Goal: Task Accomplishment & Management: Complete application form

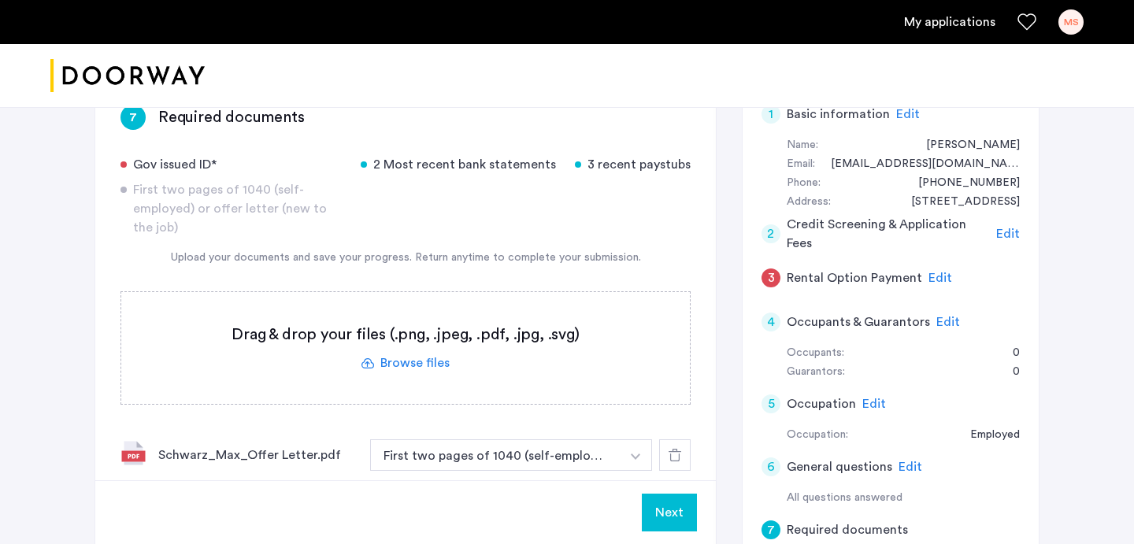
scroll to position [335, 0]
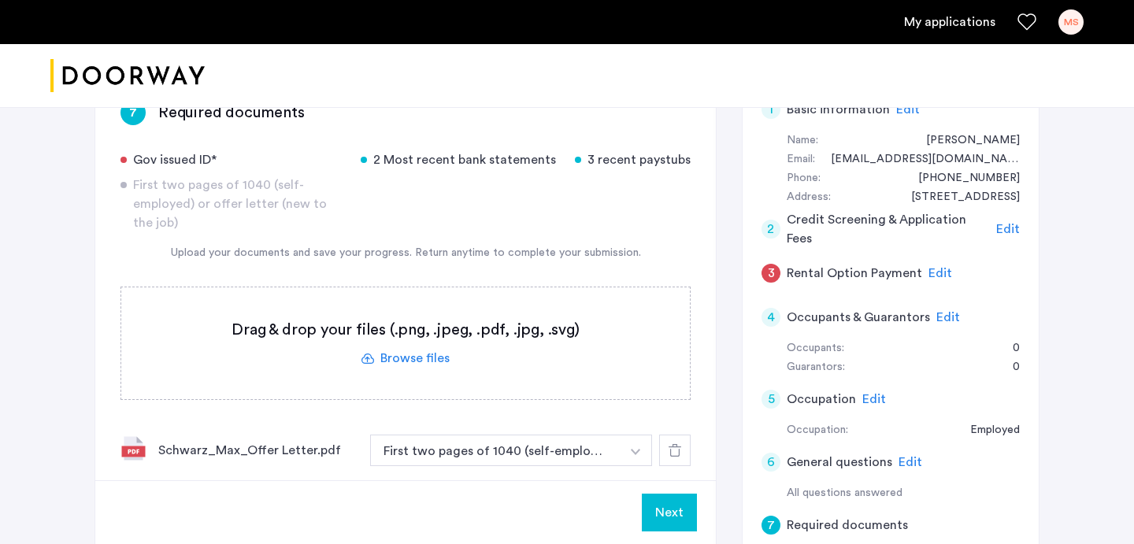
click at [637, 449] on img "button" at bounding box center [635, 452] width 9 height 6
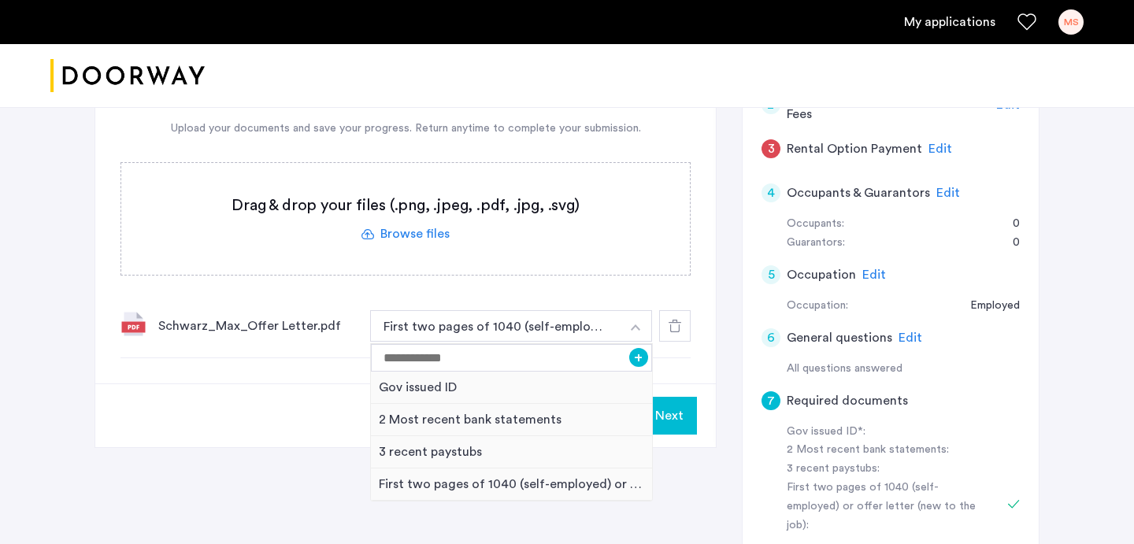
scroll to position [461, 0]
click at [401, 371] on div "Gov issued ID" at bounding box center [511, 387] width 281 height 32
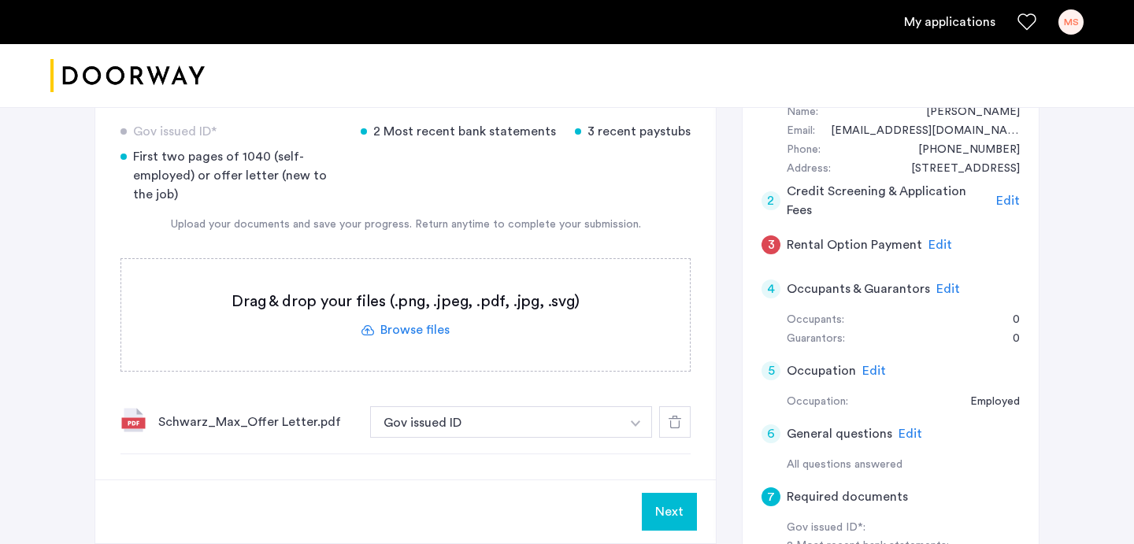
scroll to position [363, 0]
click at [642, 407] on button "button" at bounding box center [636, 422] width 32 height 31
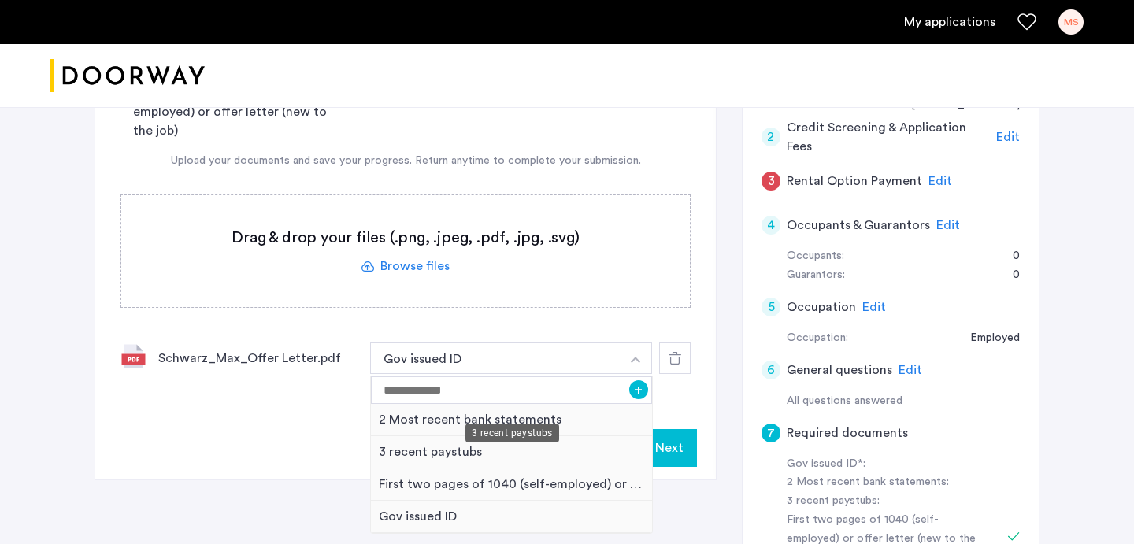
scroll to position [424, 0]
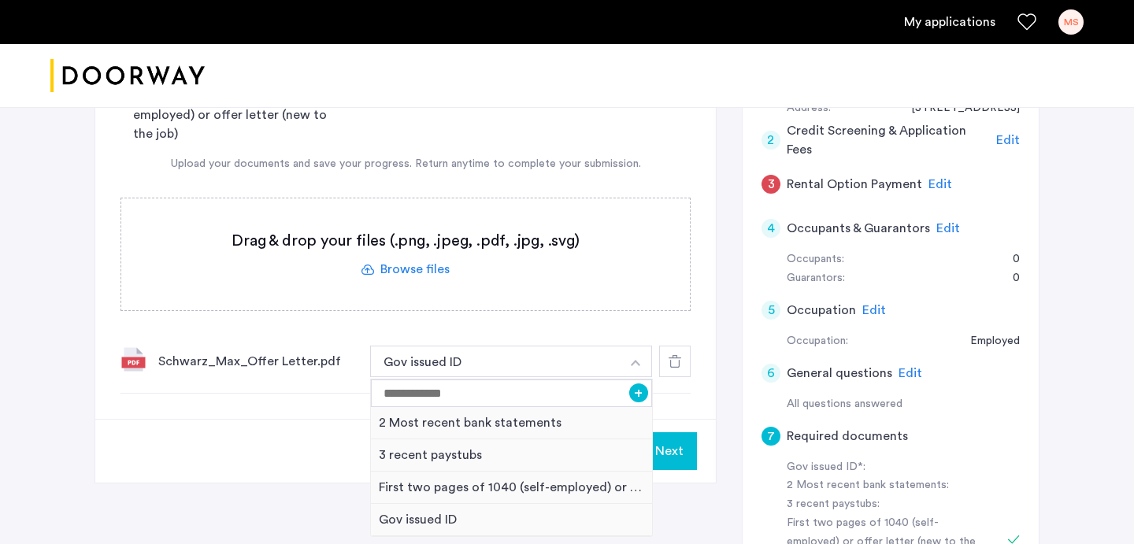
click at [322, 419] on div "Next" at bounding box center [405, 451] width 620 height 64
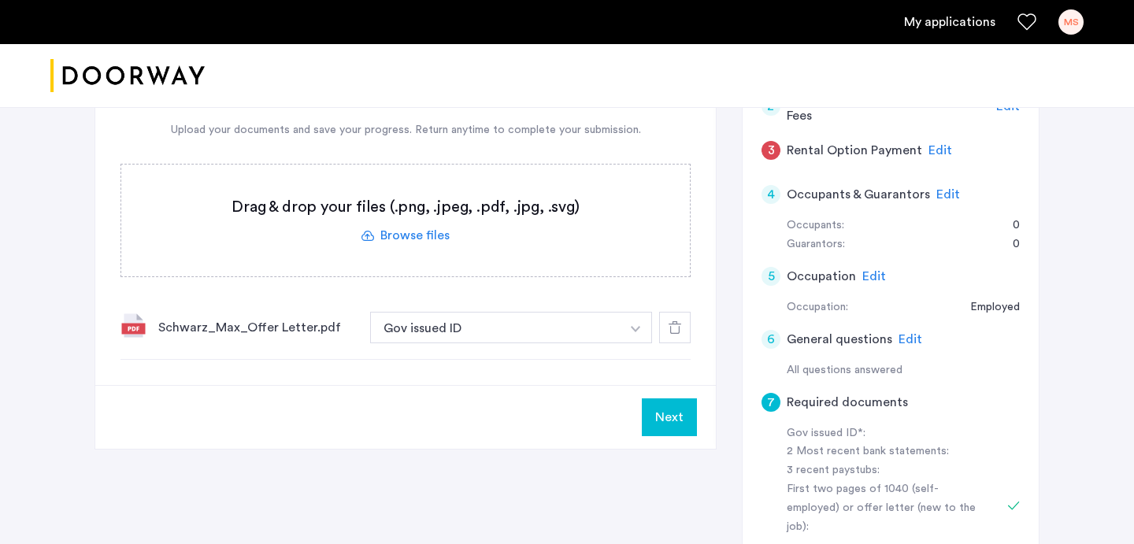
scroll to position [453, 0]
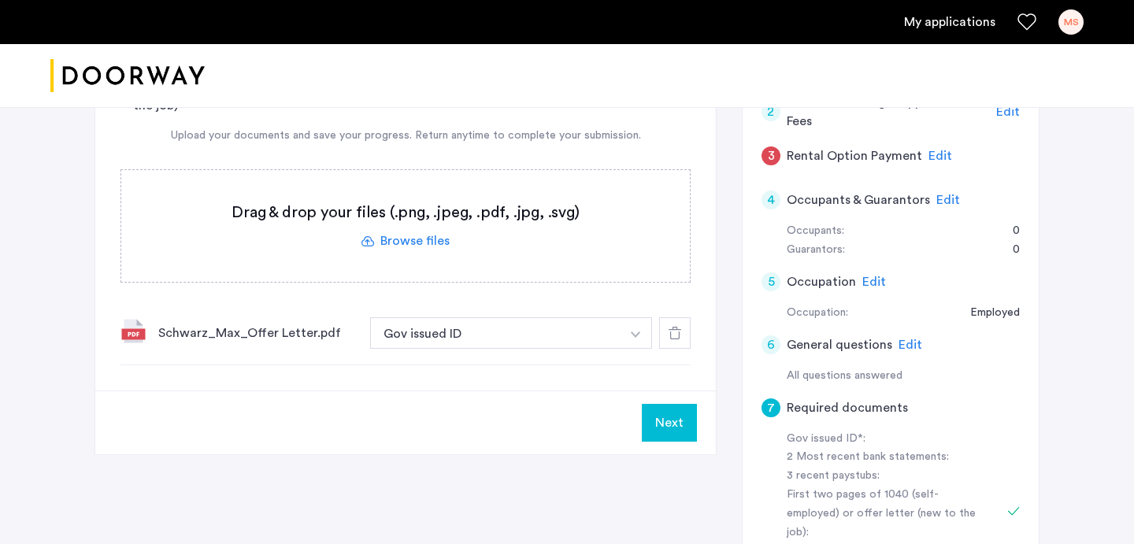
click at [675, 404] on button "Next" at bounding box center [669, 423] width 55 height 38
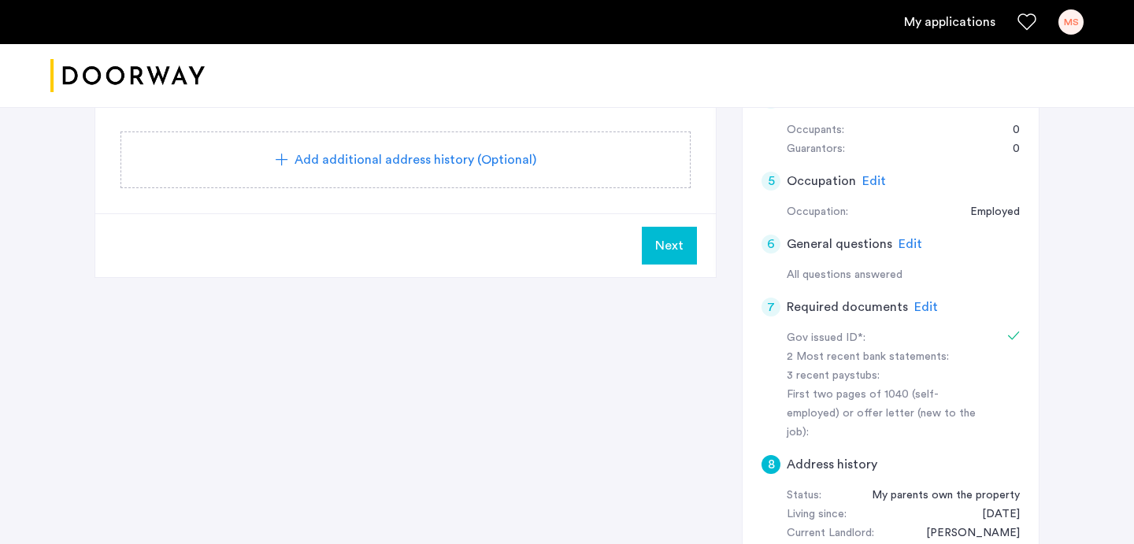
scroll to position [381, 0]
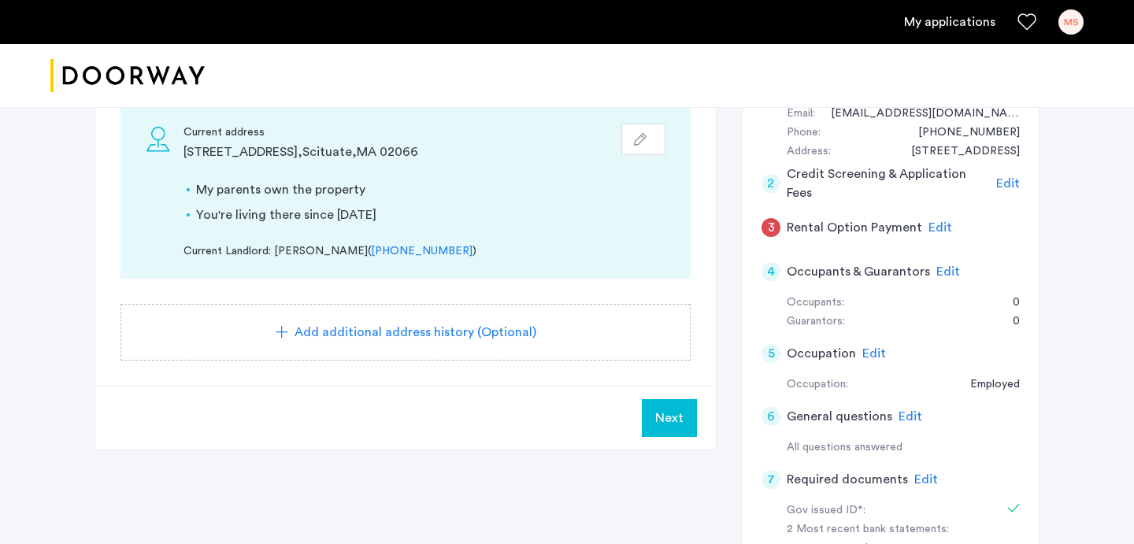
click at [928, 221] on span "Edit" at bounding box center [940, 227] width 24 height 13
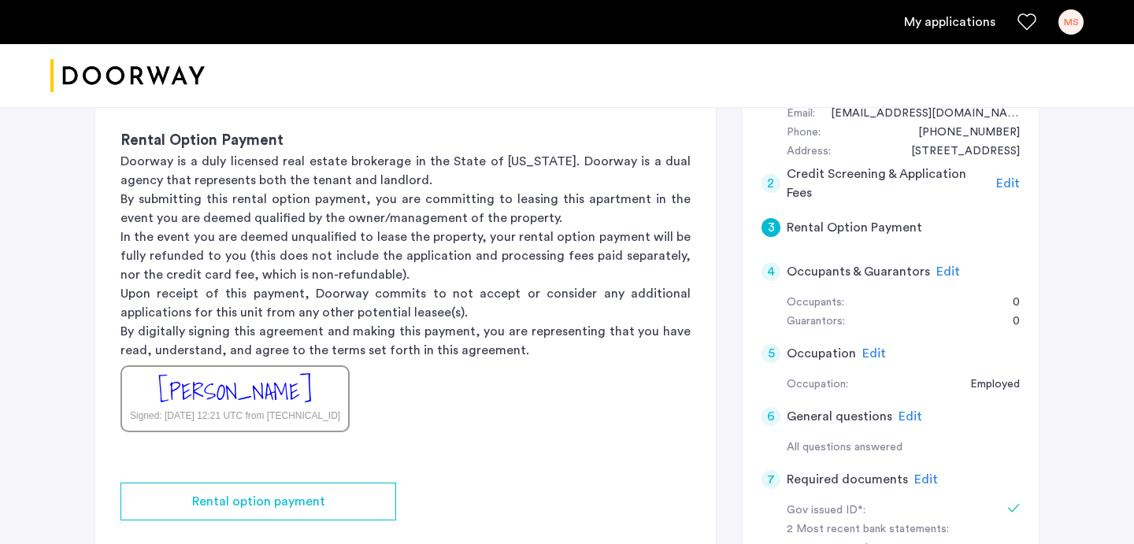
click at [317, 365] on div "[PERSON_NAME] Signed: [DATE] 12:21 UTC from [TECHNICAL_ID]" at bounding box center [234, 398] width 229 height 67
click at [253, 375] on div "[PERSON_NAME]" at bounding box center [235, 392] width 154 height 34
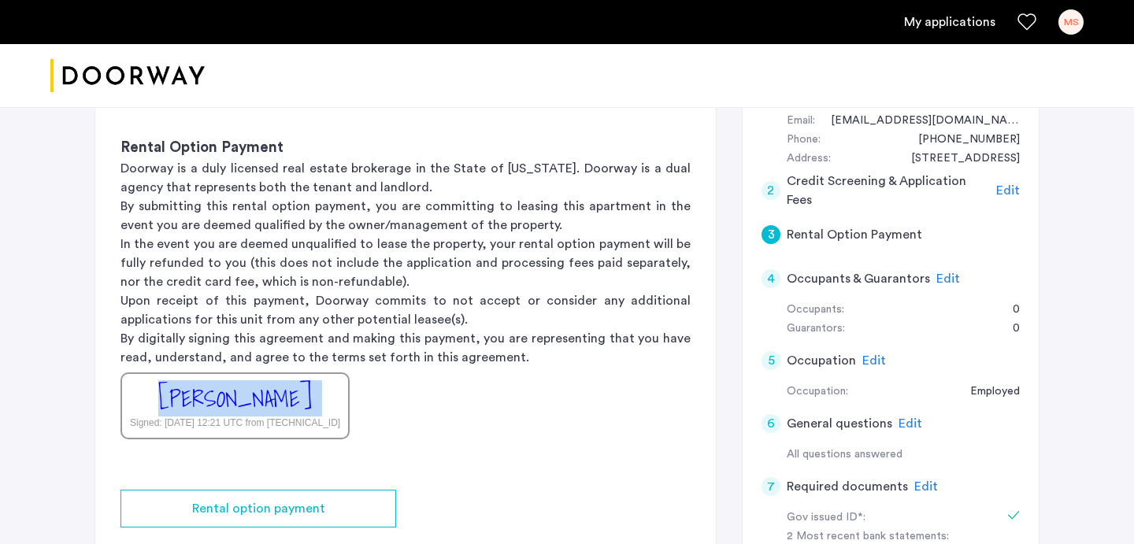
scroll to position [505, 0]
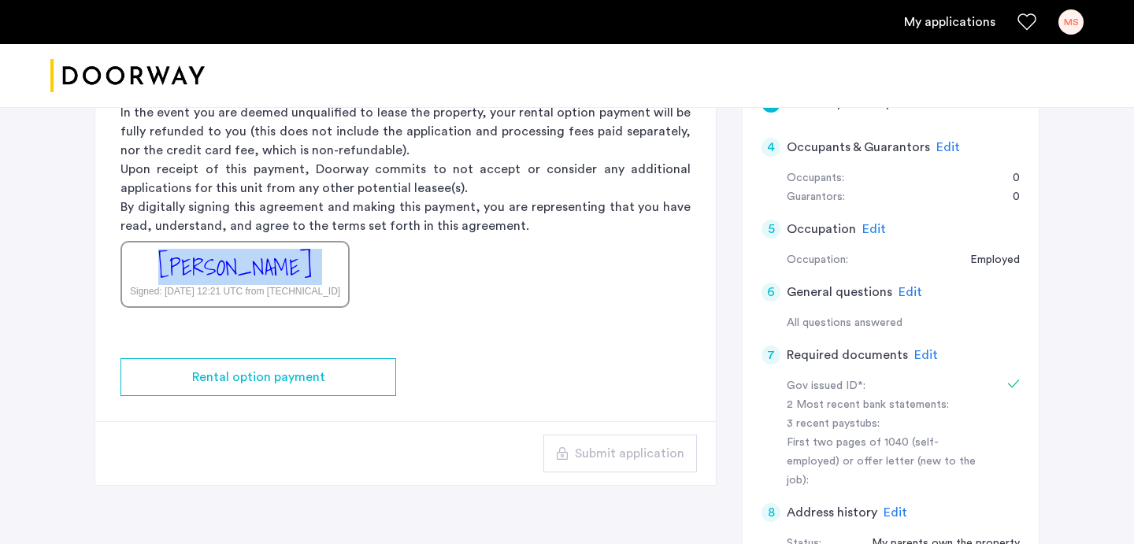
click at [350, 241] on div "[PERSON_NAME] Signed: [DATE] 12:21 UTC from [TECHNICAL_ID]" at bounding box center [234, 274] width 229 height 67
click at [303, 250] on div "[PERSON_NAME]" at bounding box center [235, 267] width 154 height 34
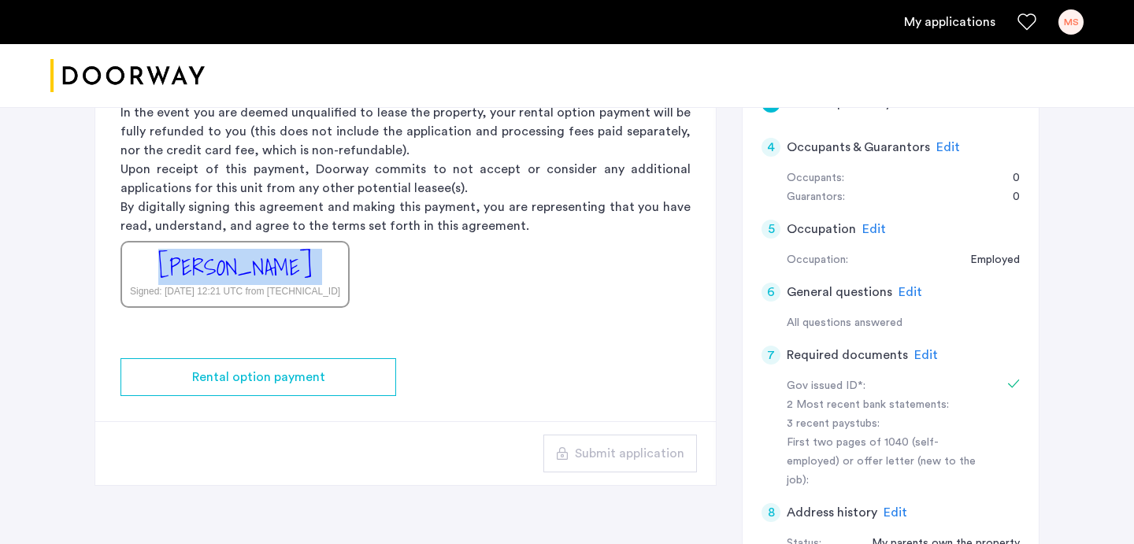
click at [303, 250] on div "[PERSON_NAME]" at bounding box center [235, 267] width 154 height 34
click at [350, 241] on div "[PERSON_NAME] Signed: [DATE] 12:21 UTC from [TECHNICAL_ID]" at bounding box center [234, 274] width 229 height 67
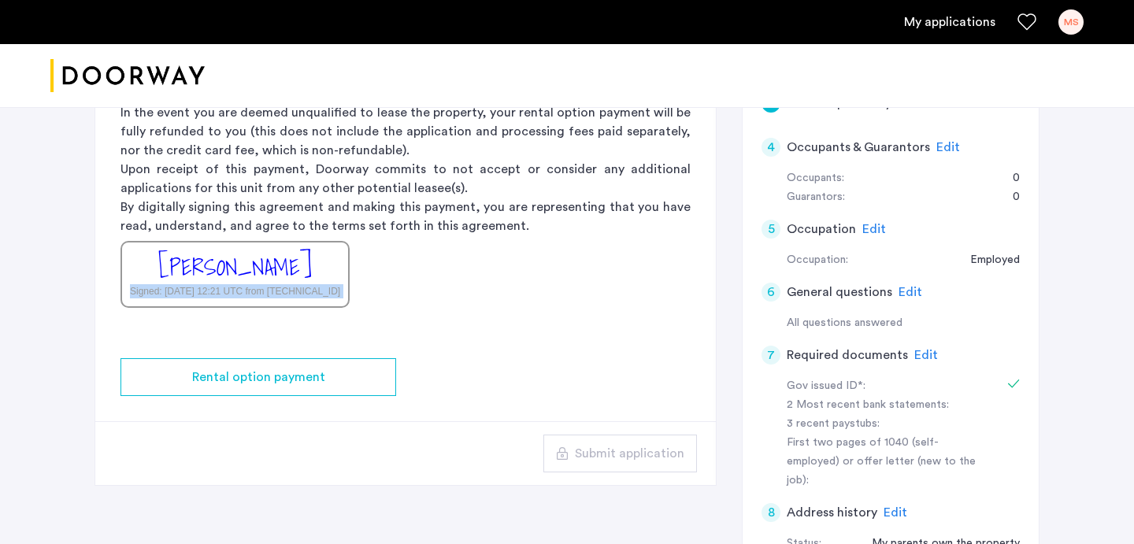
click at [350, 241] on div "[PERSON_NAME] Signed: [DATE] 12:21 UTC from [TECHNICAL_ID]" at bounding box center [234, 274] width 229 height 67
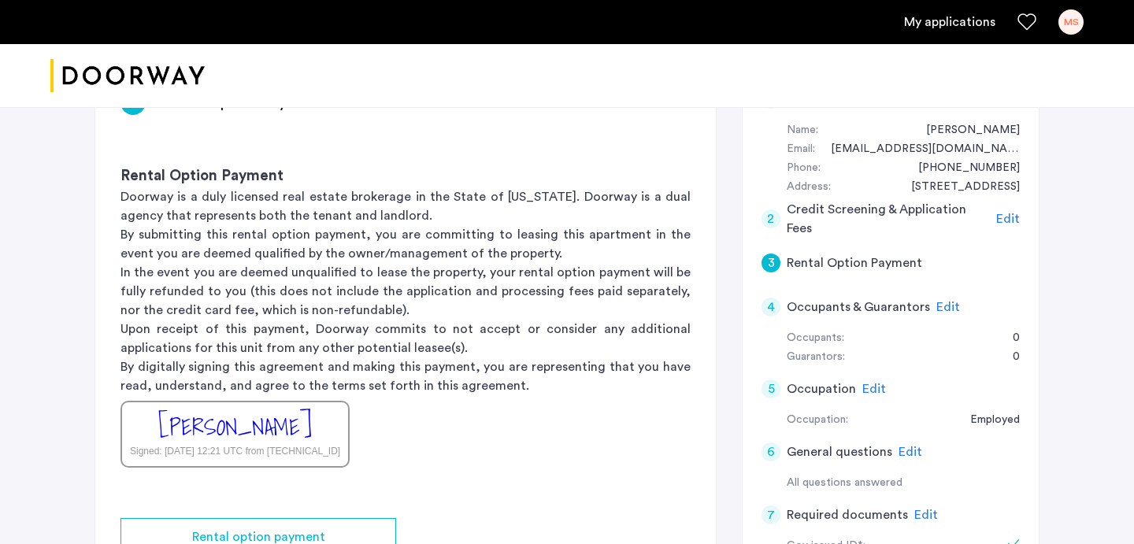
click at [768, 253] on div "3" at bounding box center [770, 262] width 19 height 19
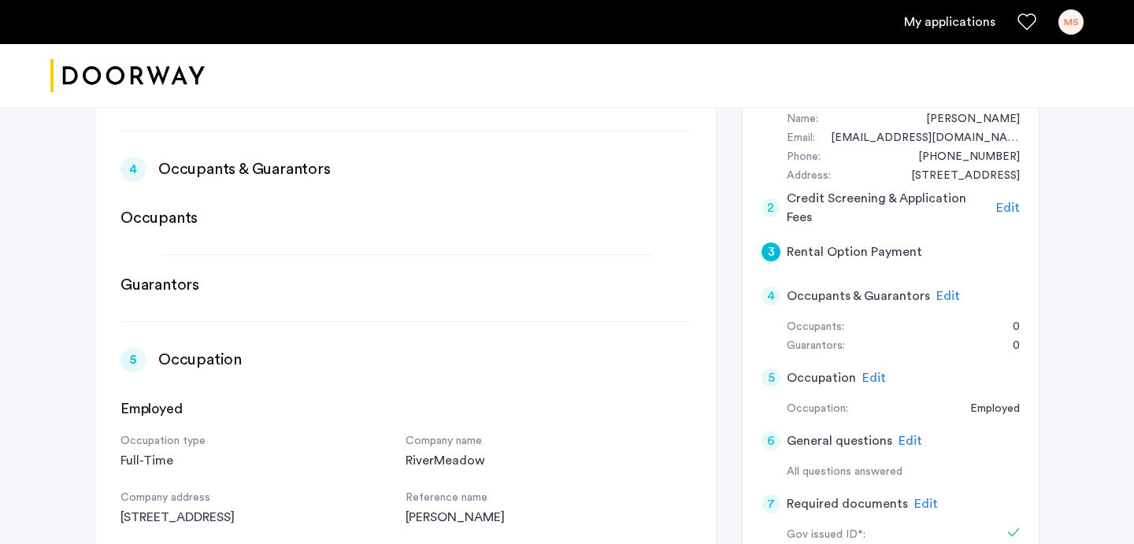
scroll to position [527, 0]
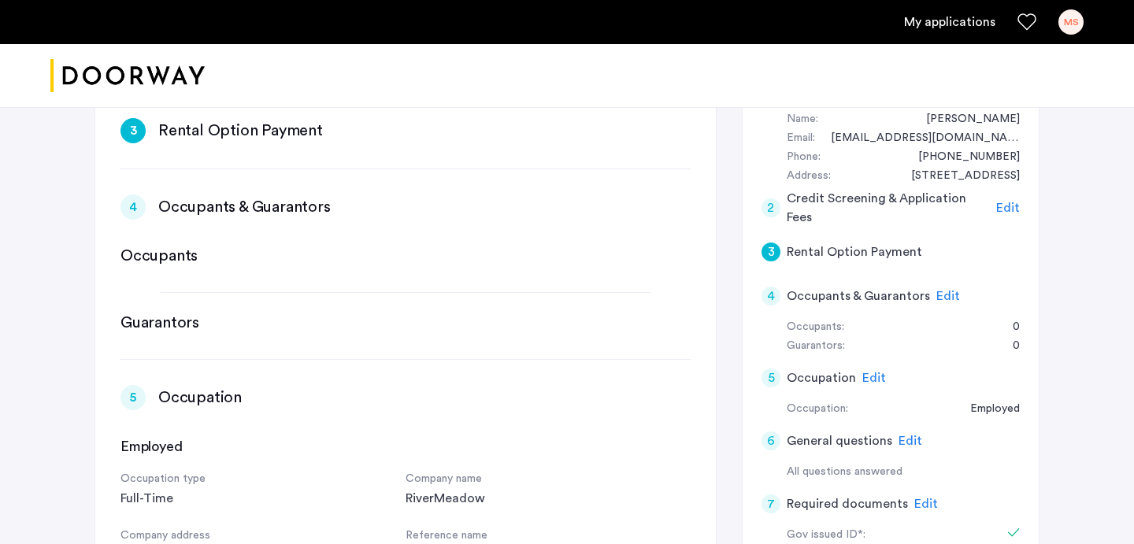
click at [867, 242] on h5 "Rental Option Payment" at bounding box center [853, 251] width 135 height 19
click at [876, 274] on div "4 Occupants & Guarantors Edit" at bounding box center [890, 296] width 258 height 44
click at [765, 287] on div "4" at bounding box center [770, 296] width 19 height 19
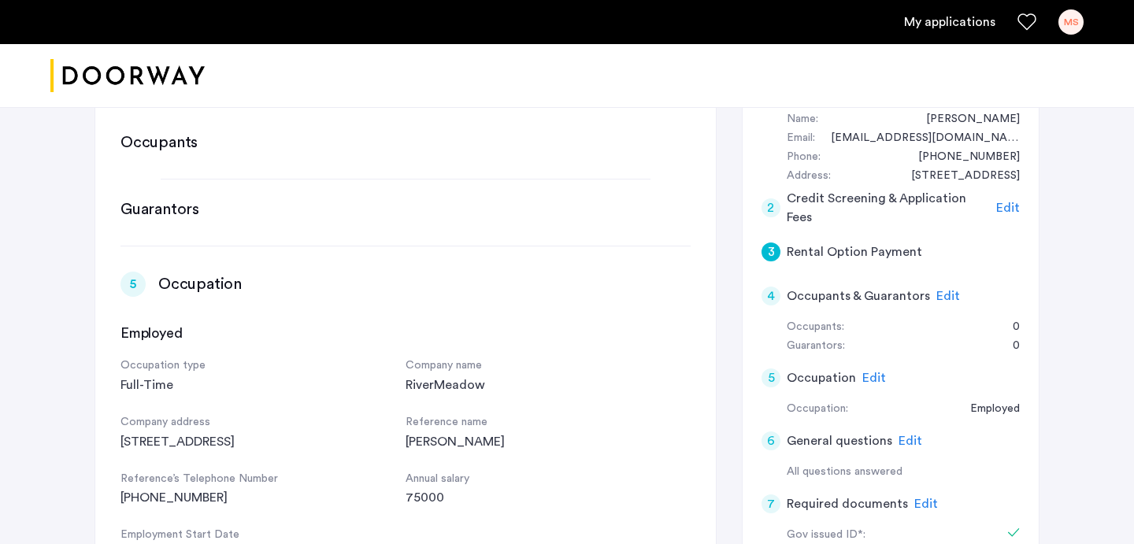
scroll to position [641, 0]
click at [769, 287] on div "4" at bounding box center [770, 296] width 19 height 19
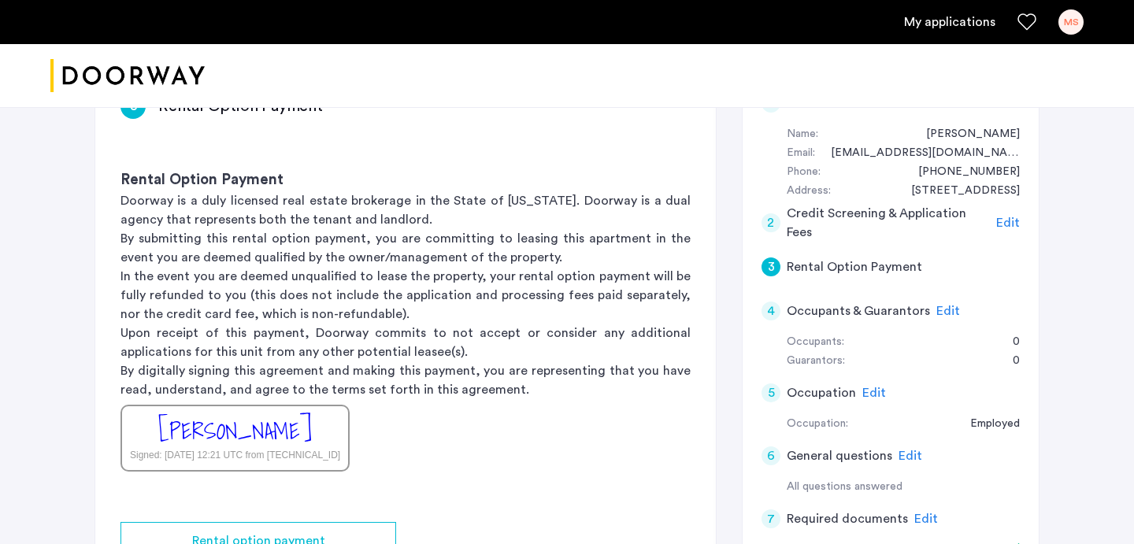
scroll to position [339, 0]
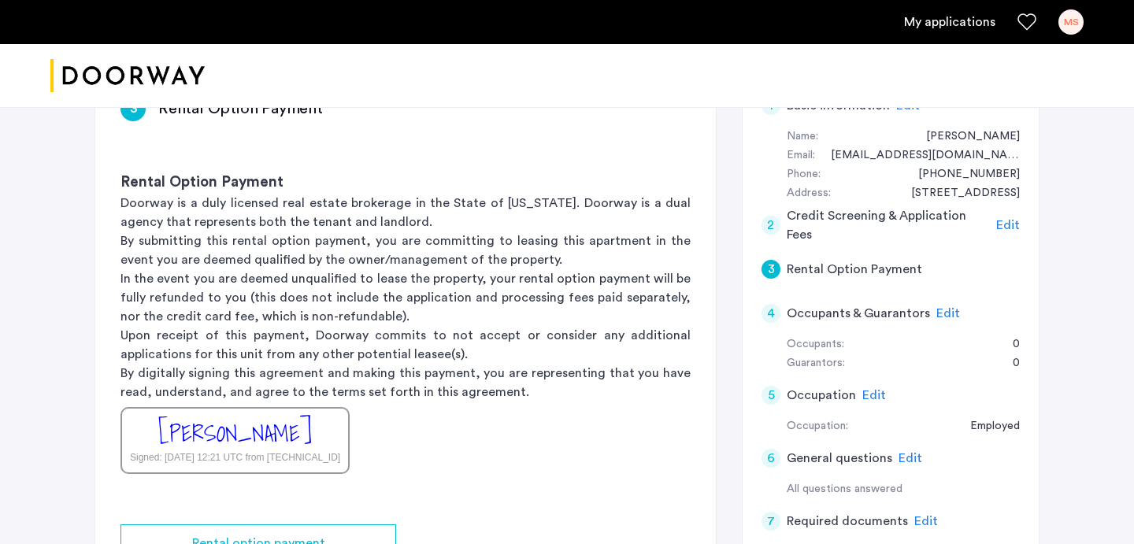
click at [772, 386] on div "5" at bounding box center [770, 395] width 19 height 19
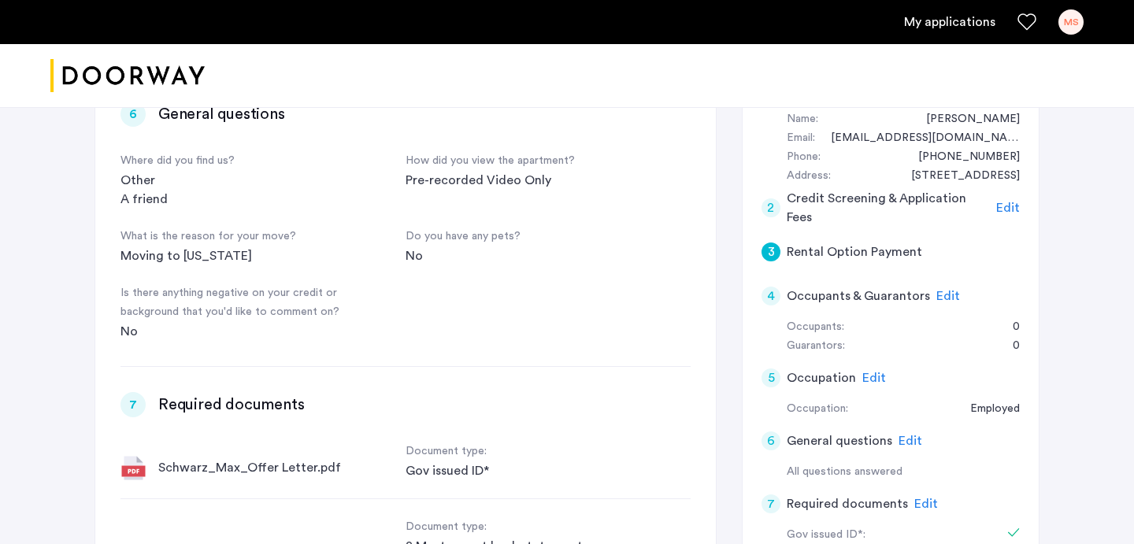
scroll to position [1163, 0]
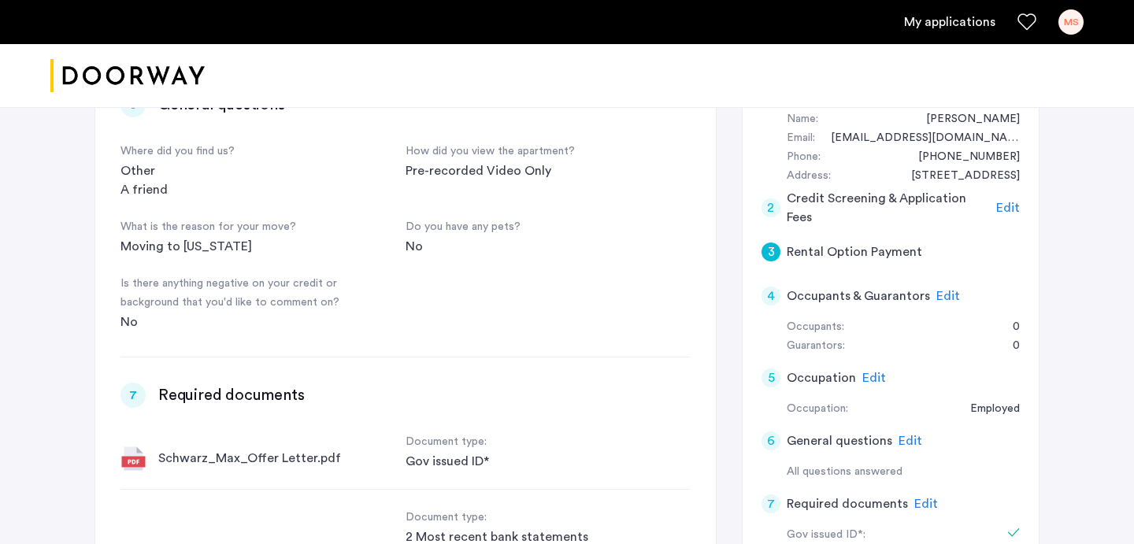
click at [771, 287] on div "4" at bounding box center [770, 296] width 19 height 19
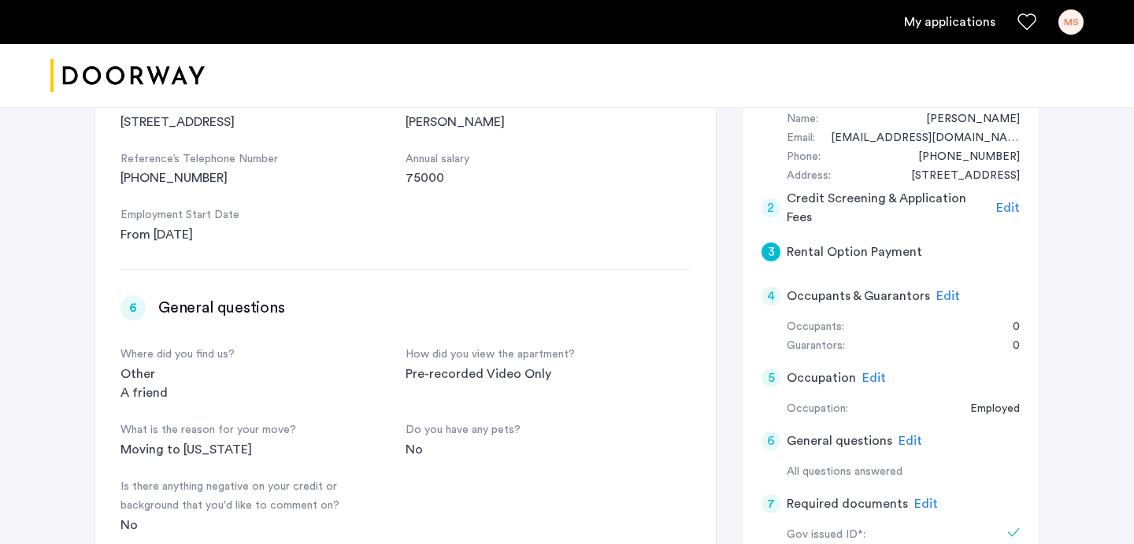
scroll to position [1061, 0]
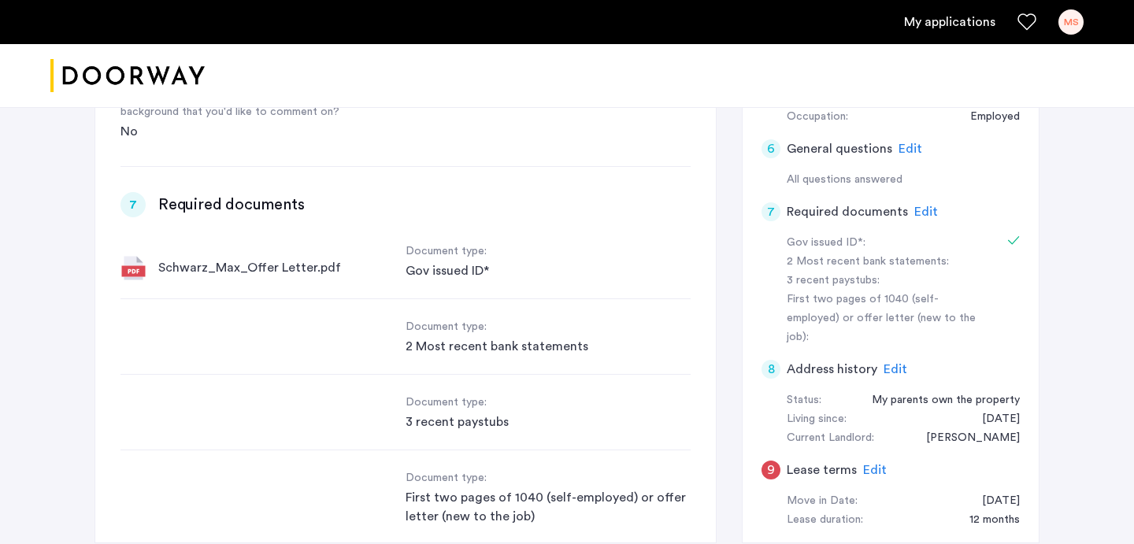
click at [773, 360] on div "8" at bounding box center [770, 369] width 19 height 19
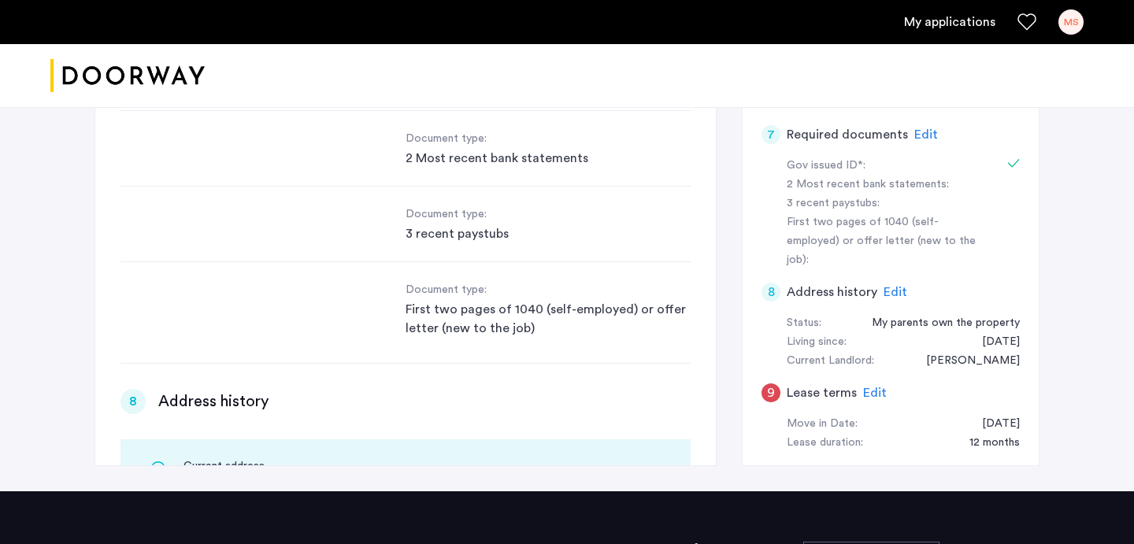
scroll to position [0, 0]
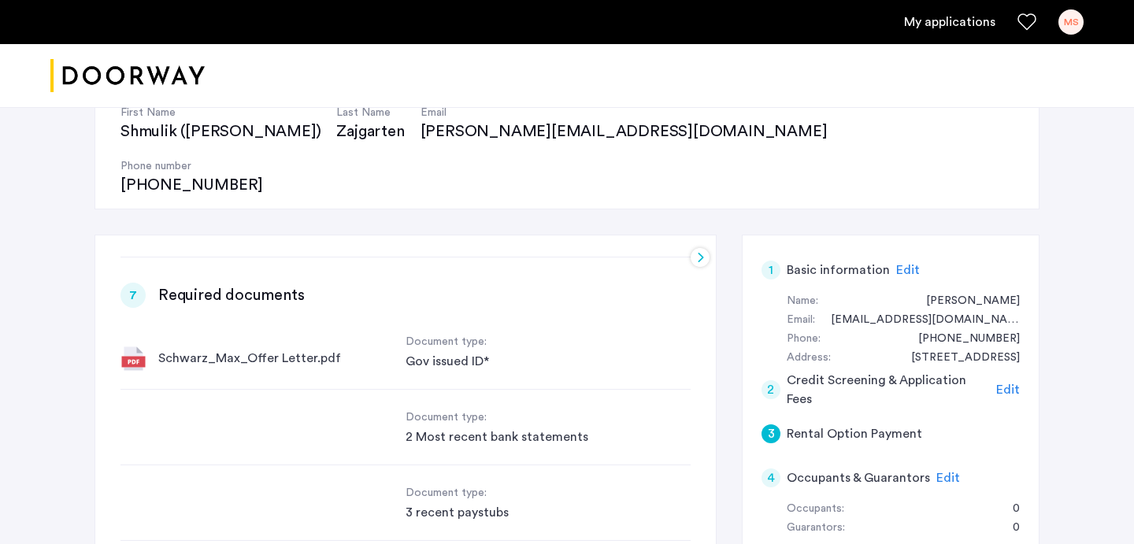
click at [770, 468] on div "4" at bounding box center [770, 477] width 19 height 19
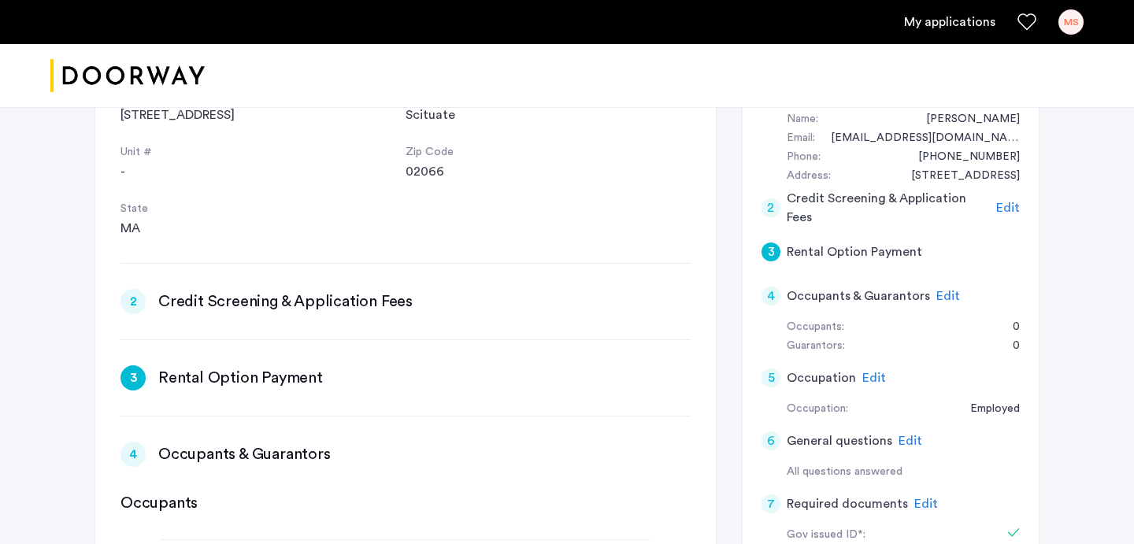
click at [939, 290] on span "Edit" at bounding box center [948, 296] width 24 height 13
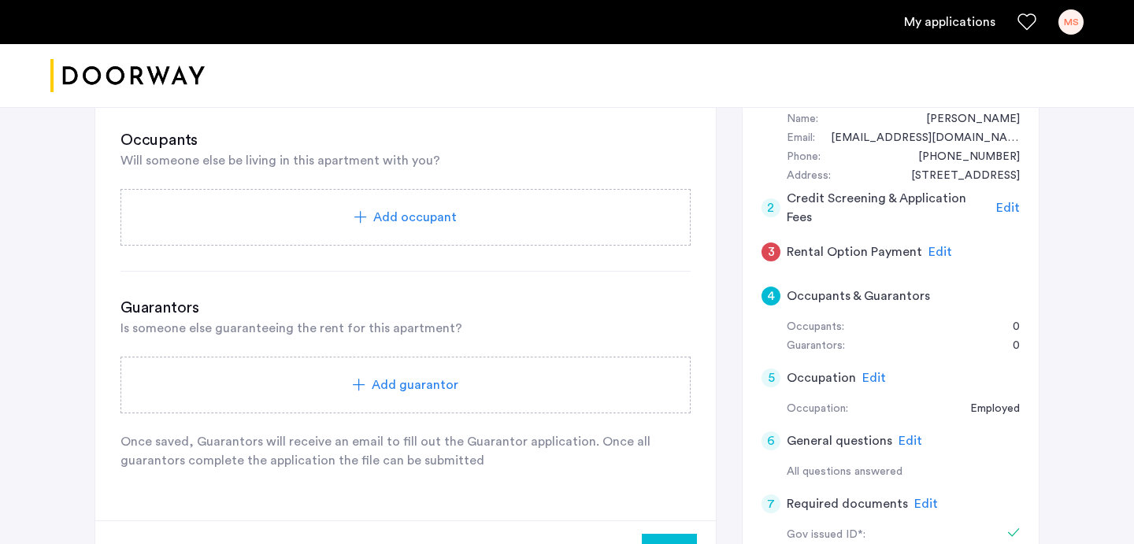
click at [930, 246] on span "Edit" at bounding box center [940, 252] width 24 height 13
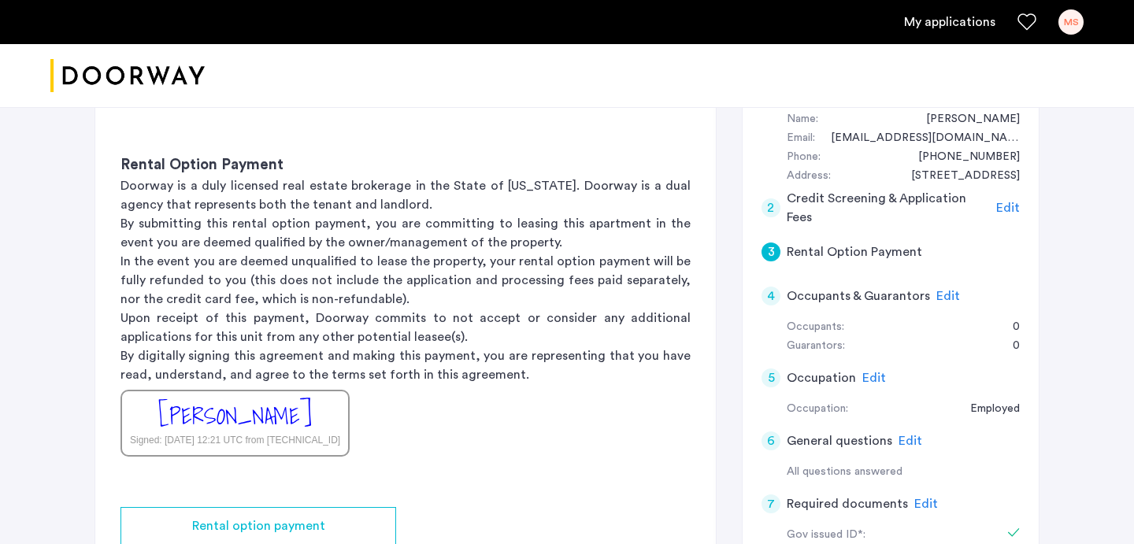
click at [293, 433] on div "Signed: [DATE] 12:21 UTC from [TECHNICAL_ID]" at bounding box center [235, 440] width 210 height 14
click at [318, 390] on div "[PERSON_NAME] Signed: [DATE] 12:21 UTC from [TECHNICAL_ID]" at bounding box center [234, 423] width 229 height 67
drag, startPoint x: 305, startPoint y: 366, endPoint x: 149, endPoint y: 362, distance: 155.9
click at [149, 390] on div "[PERSON_NAME] Signed: [DATE] 12:21 UTC from [TECHNICAL_ID]" at bounding box center [234, 423] width 229 height 67
click at [216, 399] on div "[PERSON_NAME]" at bounding box center [235, 416] width 154 height 34
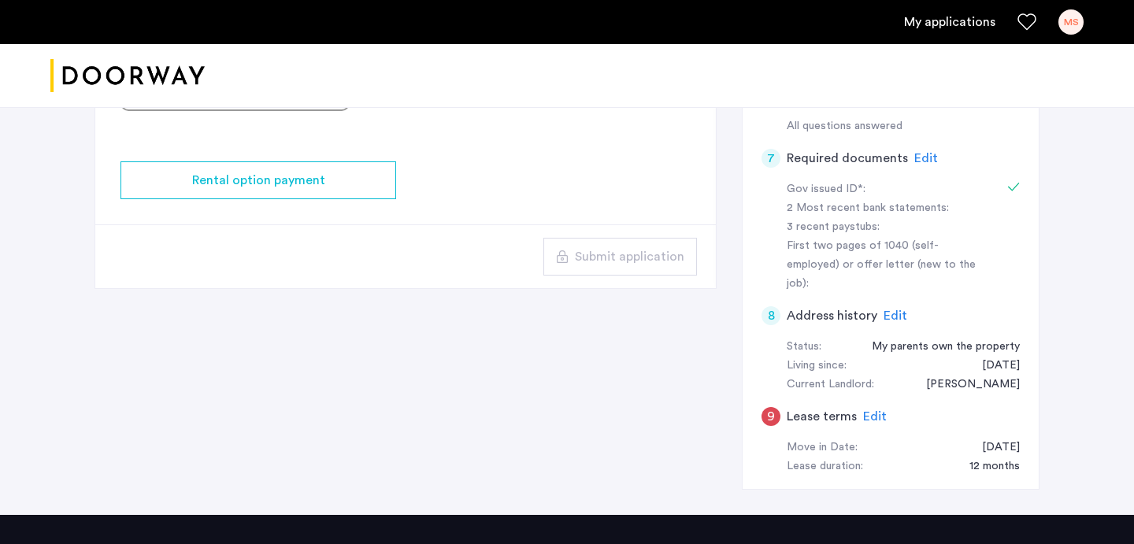
click at [871, 410] on span "Edit" at bounding box center [875, 416] width 24 height 13
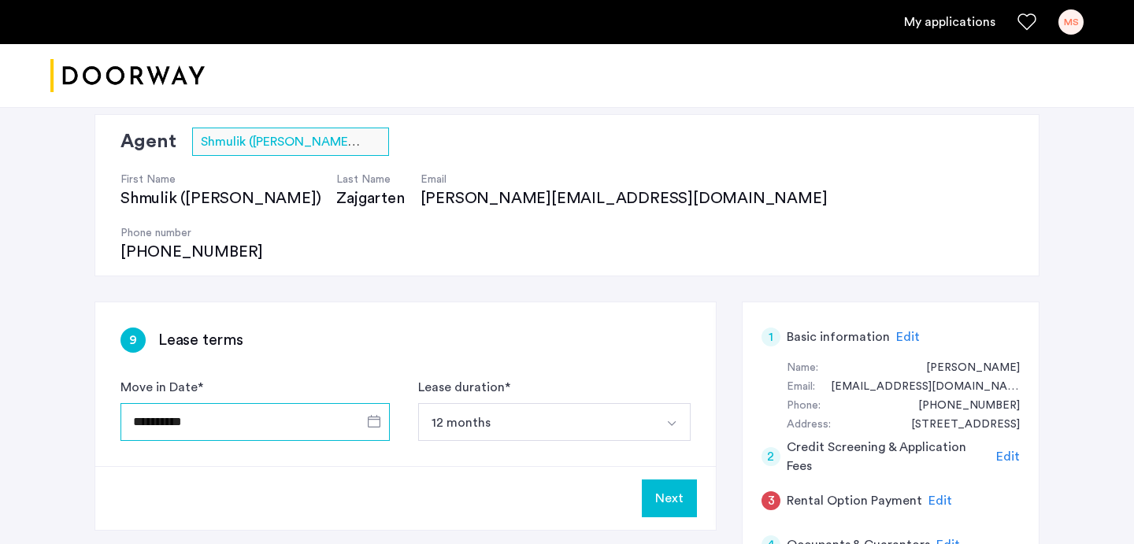
click at [272, 403] on input "**********" at bounding box center [254, 422] width 269 height 38
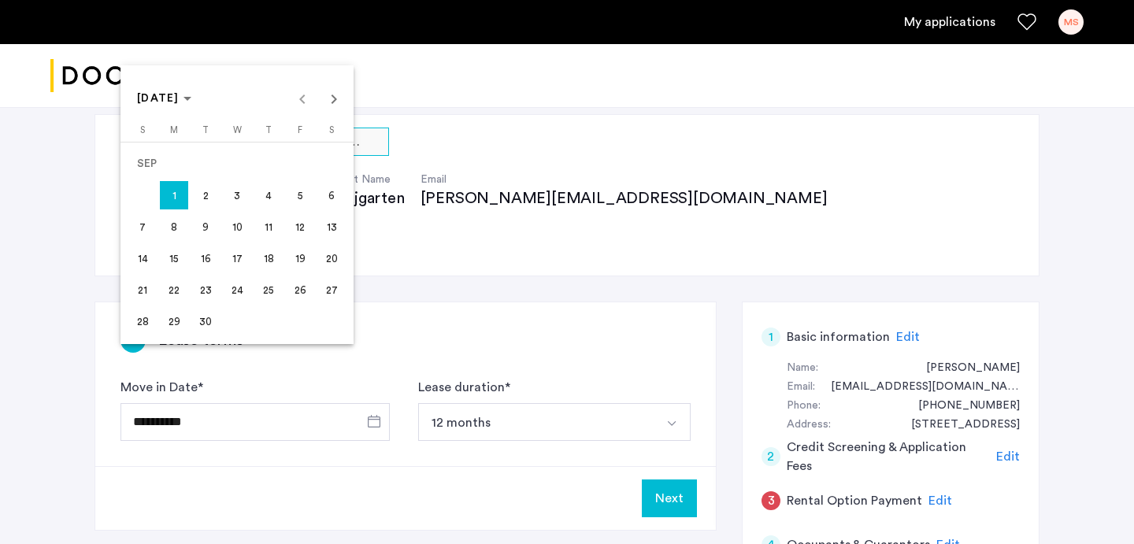
click at [336, 398] on div at bounding box center [567, 272] width 1134 height 544
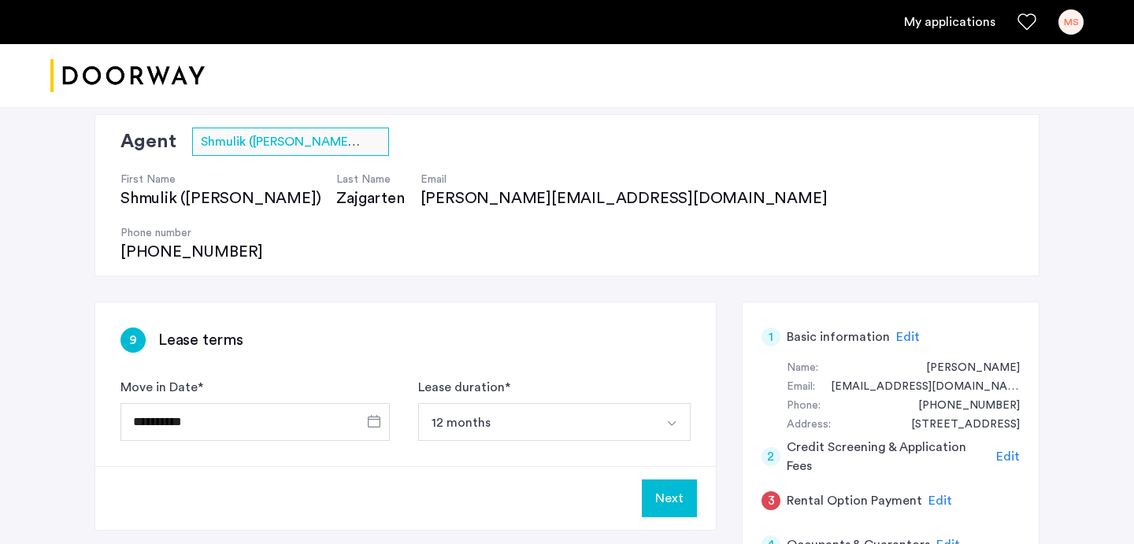
click at [368, 309] on div "**********" at bounding box center [405, 384] width 620 height 164
click at [554, 403] on button "12 months" at bounding box center [535, 422] width 235 height 38
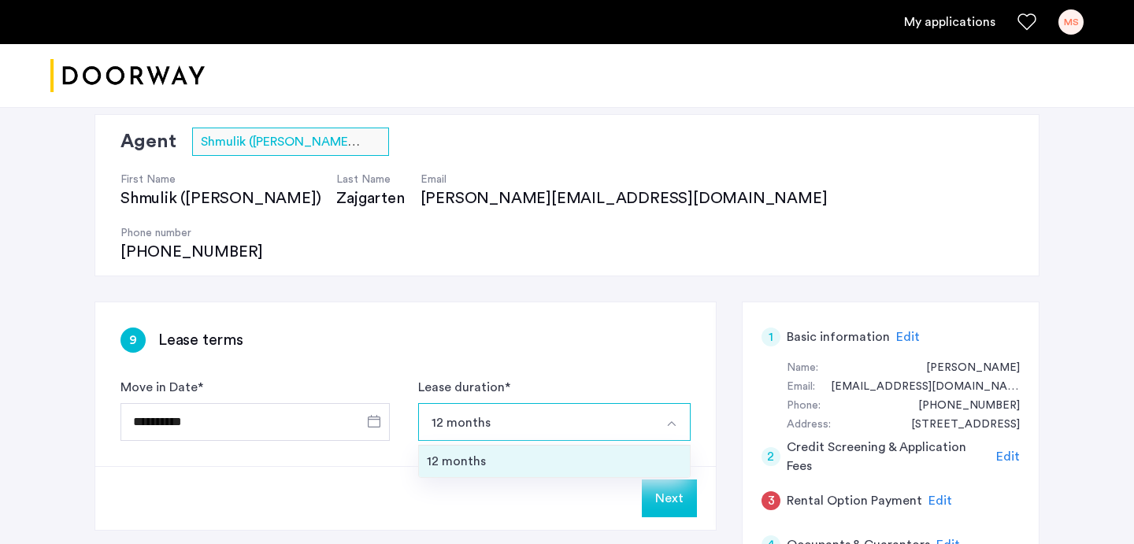
click at [551, 452] on div "12 months" at bounding box center [554, 461] width 255 height 19
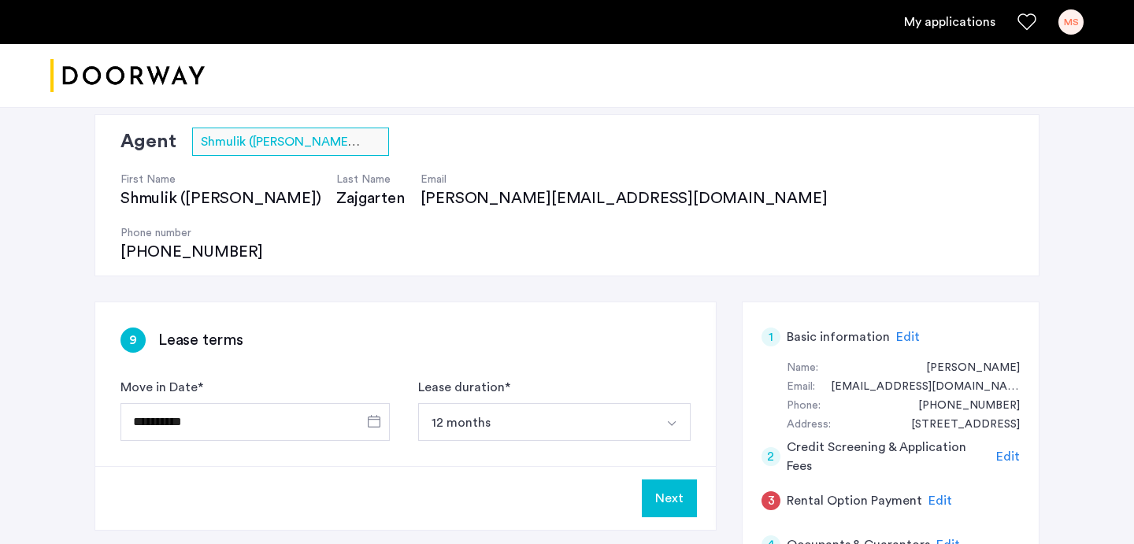
click at [675, 479] on button "Next" at bounding box center [669, 498] width 55 height 38
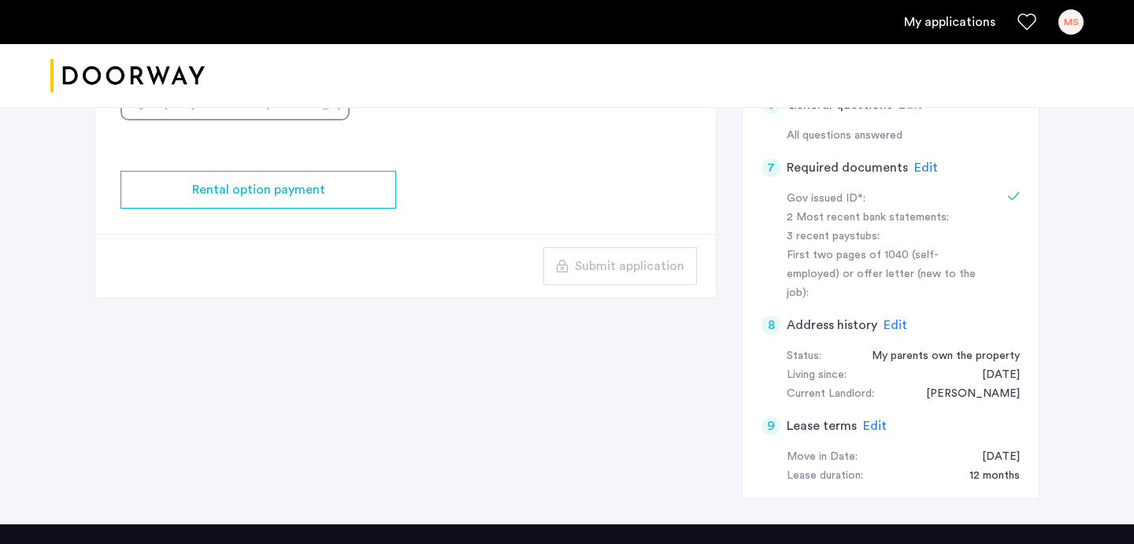
scroll to position [732, 0]
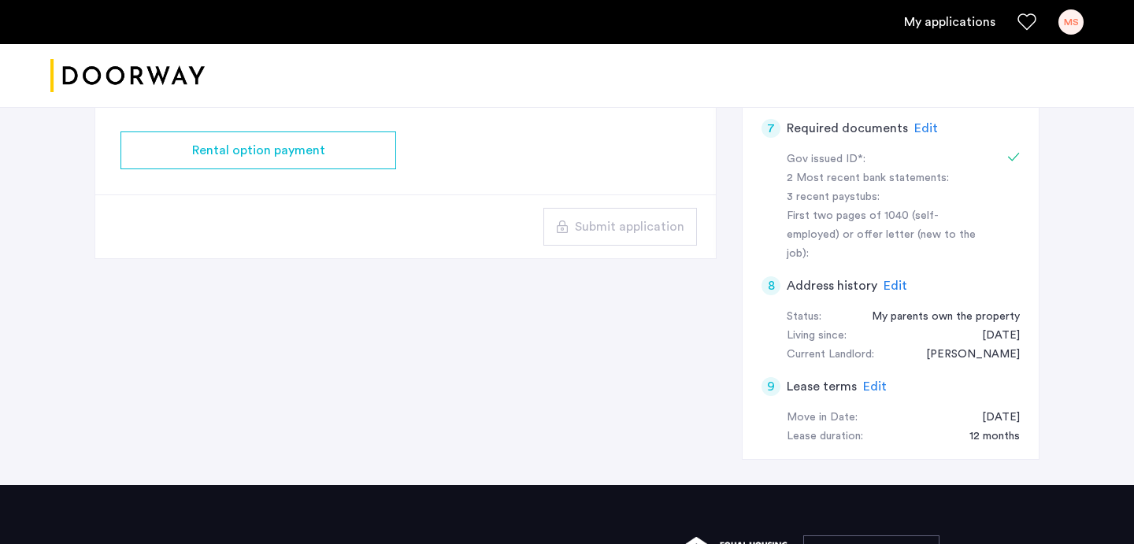
click at [875, 380] on span "Edit" at bounding box center [875, 386] width 24 height 13
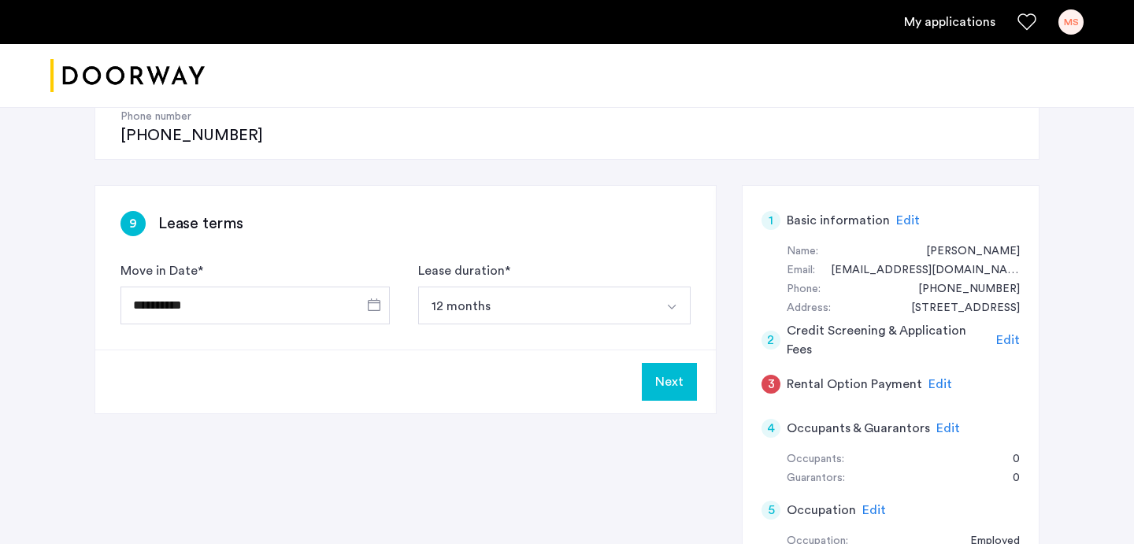
scroll to position [161, 0]
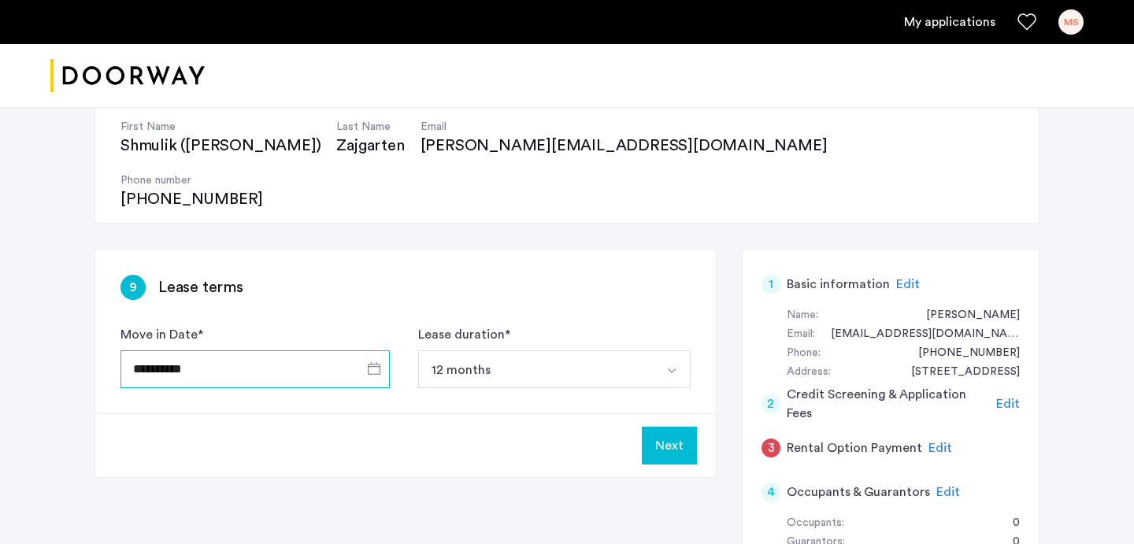
click at [287, 350] on input "**********" at bounding box center [254, 369] width 269 height 38
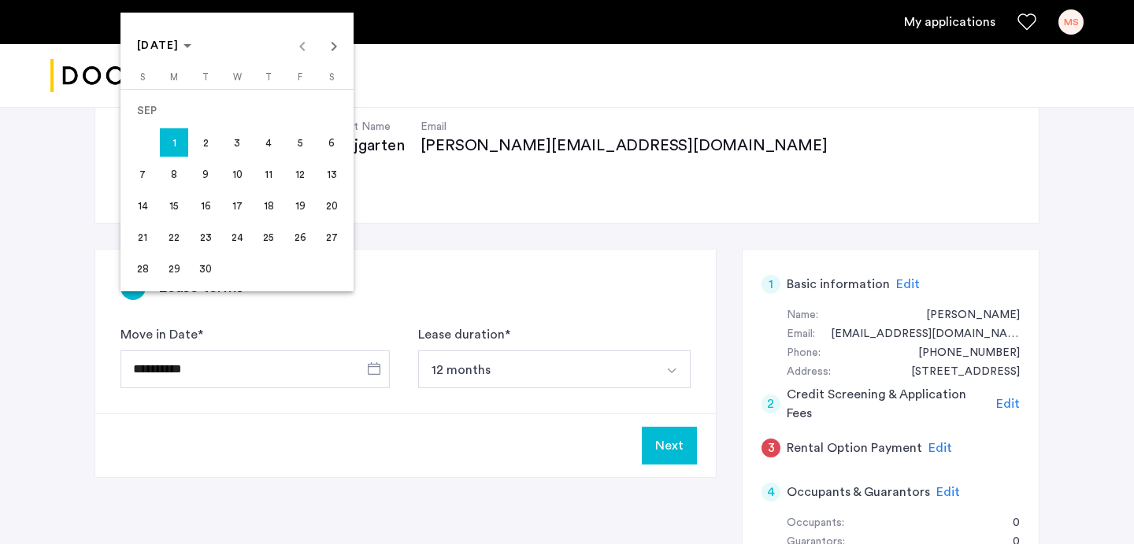
click at [424, 183] on div at bounding box center [567, 272] width 1134 height 544
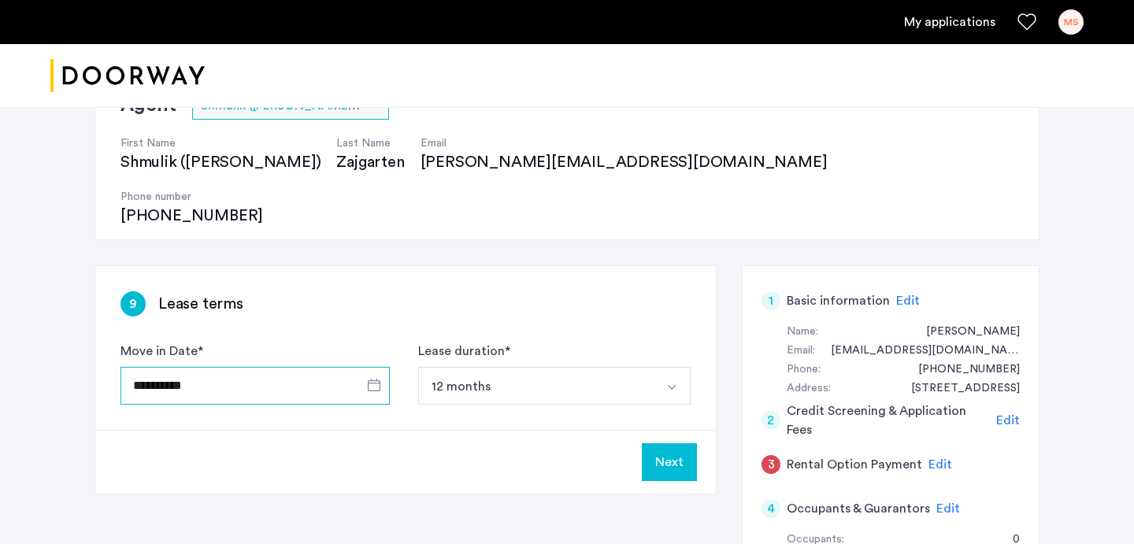
scroll to position [172, 0]
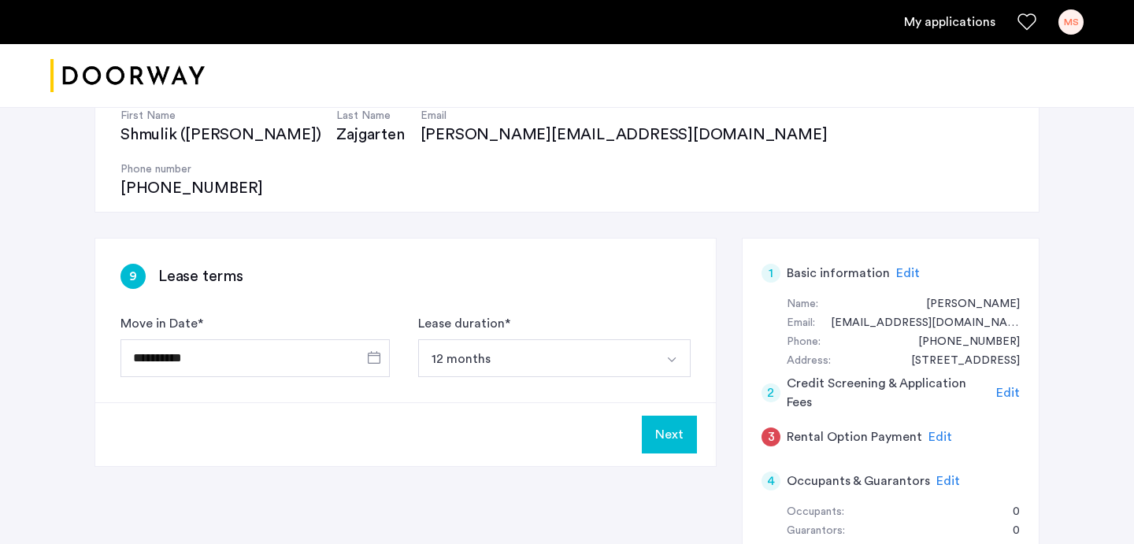
click at [779, 383] on div "2" at bounding box center [770, 392] width 19 height 19
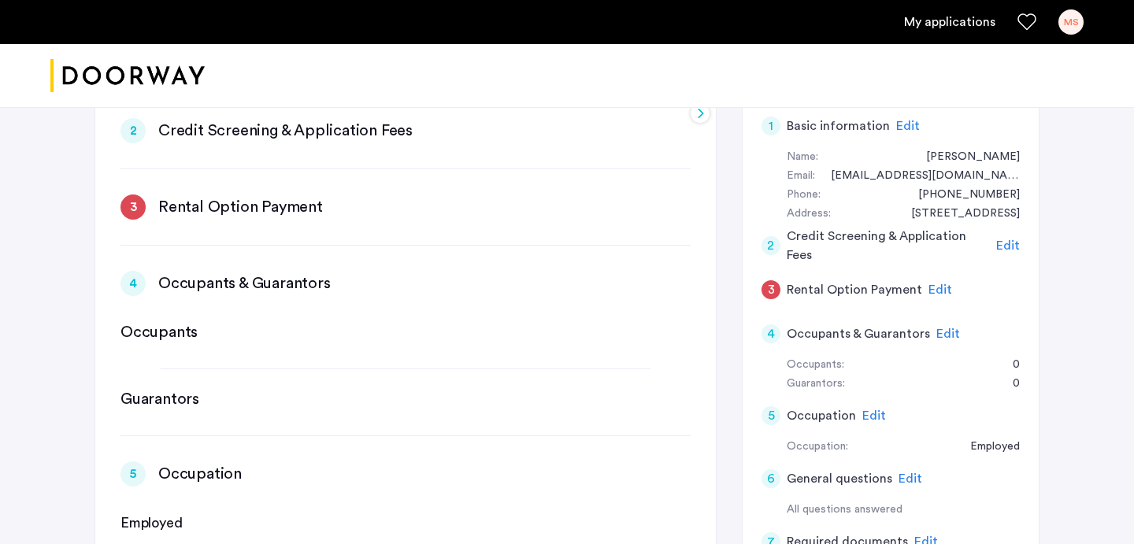
scroll to position [318, 0]
click at [1012, 240] on span "Edit" at bounding box center [1008, 246] width 24 height 13
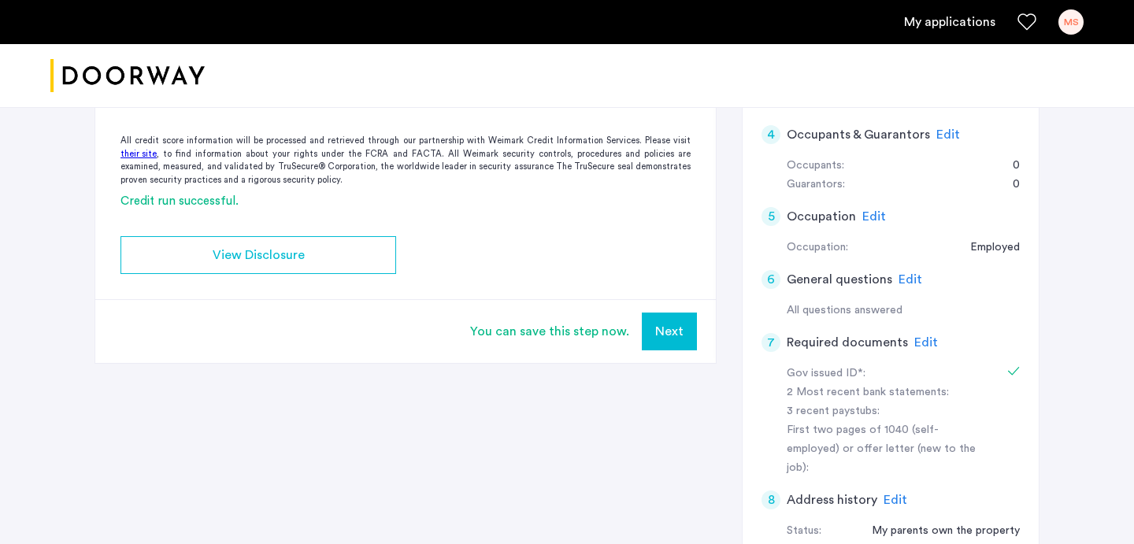
scroll to position [569, 0]
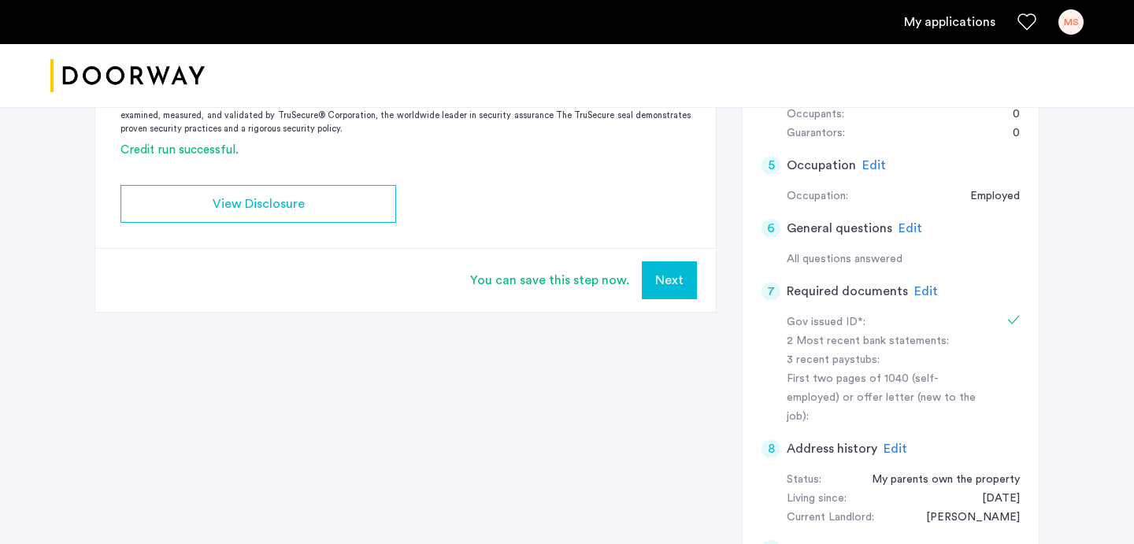
click at [922, 285] on span "Edit" at bounding box center [926, 291] width 24 height 13
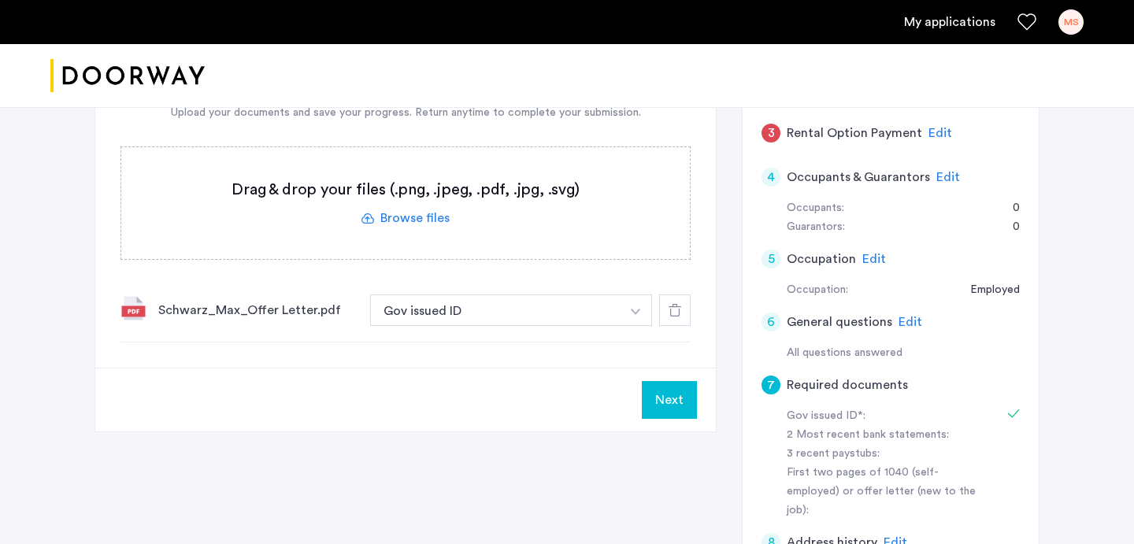
scroll to position [464, 0]
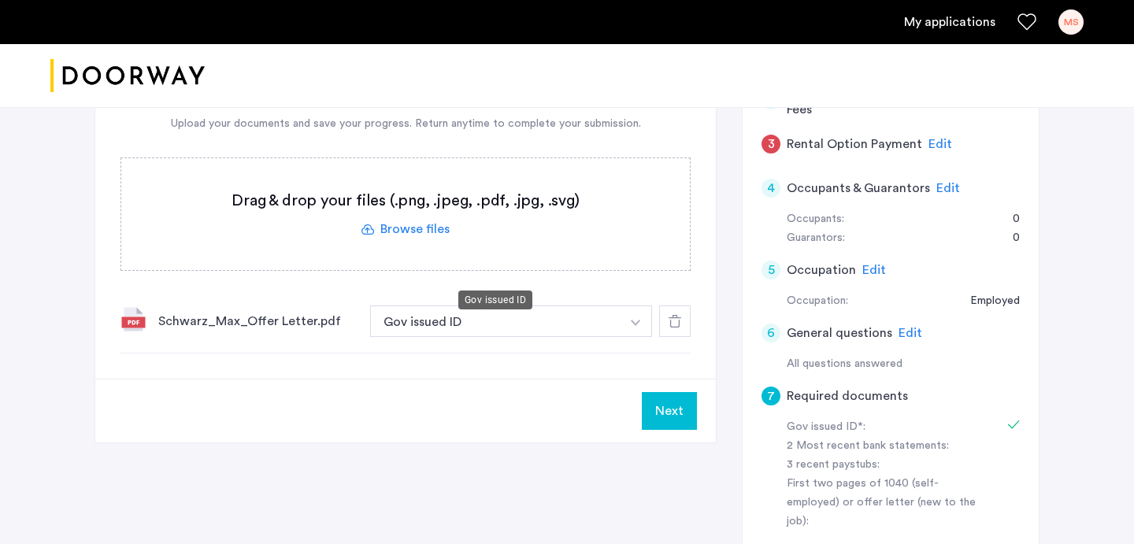
click at [488, 305] on button "Gov issued ID" at bounding box center [495, 320] width 250 height 31
click at [638, 305] on button "button" at bounding box center [636, 320] width 32 height 31
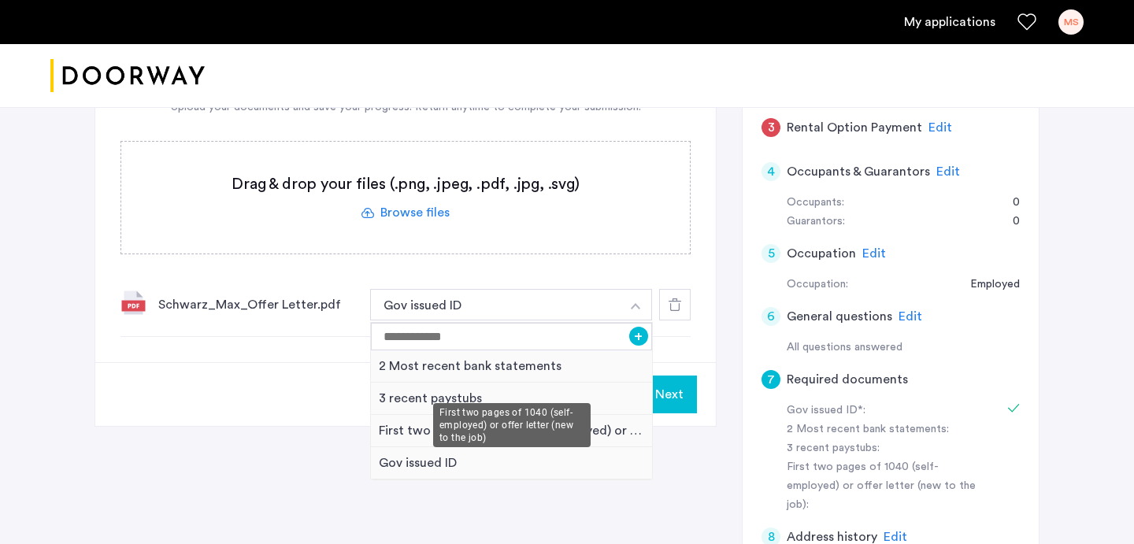
scroll to position [487, 0]
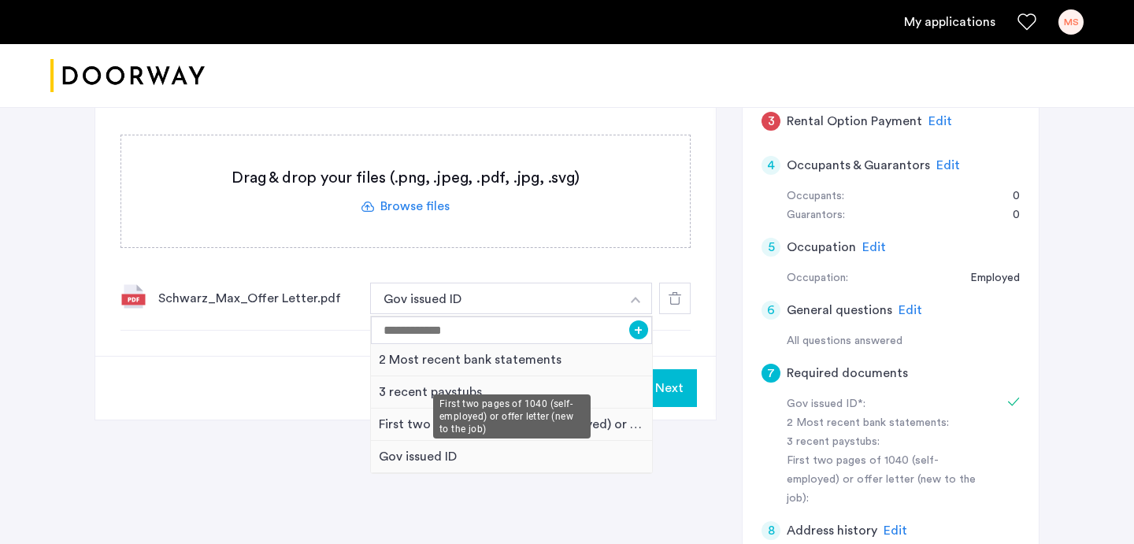
click at [551, 409] on div "First two pages of 1040 (self-employed) or offer letter (new to the job)" at bounding box center [511, 425] width 281 height 32
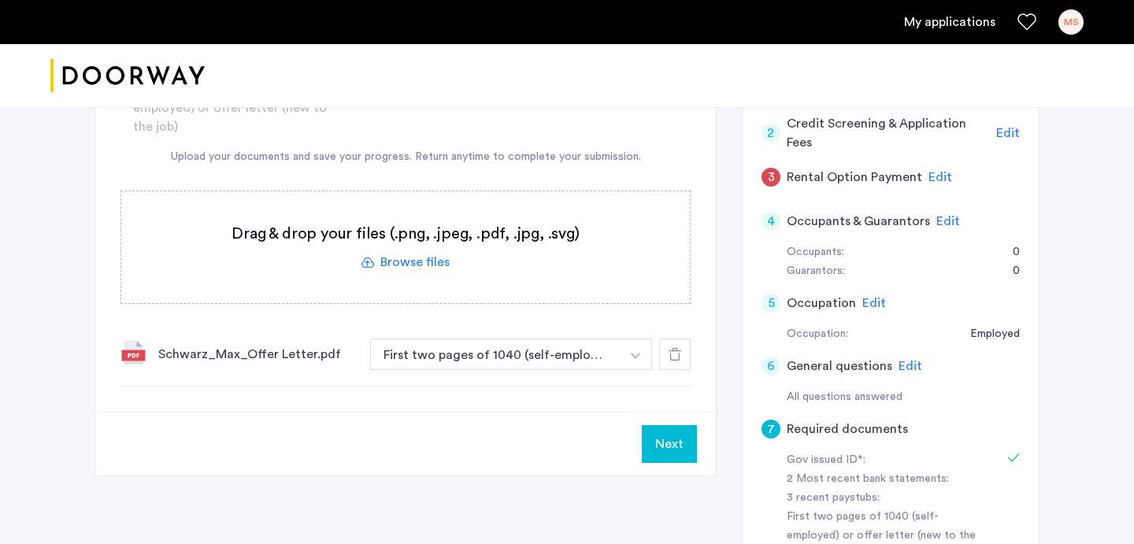
scroll to position [503, 0]
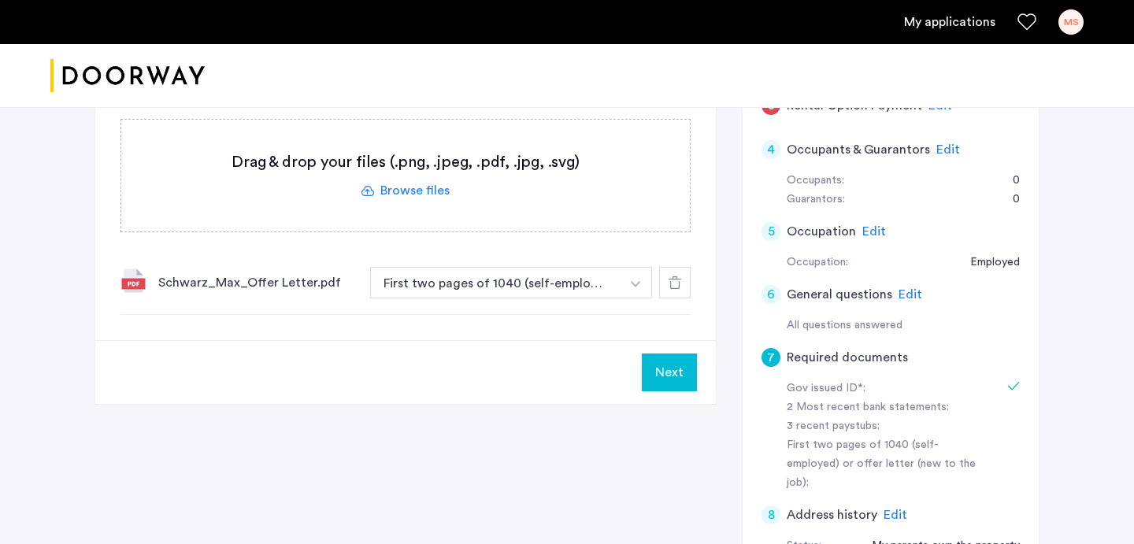
click at [634, 281] on img "button" at bounding box center [635, 284] width 9 height 6
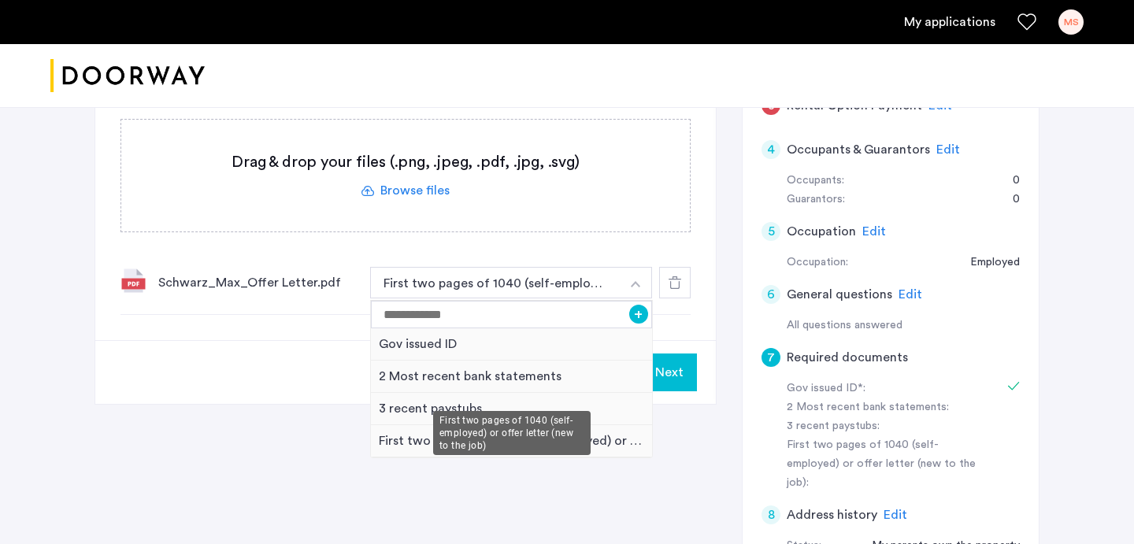
click at [590, 425] on div "First two pages of 1040 (self-employed) or offer letter (new to the job)" at bounding box center [511, 441] width 281 height 32
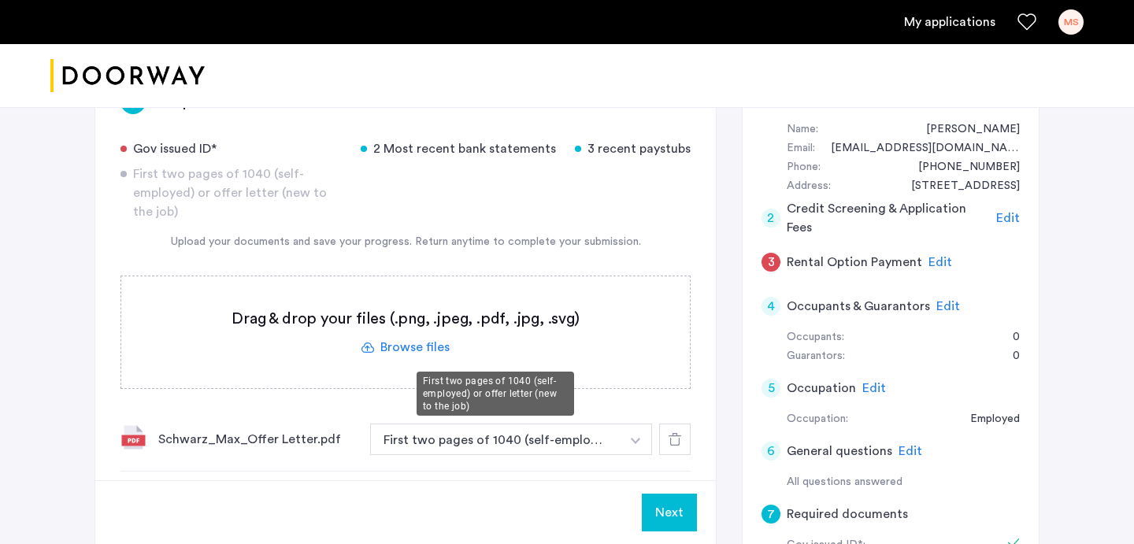
scroll to position [383, 0]
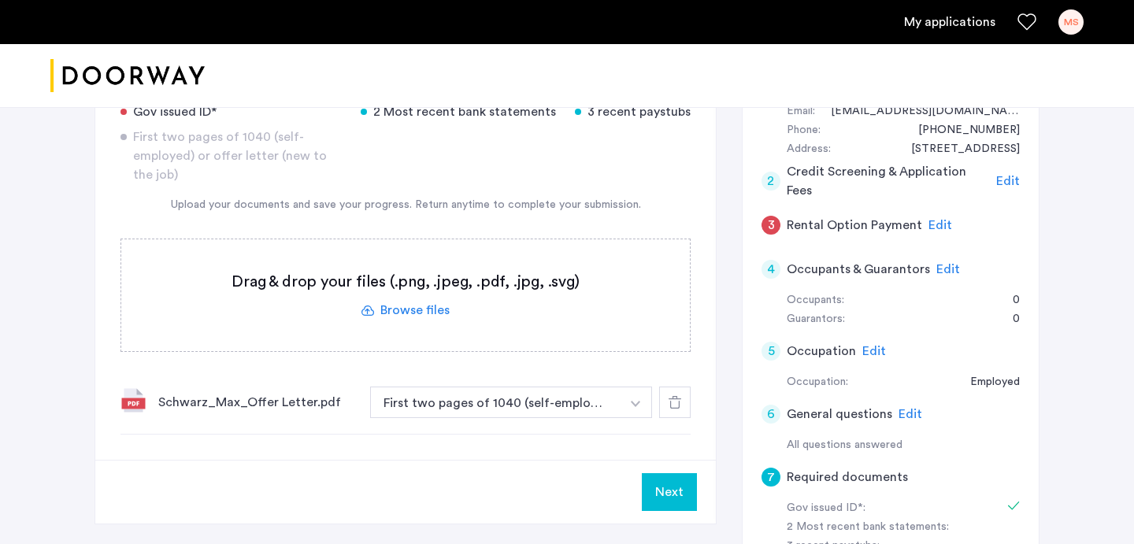
click at [453, 259] on label at bounding box center [405, 295] width 568 height 112
click at [0, 0] on input "file" at bounding box center [0, 0] width 0 height 0
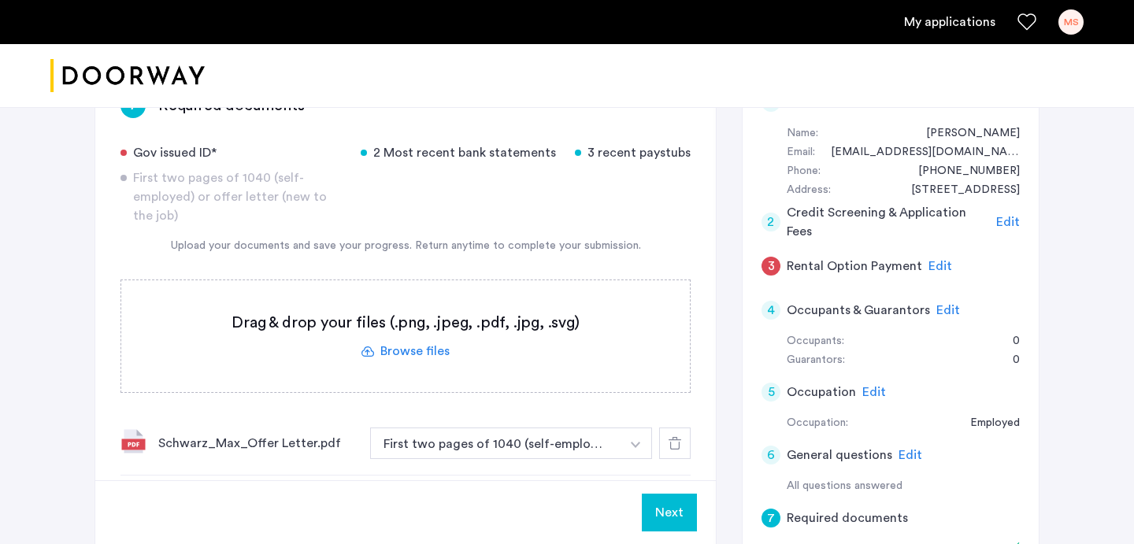
scroll to position [339, 0]
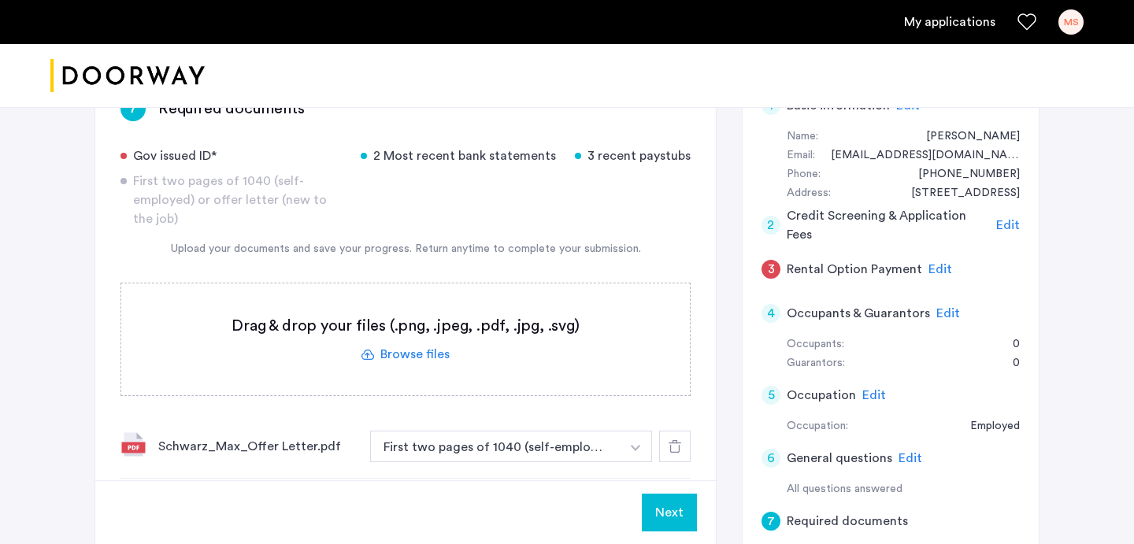
click at [479, 310] on label at bounding box center [405, 339] width 568 height 112
click at [0, 0] on input "file" at bounding box center [0, 0] width 0 height 0
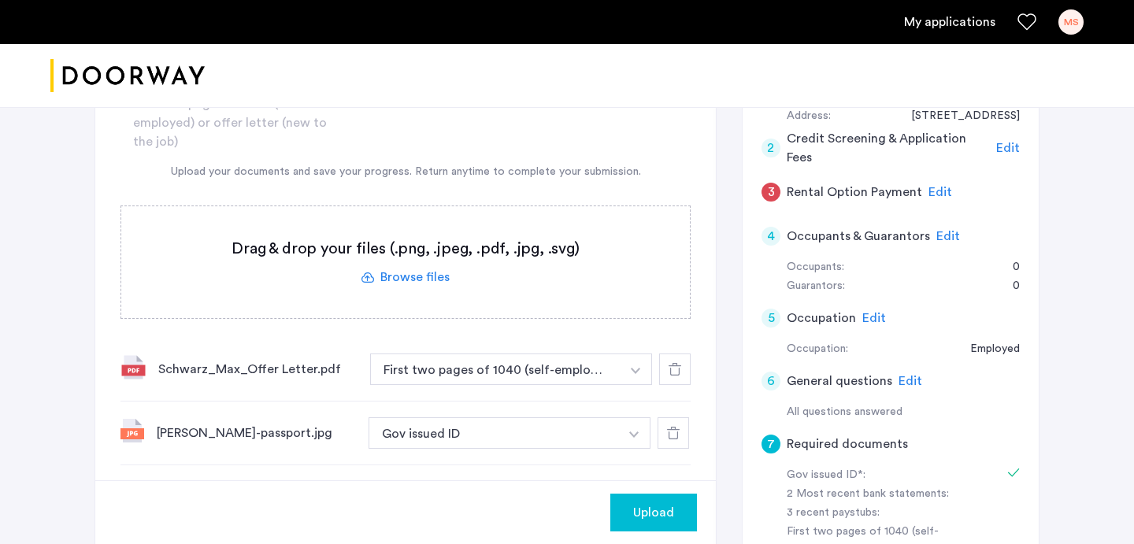
scroll to position [423, 0]
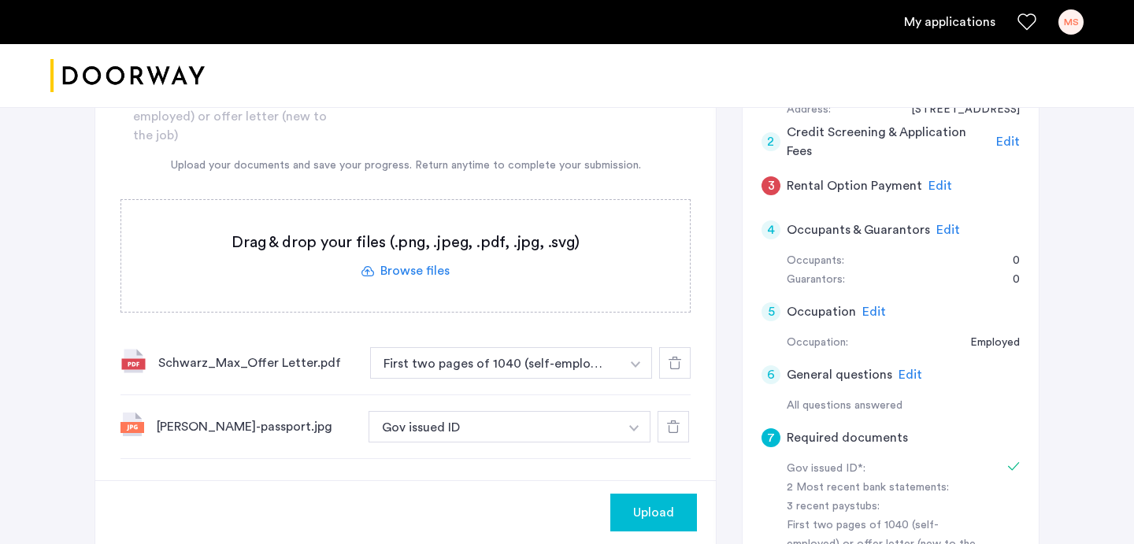
click at [646, 503] on span "Upload" at bounding box center [653, 512] width 41 height 19
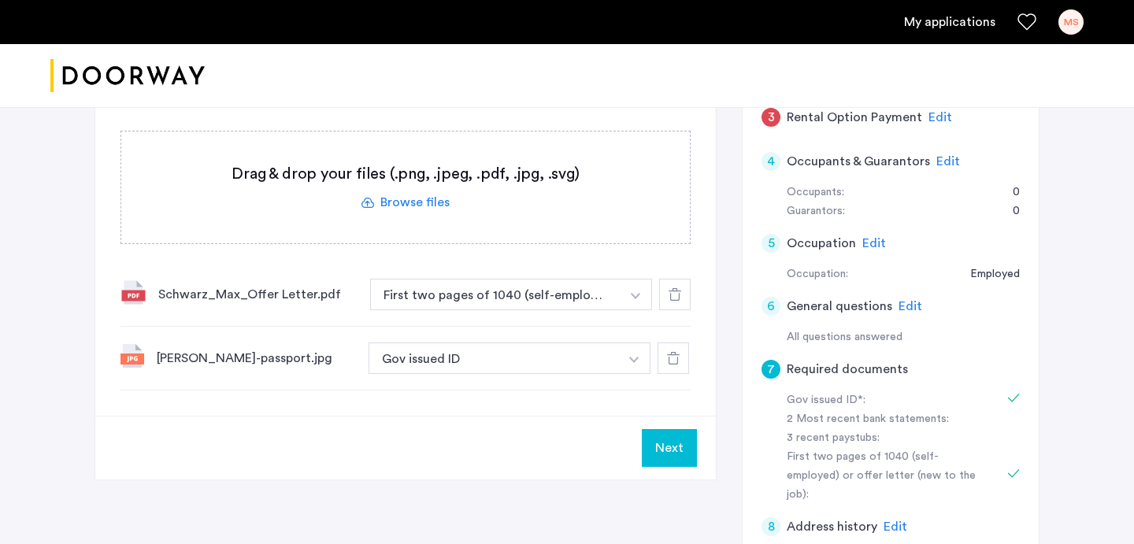
scroll to position [496, 0]
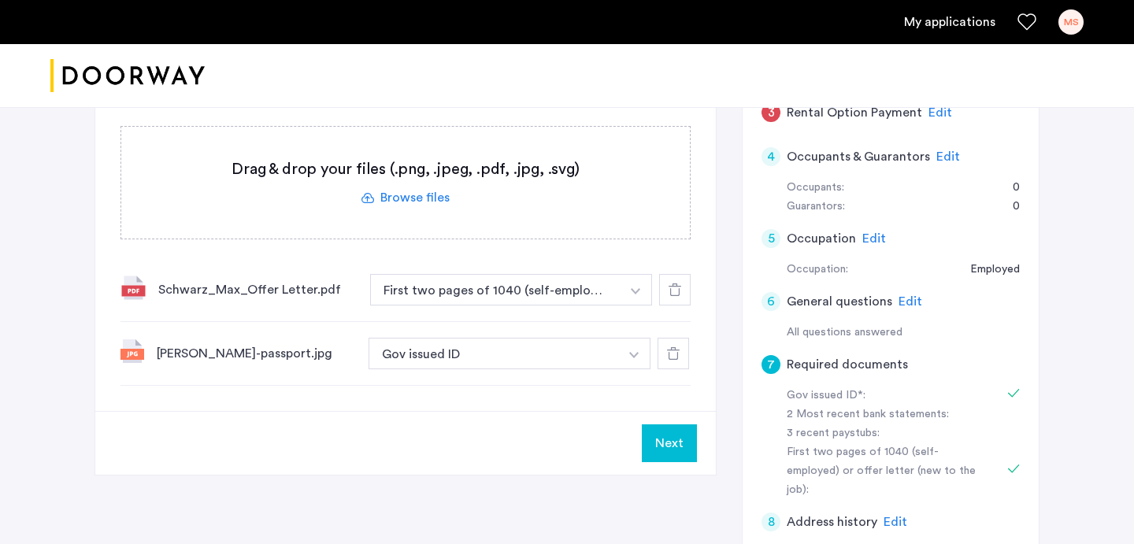
click at [660, 424] on button "Next" at bounding box center [669, 443] width 55 height 38
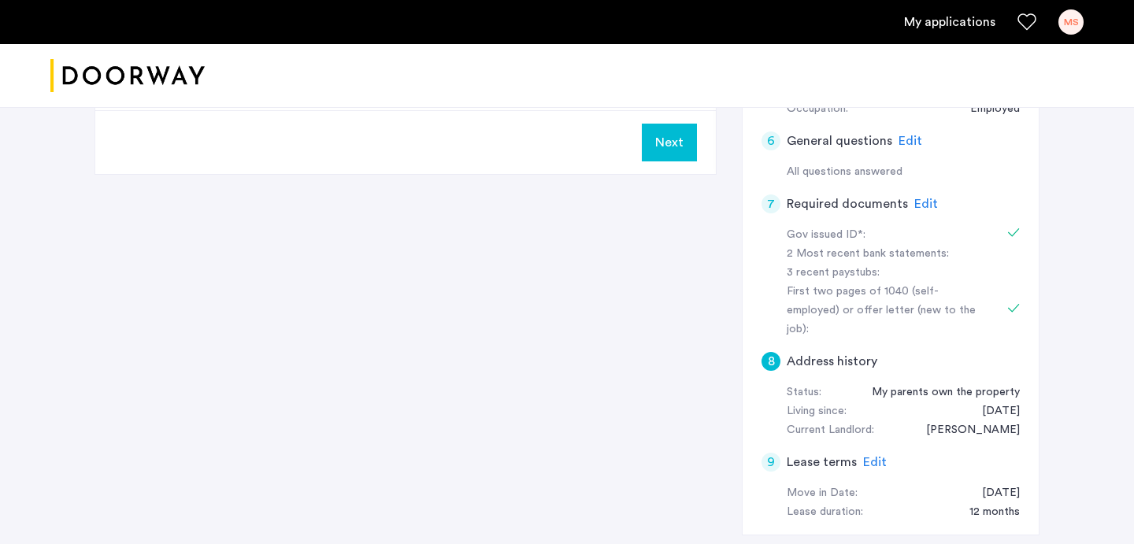
scroll to position [572, 0]
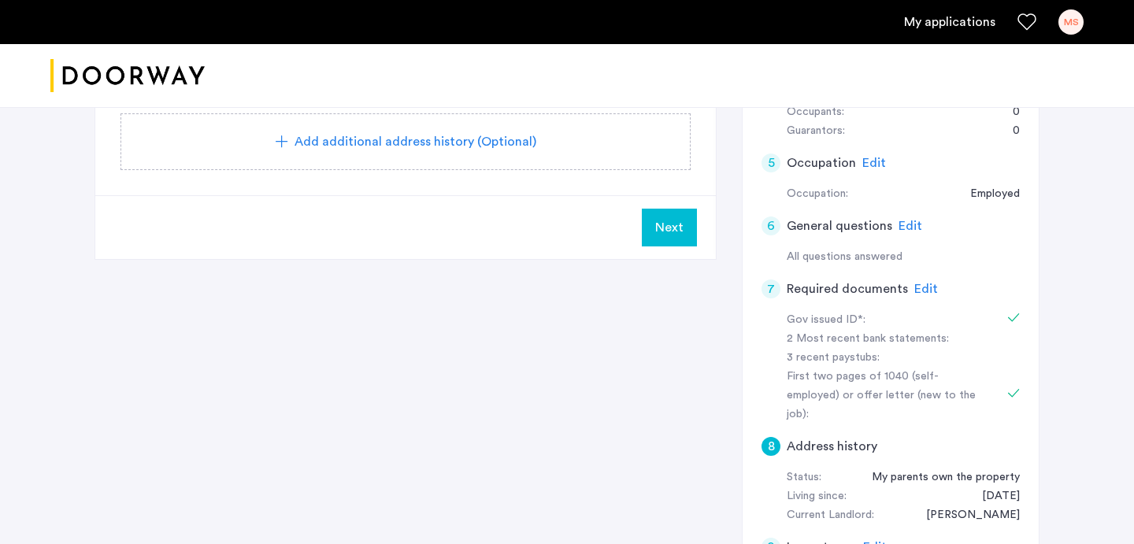
click at [920, 283] on span "Edit" at bounding box center [926, 289] width 24 height 13
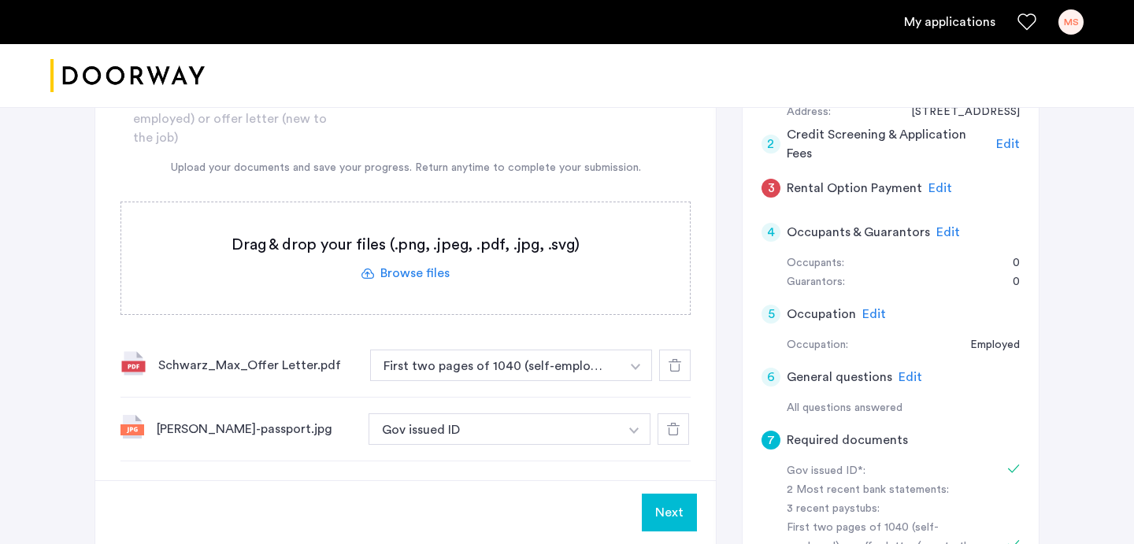
scroll to position [425, 0]
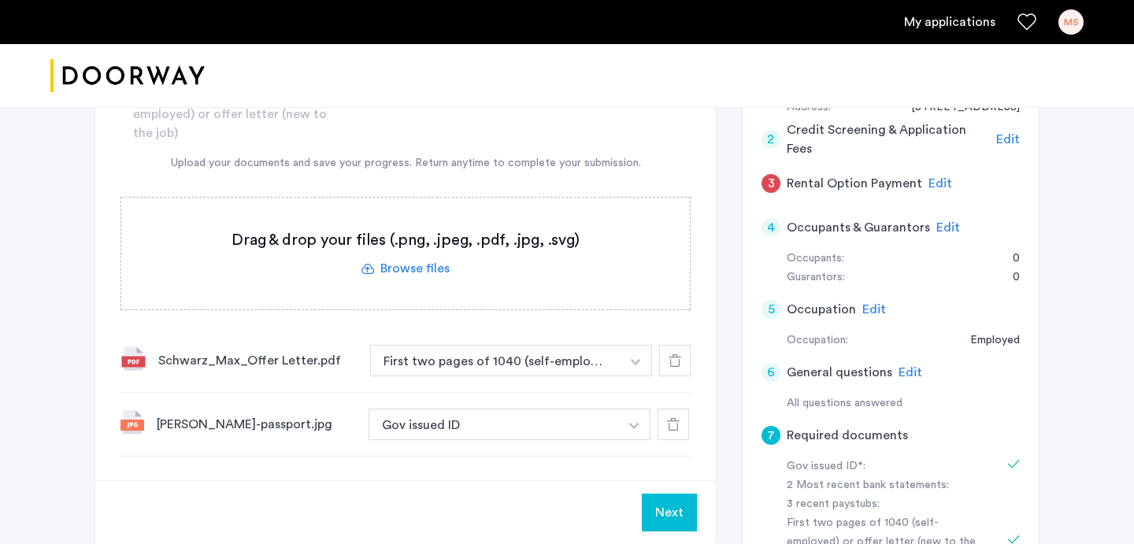
click at [523, 213] on label at bounding box center [405, 254] width 568 height 112
click at [0, 0] on input "file" at bounding box center [0, 0] width 0 height 0
click at [408, 198] on label at bounding box center [405, 254] width 568 height 112
click at [0, 0] on input "file" at bounding box center [0, 0] width 0 height 0
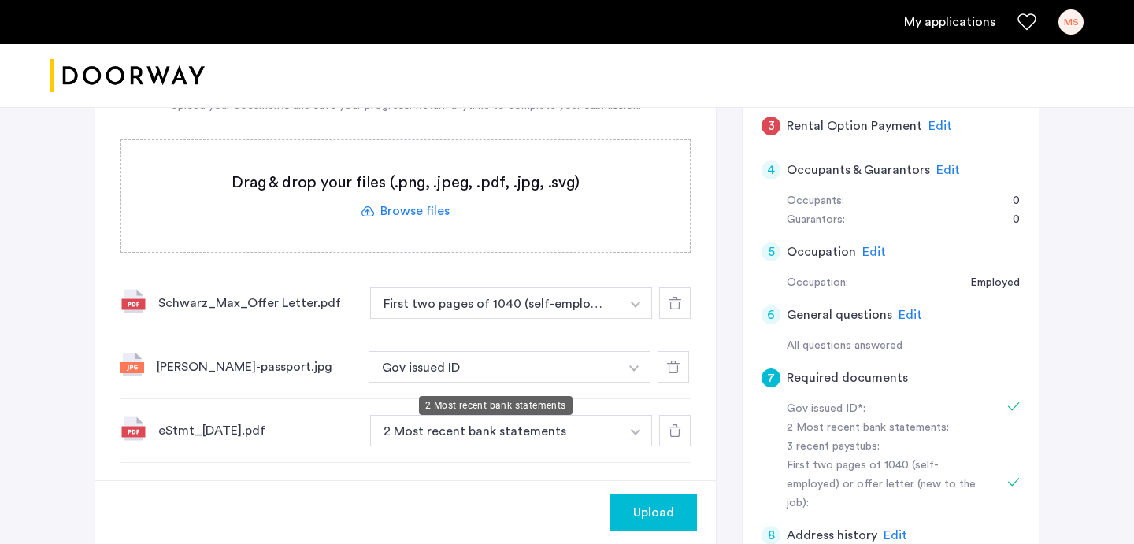
scroll to position [486, 0]
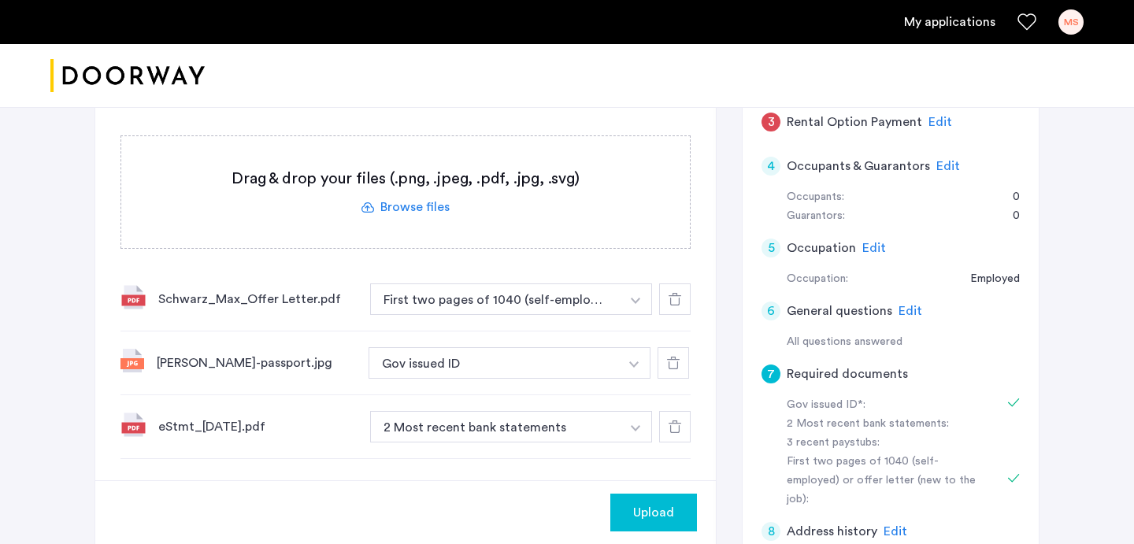
click at [641, 503] on span "Upload" at bounding box center [653, 512] width 41 height 19
click at [431, 157] on label at bounding box center [405, 192] width 568 height 112
click at [0, 0] on input "file" at bounding box center [0, 0] width 0 height 0
click at [475, 154] on label at bounding box center [405, 192] width 568 height 112
click at [0, 0] on input "file" at bounding box center [0, 0] width 0 height 0
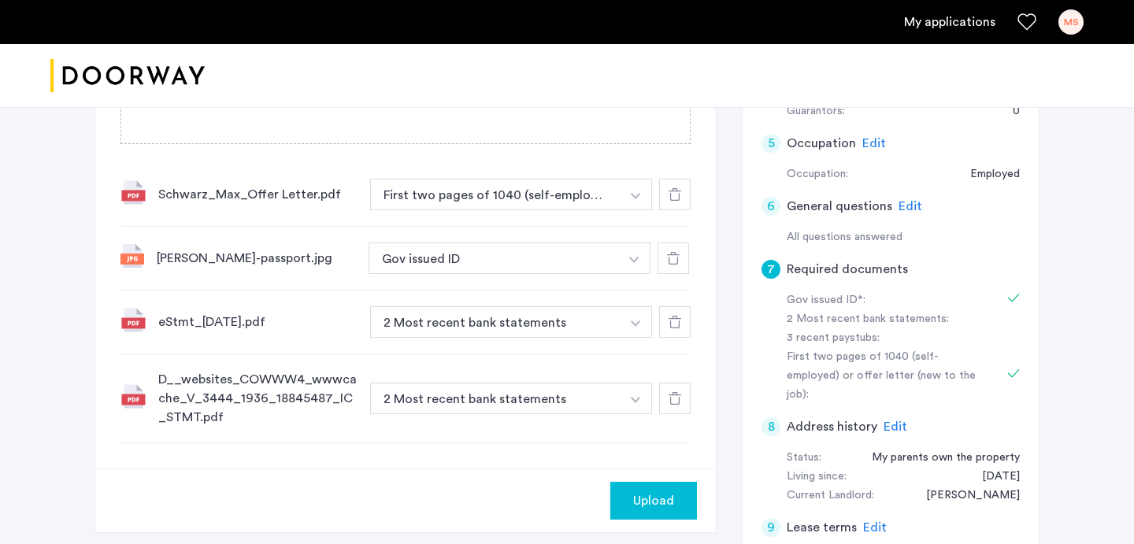
scroll to position [642, 0]
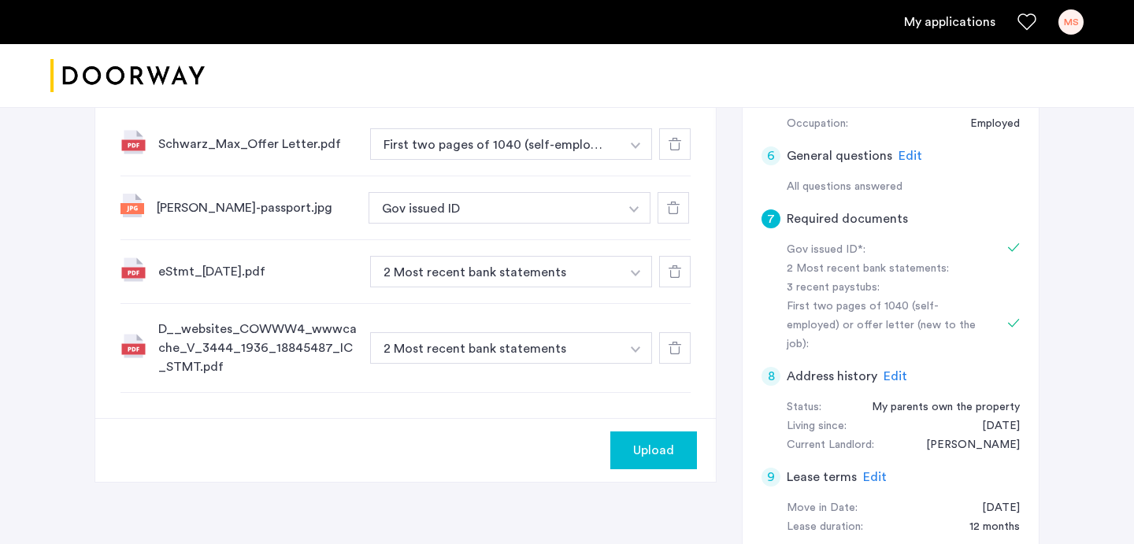
click at [646, 441] on span "Upload" at bounding box center [653, 450] width 41 height 19
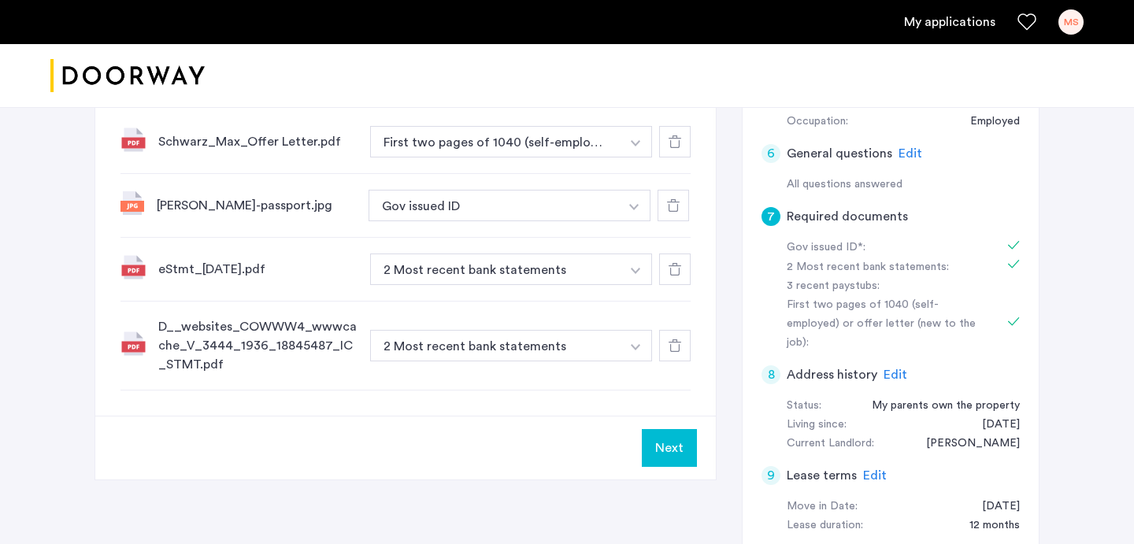
scroll to position [816, 0]
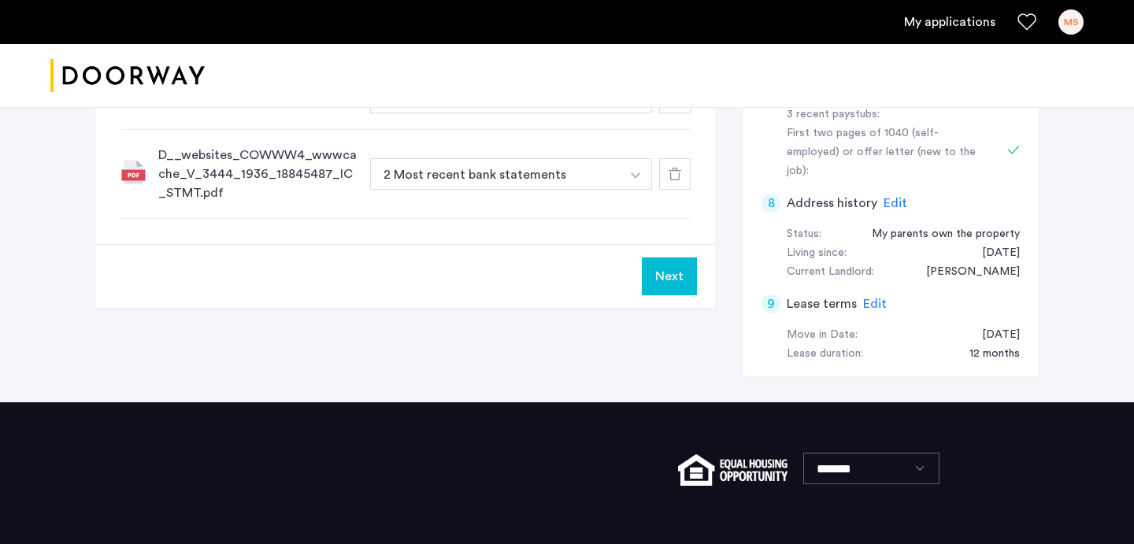
click at [677, 257] on button "Next" at bounding box center [669, 276] width 55 height 38
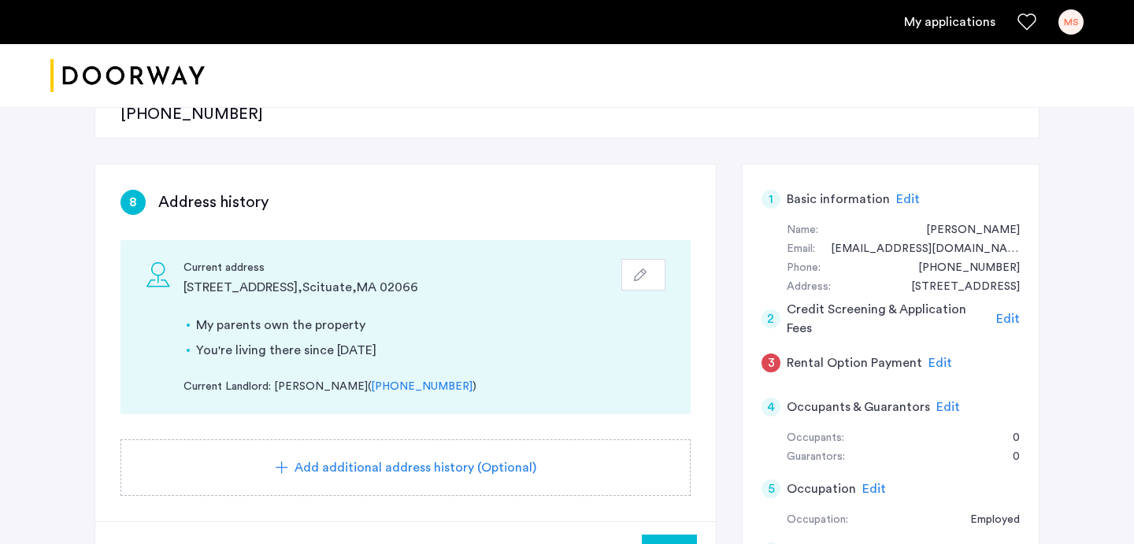
scroll to position [342, 0]
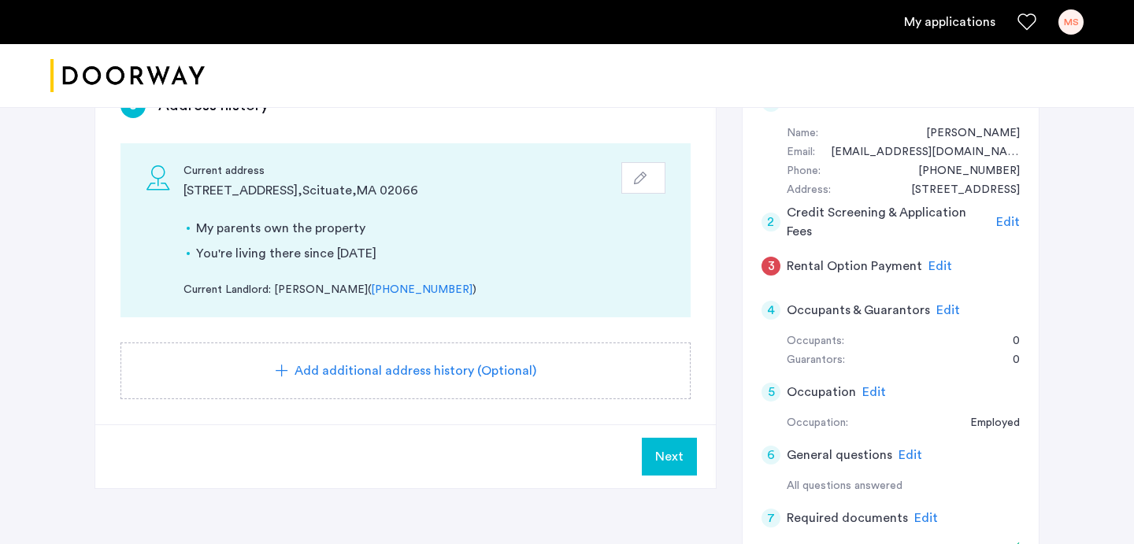
click at [664, 447] on span "Next" at bounding box center [669, 456] width 28 height 19
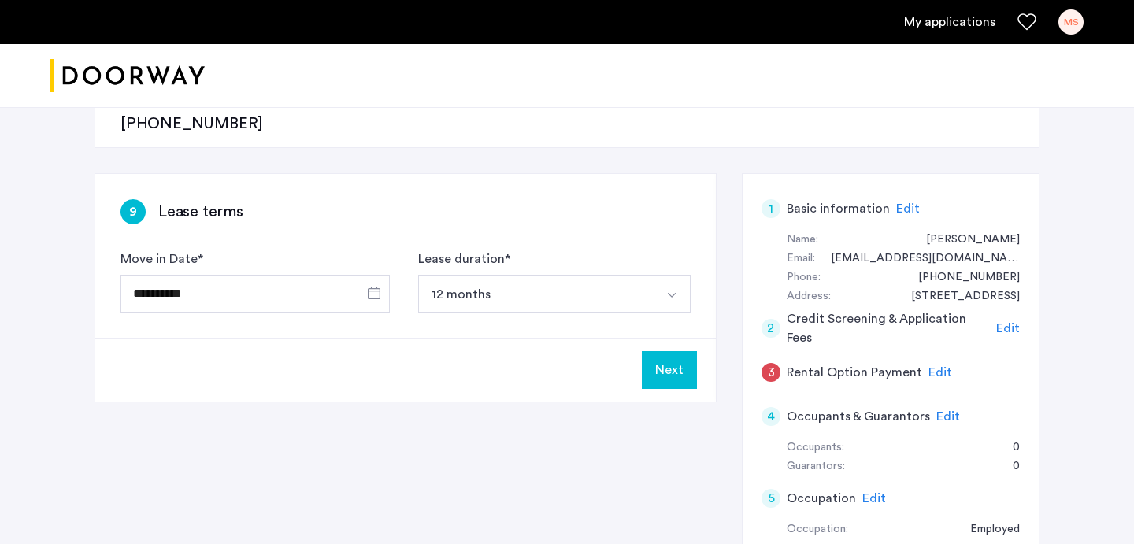
scroll to position [224, 0]
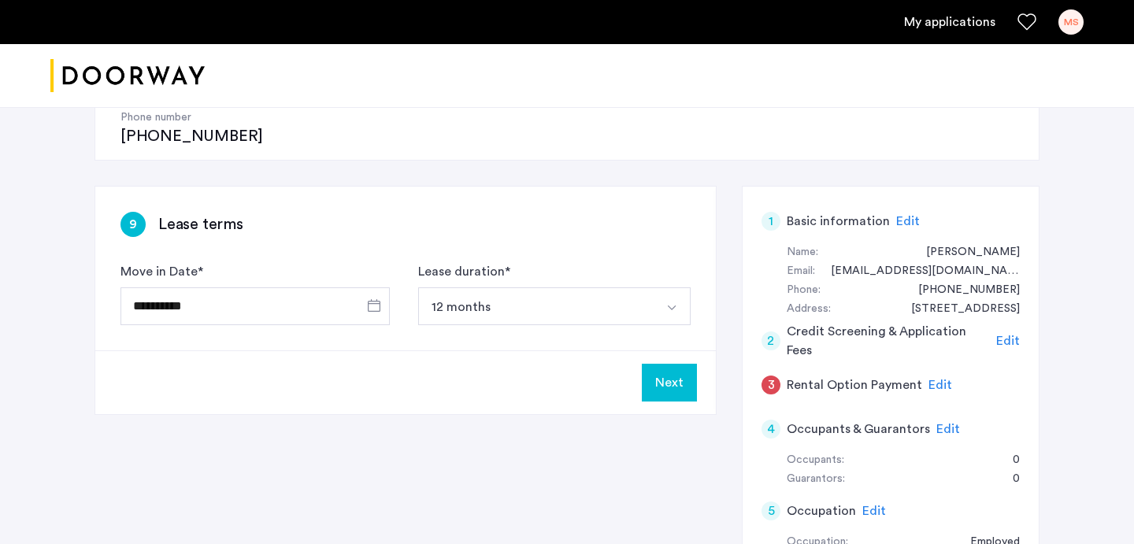
click at [680, 364] on button "Next" at bounding box center [669, 383] width 55 height 38
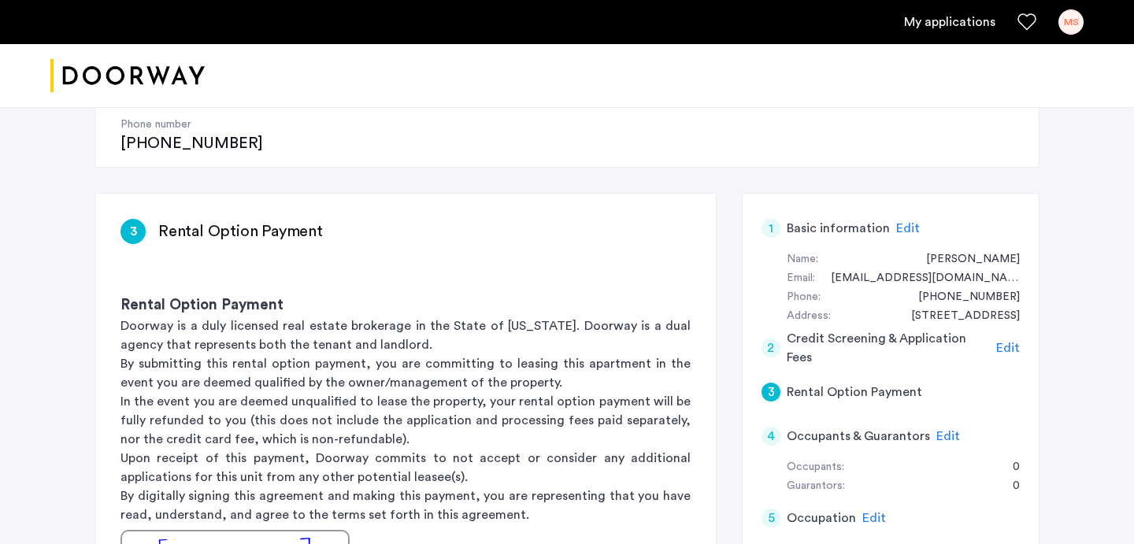
scroll to position [465, 0]
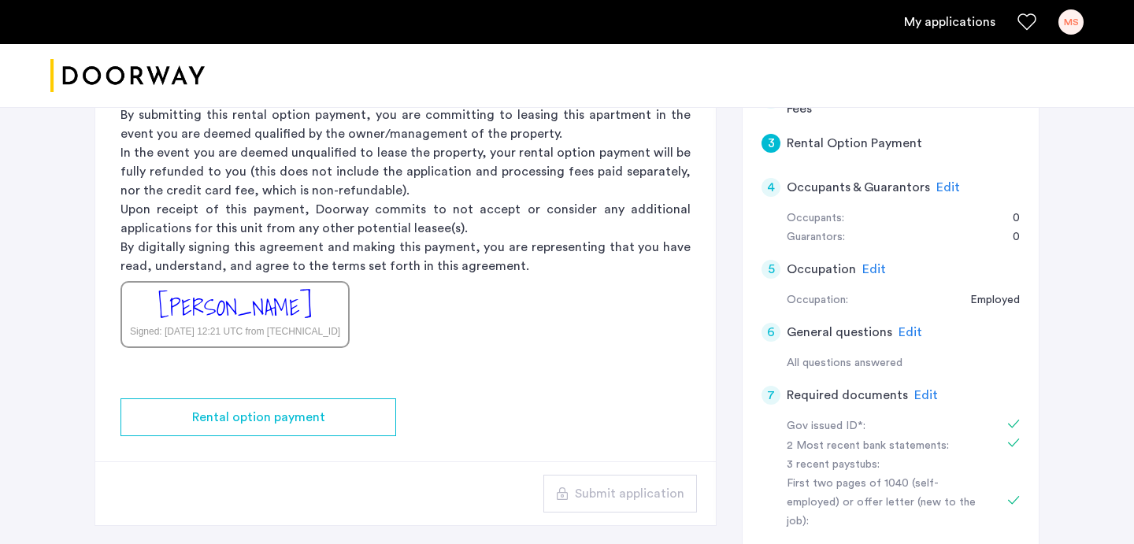
click at [308, 290] on div "[PERSON_NAME]" at bounding box center [235, 307] width 154 height 34
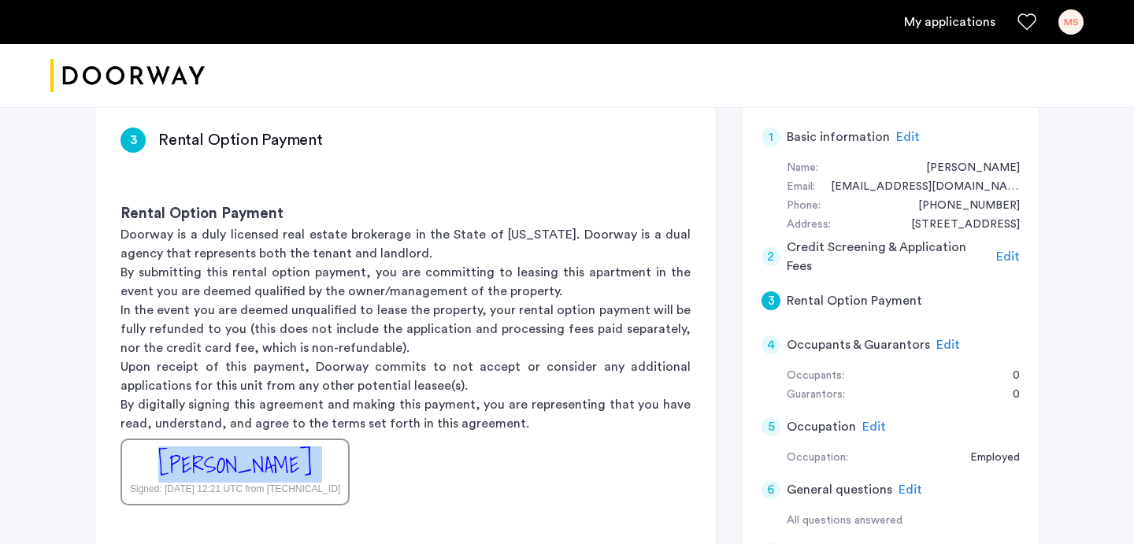
scroll to position [310, 0]
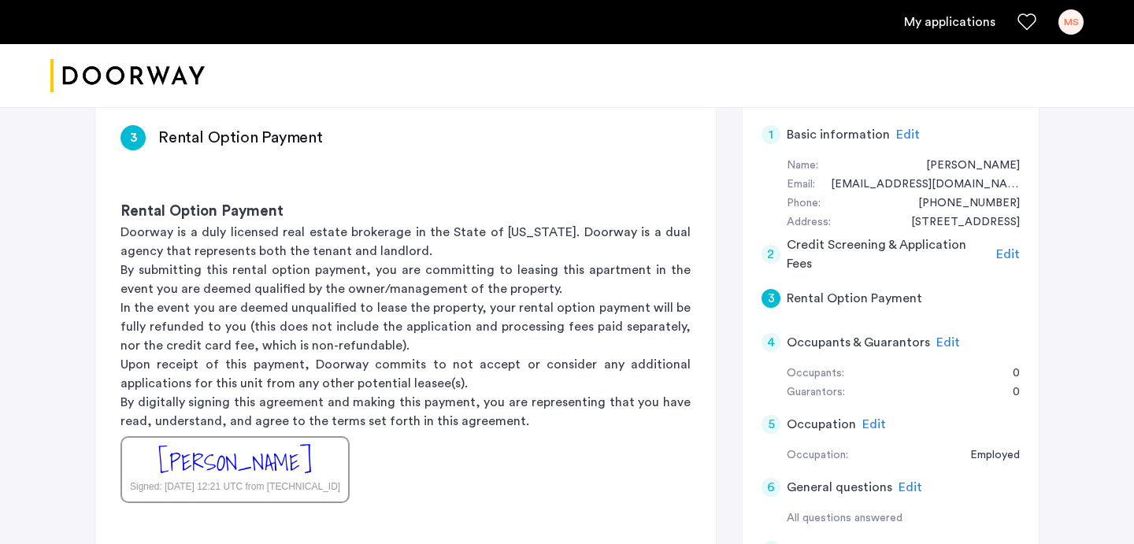
click at [942, 336] on span "Edit" at bounding box center [948, 342] width 24 height 13
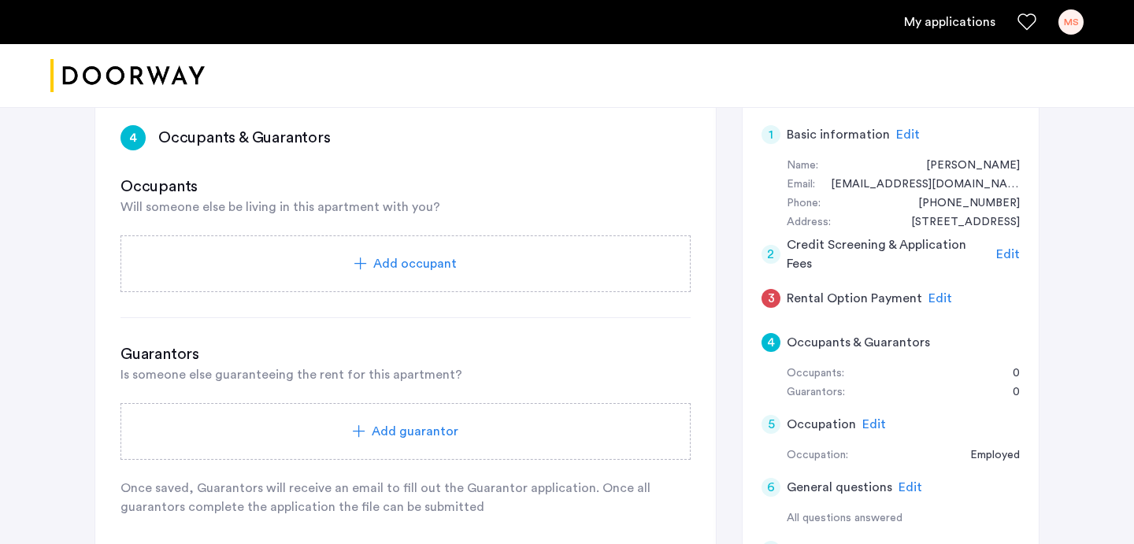
click at [363, 257] on icon at bounding box center [360, 263] width 13 height 13
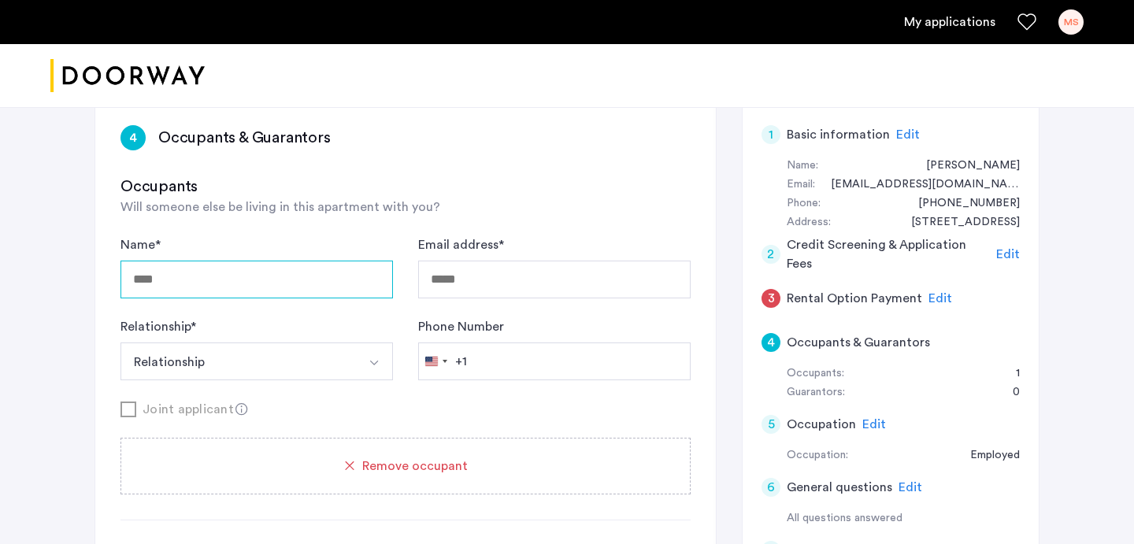
click at [305, 261] on input "Name *" at bounding box center [256, 280] width 272 height 38
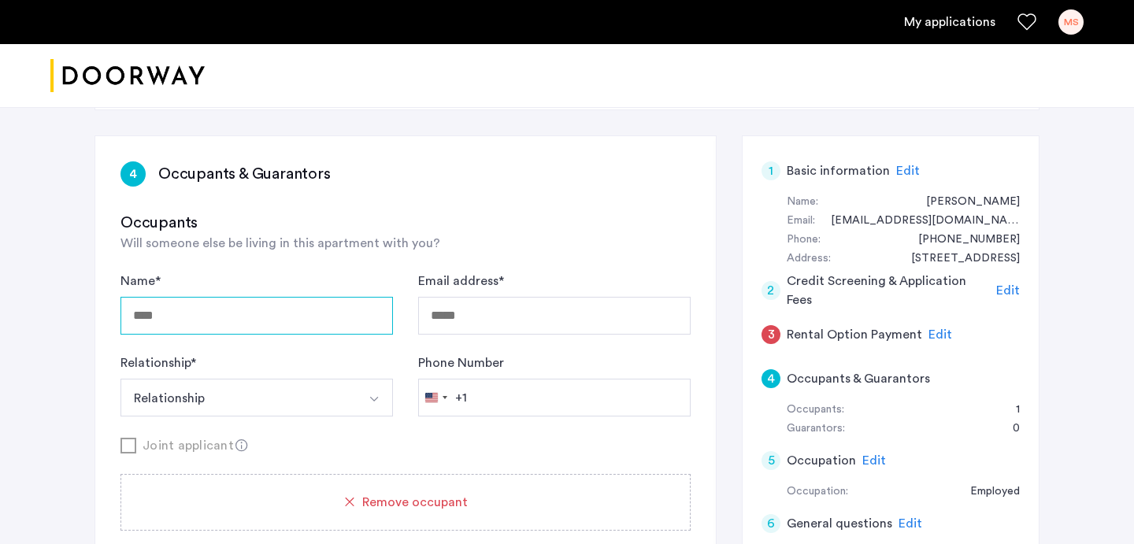
scroll to position [269, 0]
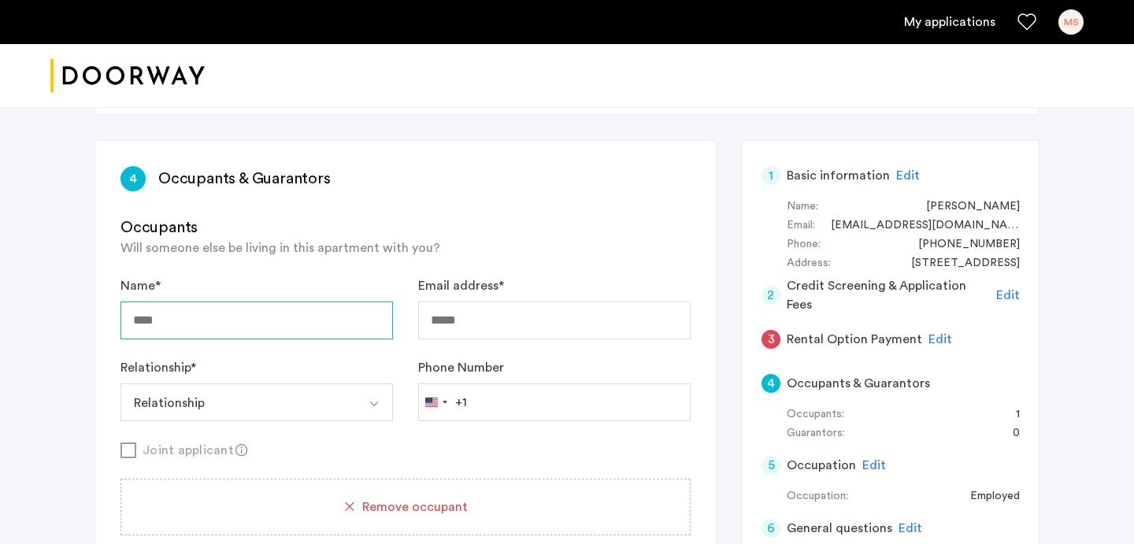
click at [280, 302] on input "Name *" at bounding box center [256, 321] width 272 height 38
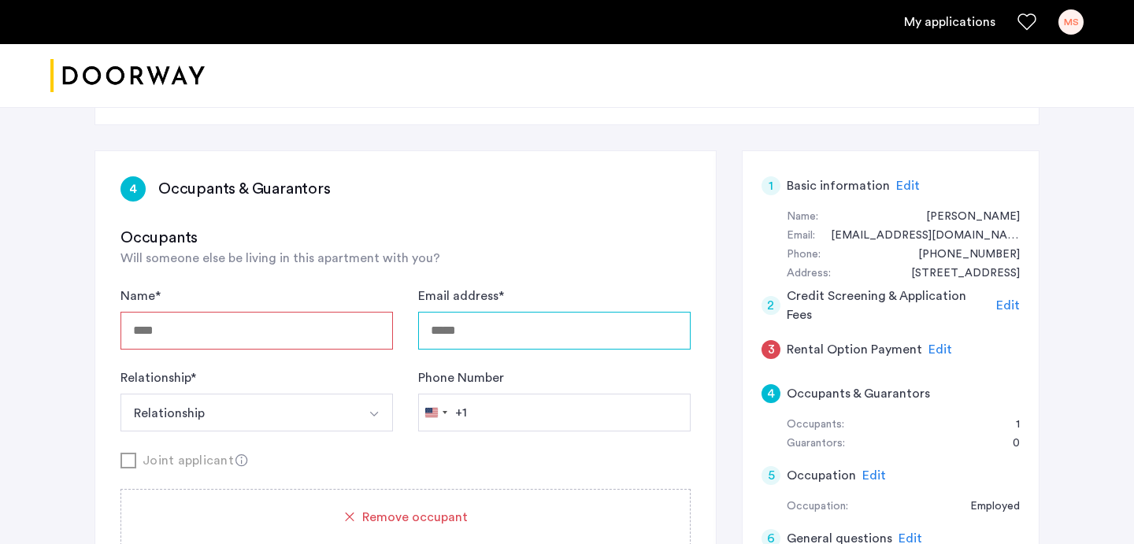
click at [507, 312] on input "Email address *" at bounding box center [554, 331] width 272 height 38
click at [347, 394] on button "Relationship" at bounding box center [237, 413] width 235 height 38
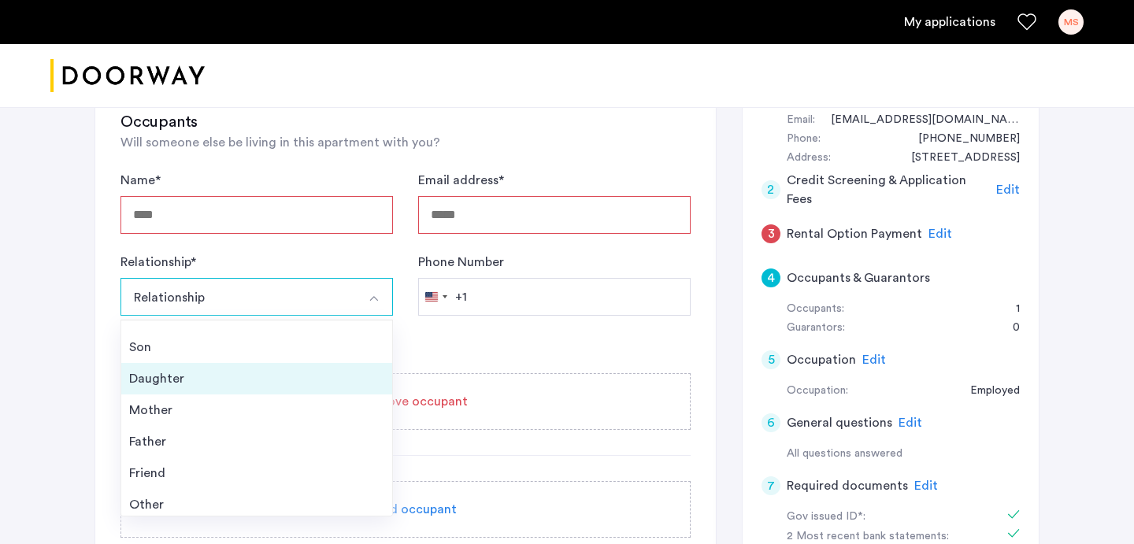
scroll to position [57, 0]
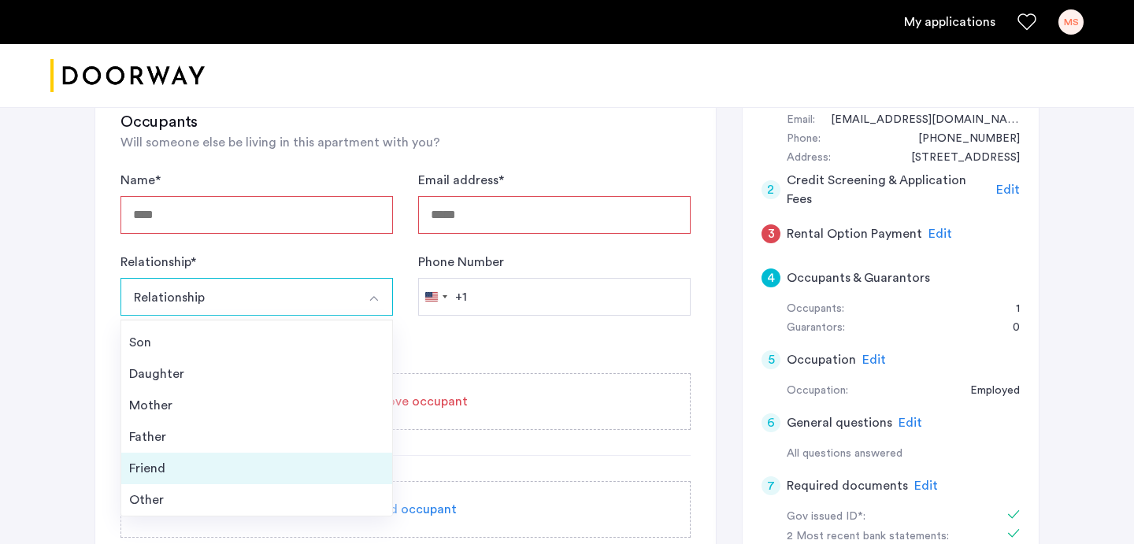
click at [309, 459] on div "Friend" at bounding box center [256, 468] width 255 height 19
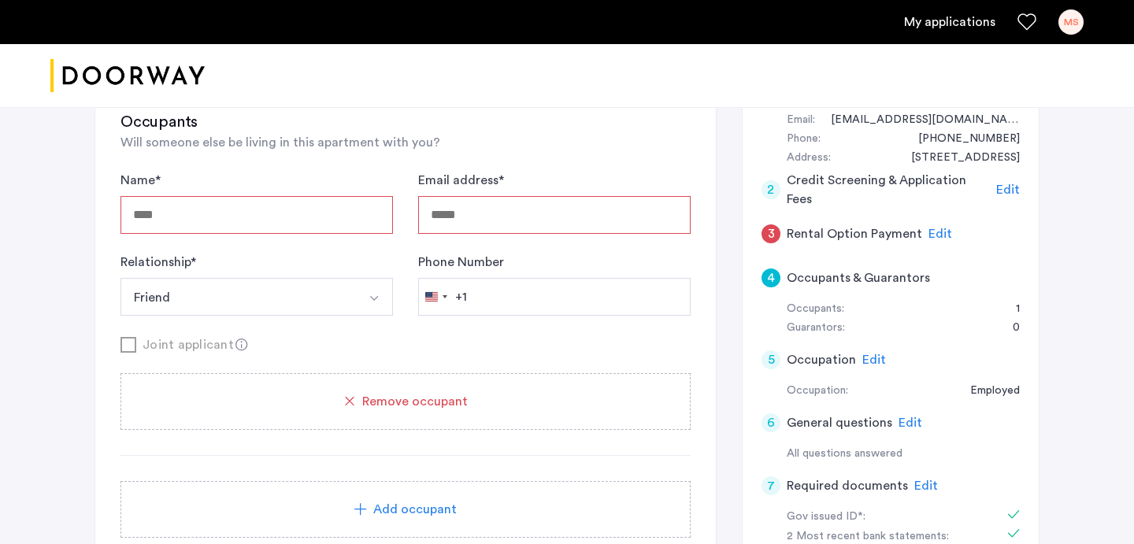
click at [324, 196] on input "Name *" at bounding box center [256, 215] width 272 height 38
click at [409, 335] on div "Joint applicant" at bounding box center [405, 345] width 570 height 20
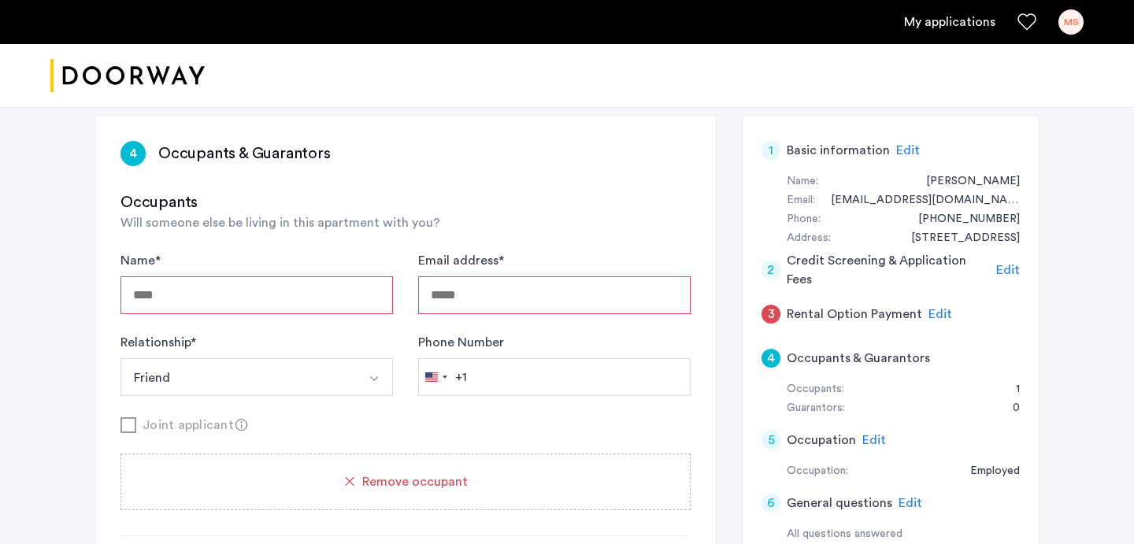
scroll to position [298, 0]
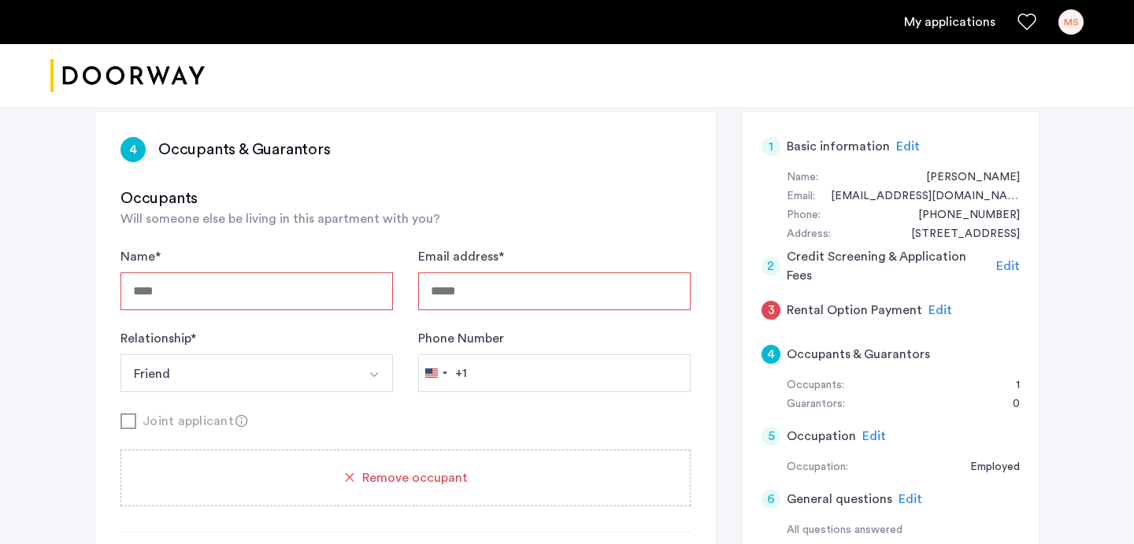
click at [379, 468] on span "Remove occupant" at bounding box center [414, 477] width 105 height 19
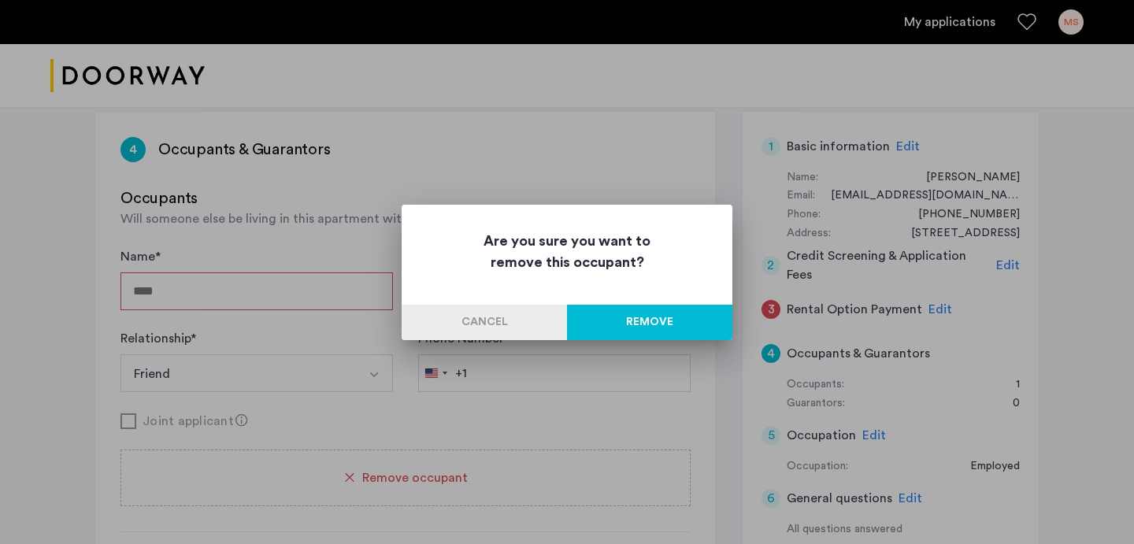
scroll to position [0, 0]
click at [629, 323] on button "Remove" at bounding box center [649, 322] width 165 height 35
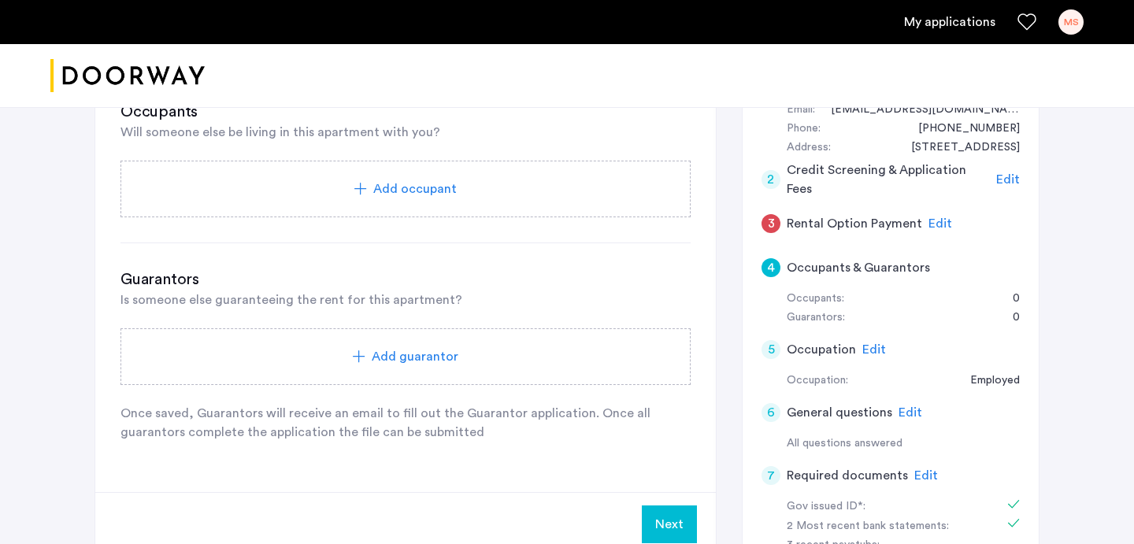
scroll to position [412, 0]
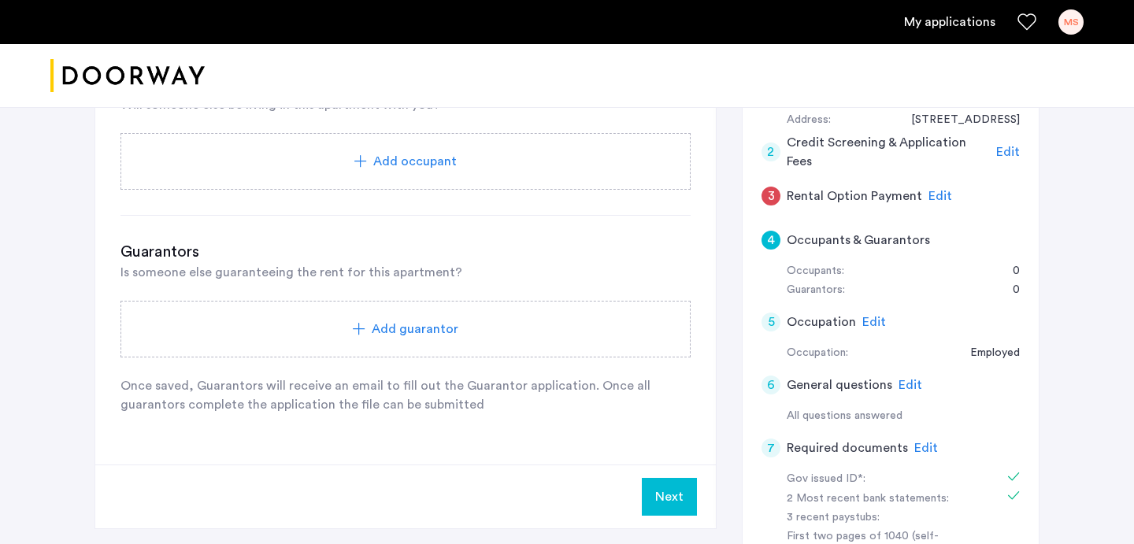
click at [664, 478] on button "Next" at bounding box center [669, 497] width 55 height 38
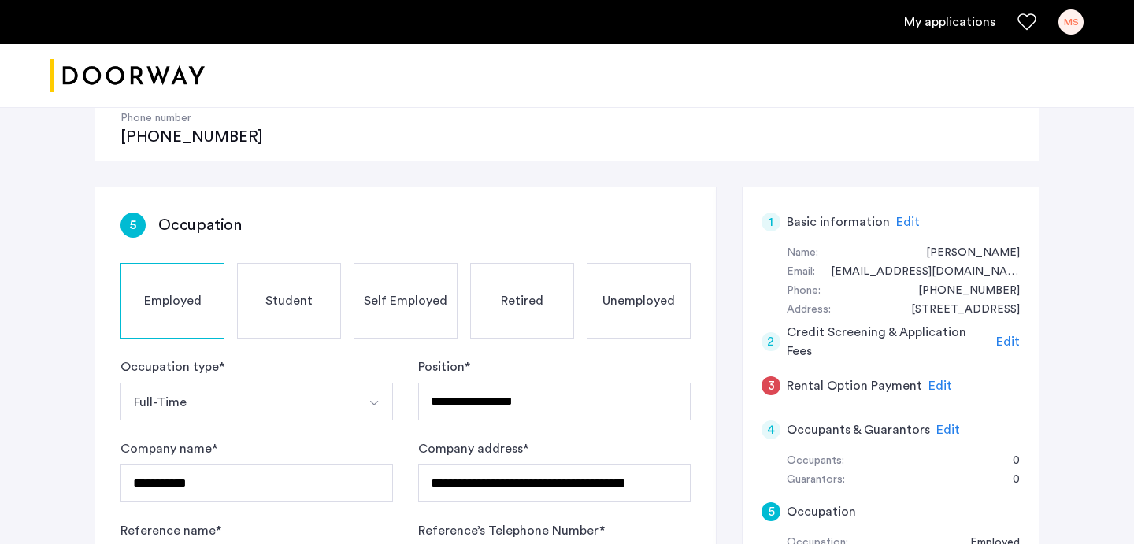
scroll to position [248, 0]
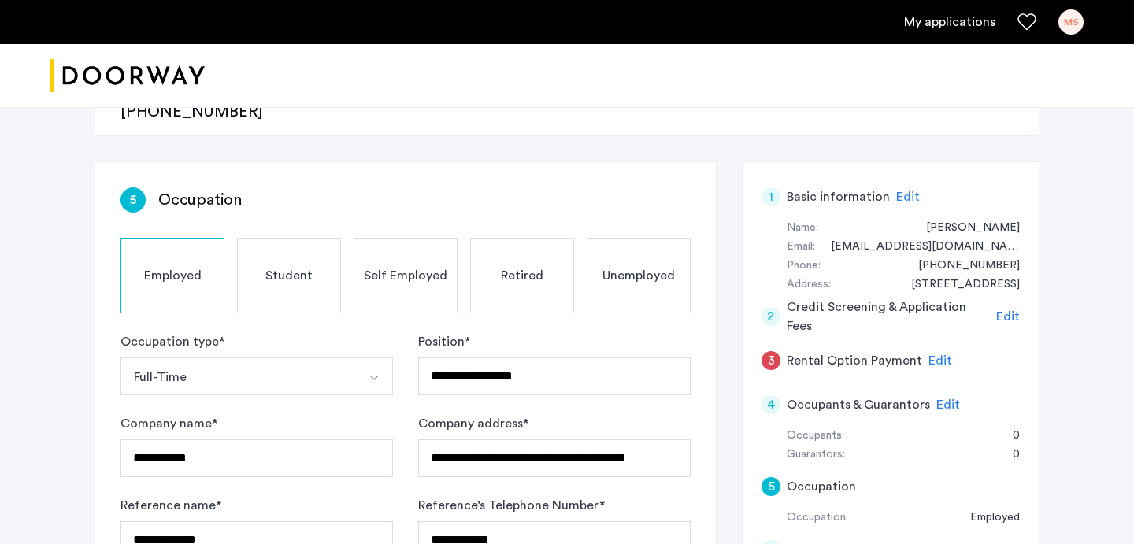
click at [942, 398] on span "Edit" at bounding box center [948, 404] width 24 height 13
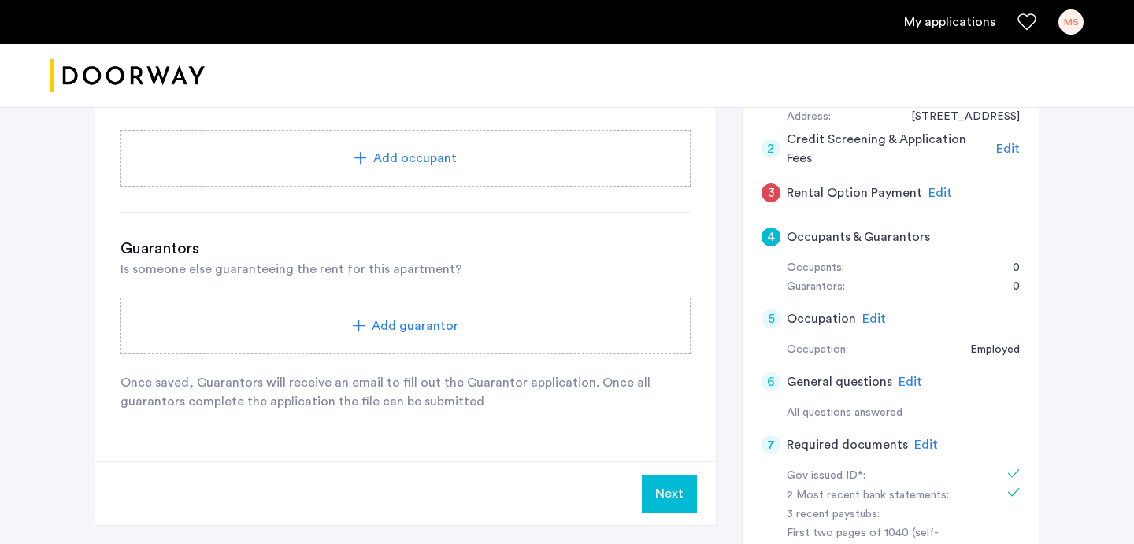
scroll to position [430, 0]
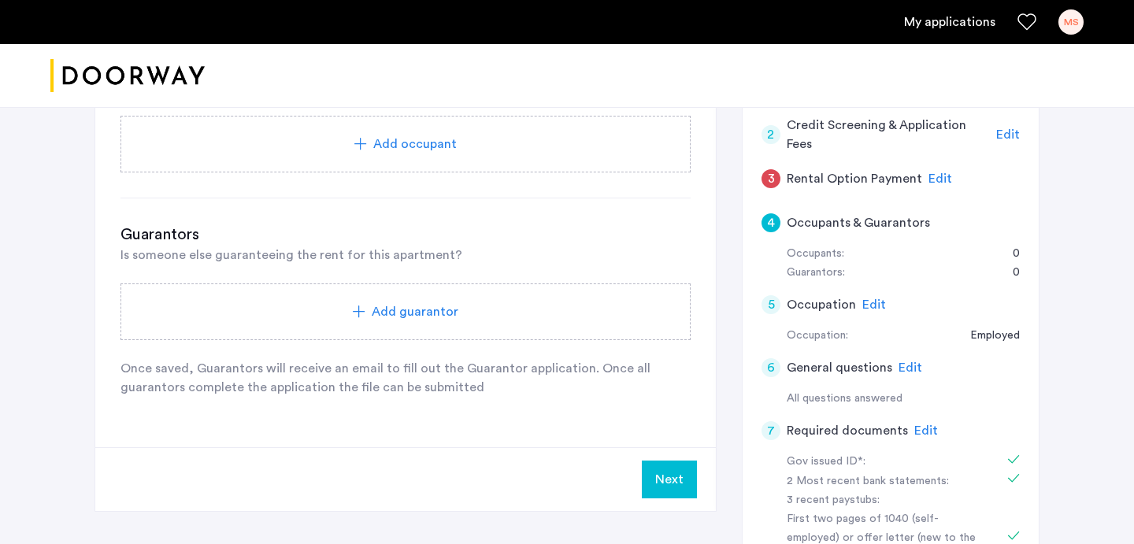
click at [422, 302] on span "Add guarantor" at bounding box center [415, 311] width 87 height 19
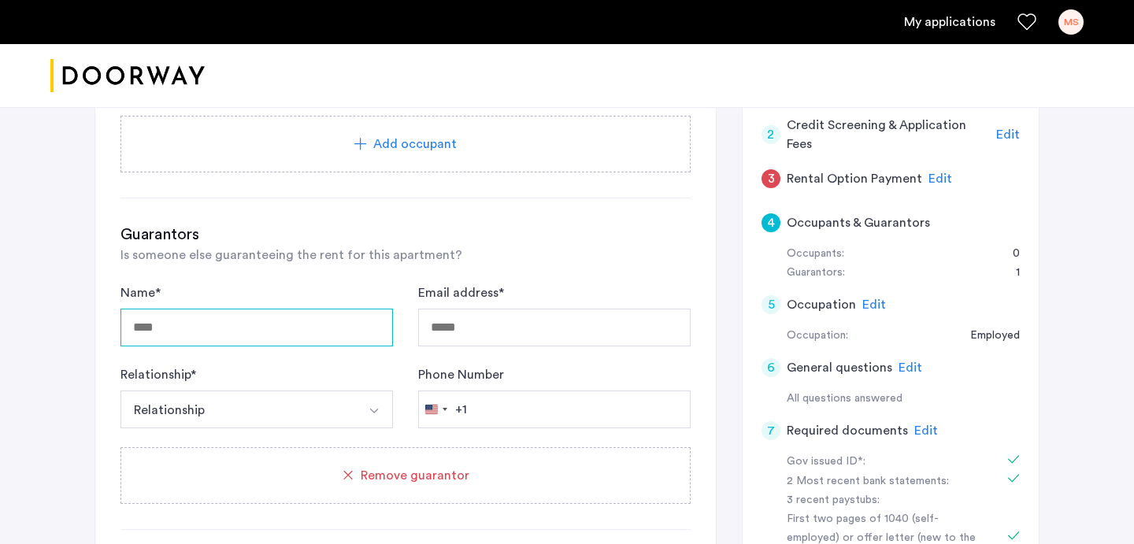
click at [287, 309] on input "Name *" at bounding box center [256, 328] width 272 height 38
type input "**********"
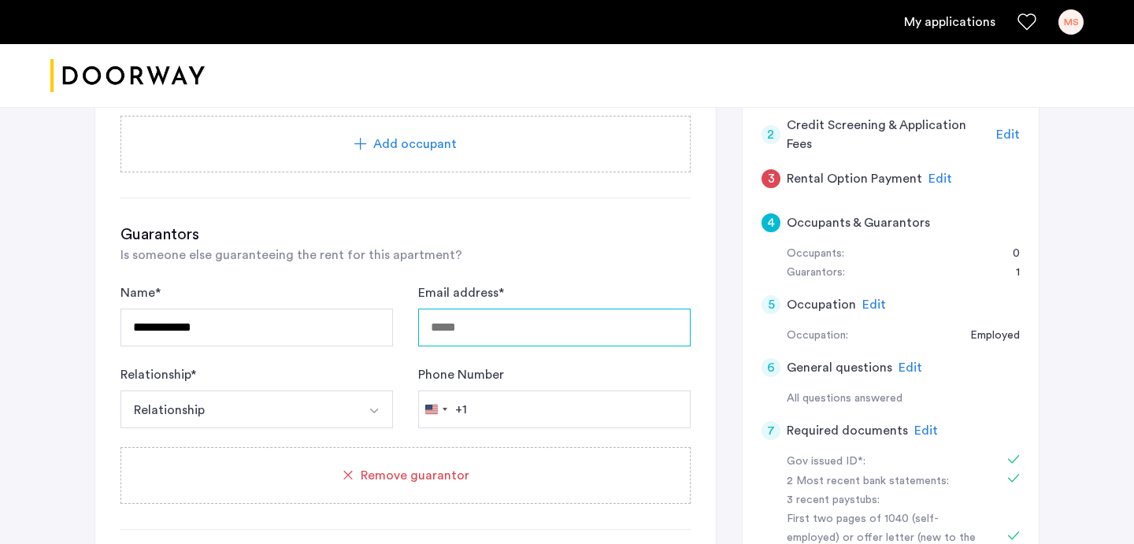
type input "**********"
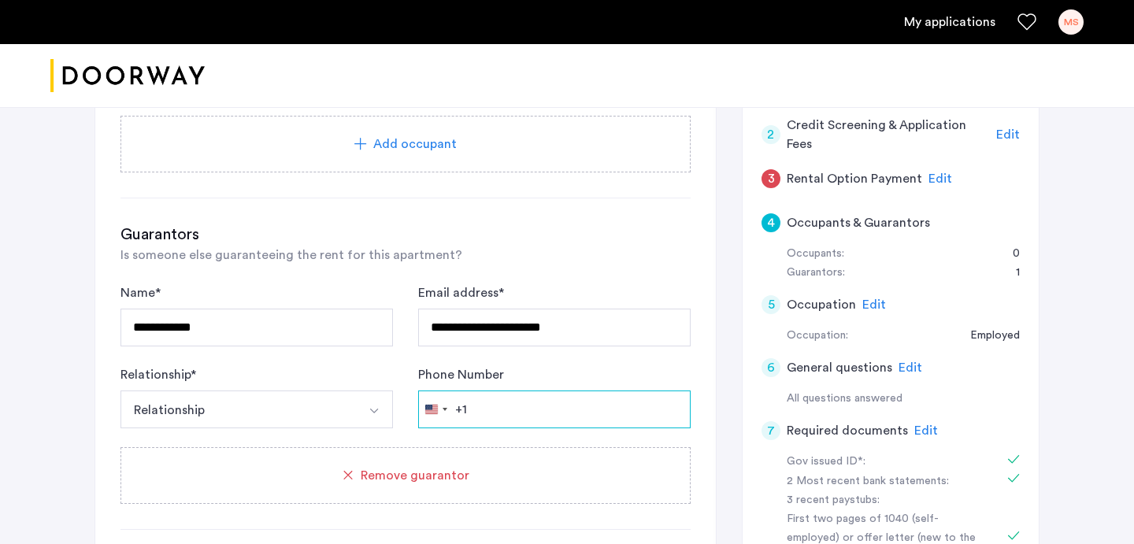
type input "**********"
click at [283, 390] on button "Relationship" at bounding box center [237, 409] width 235 height 38
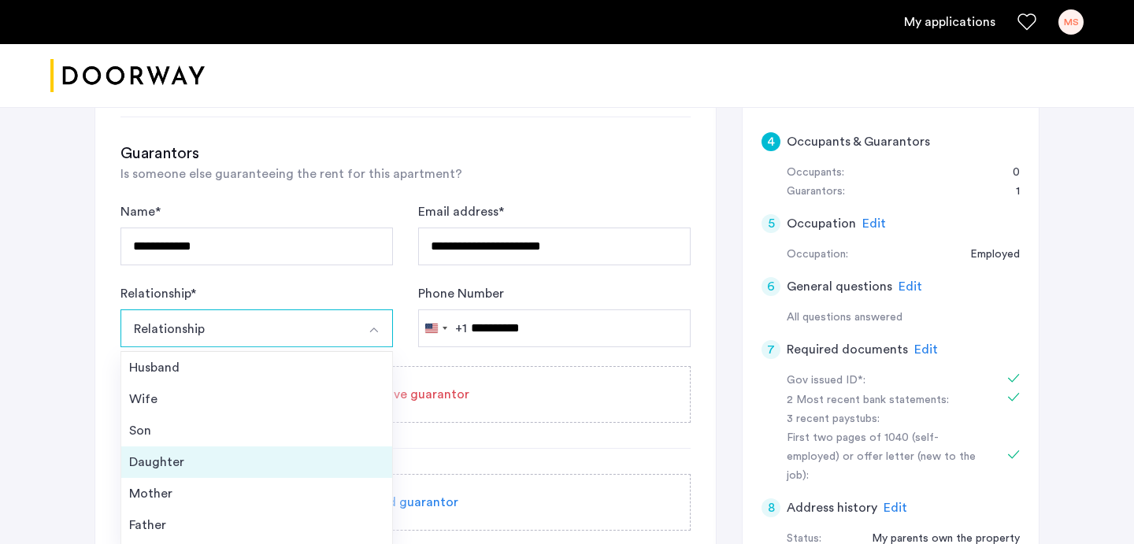
scroll to position [514, 0]
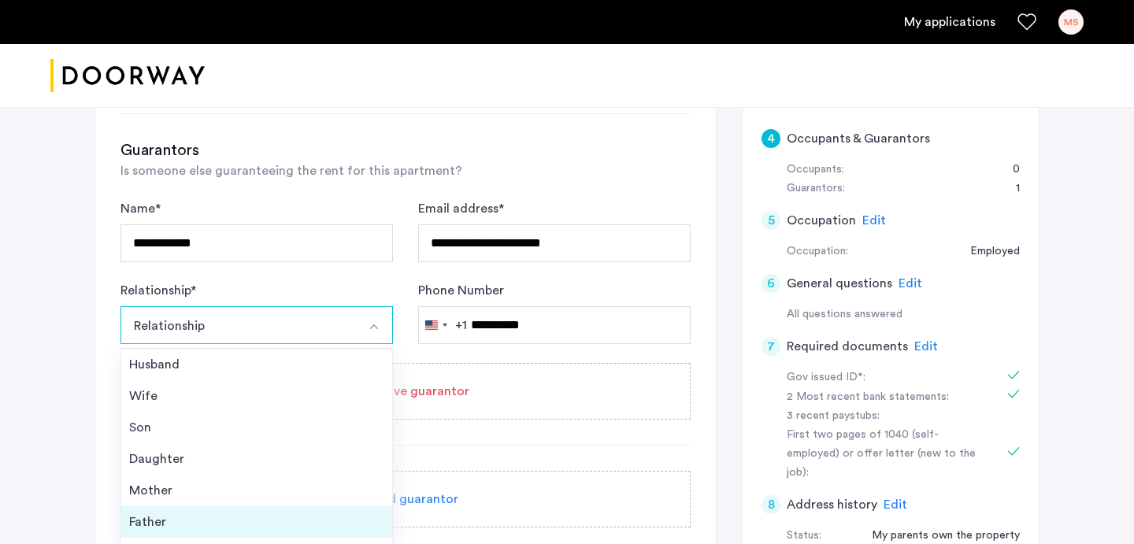
click at [214, 506] on li "Father" at bounding box center [256, 521] width 271 height 31
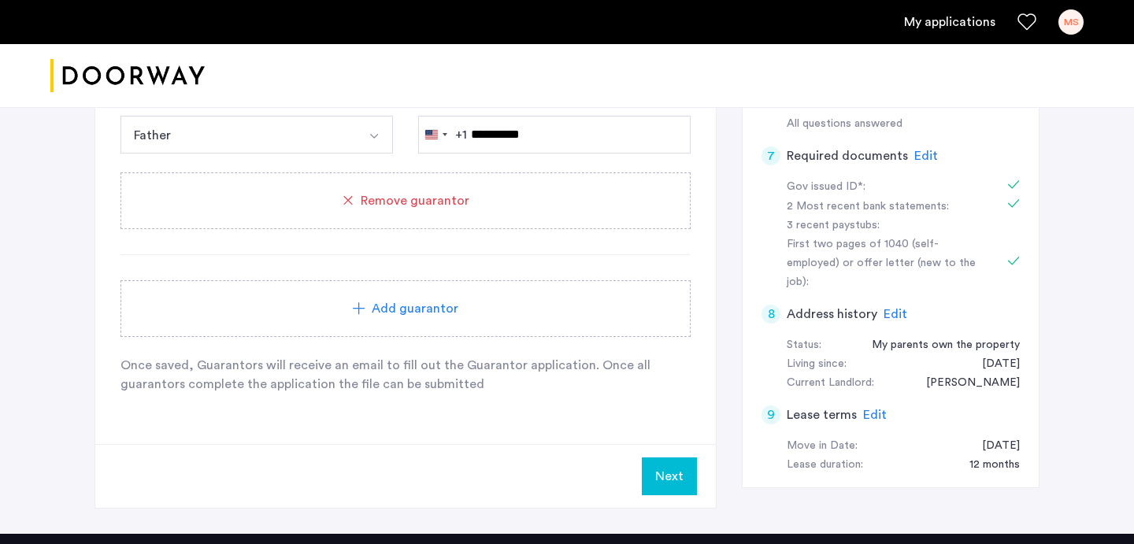
scroll to position [712, 0]
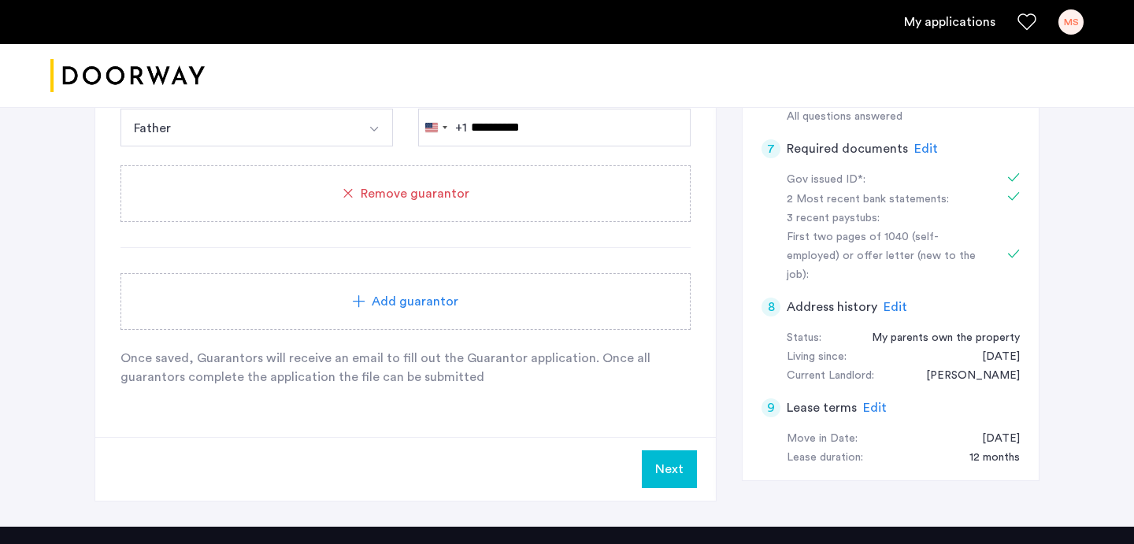
click at [664, 450] on button "Next" at bounding box center [669, 469] width 55 height 38
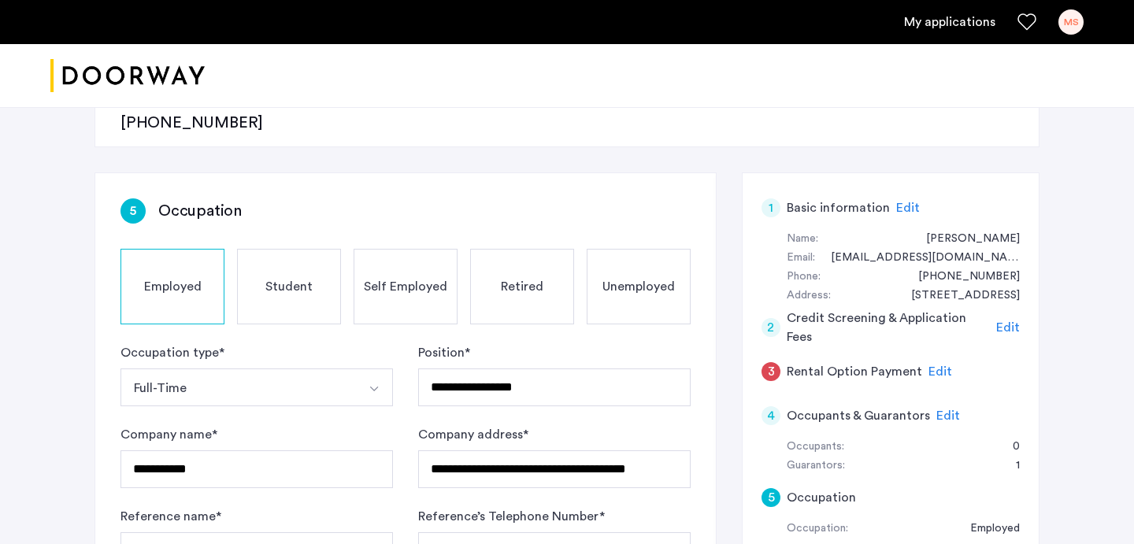
scroll to position [242, 0]
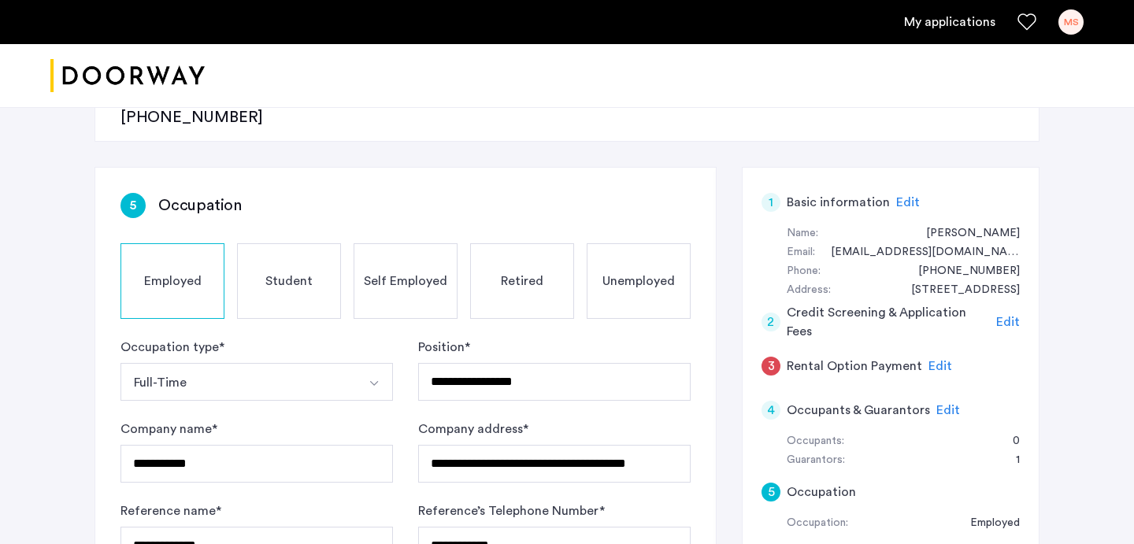
click at [938, 360] on span "Edit" at bounding box center [940, 366] width 24 height 13
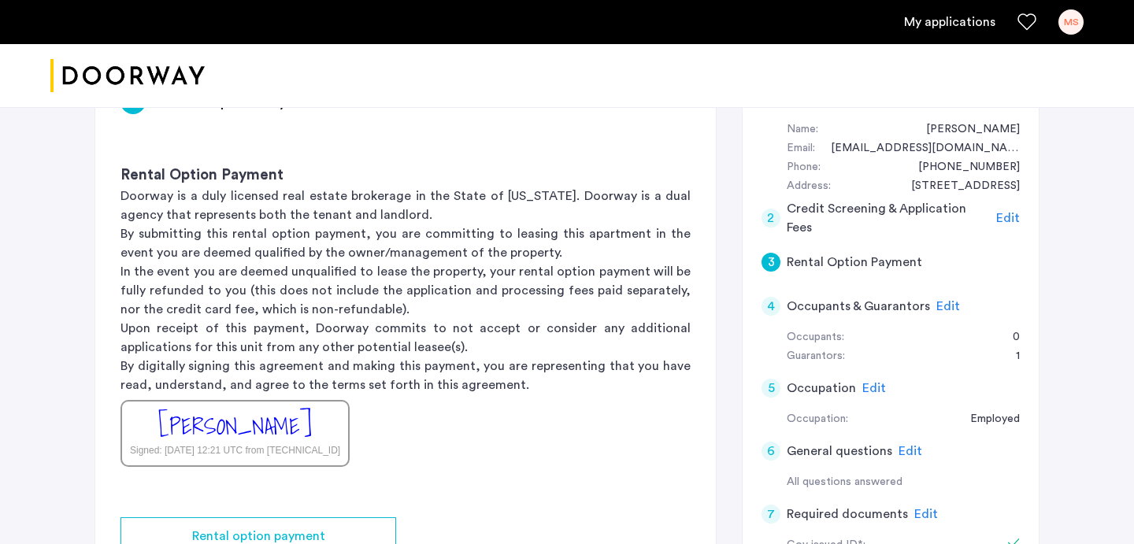
scroll to position [353, 0]
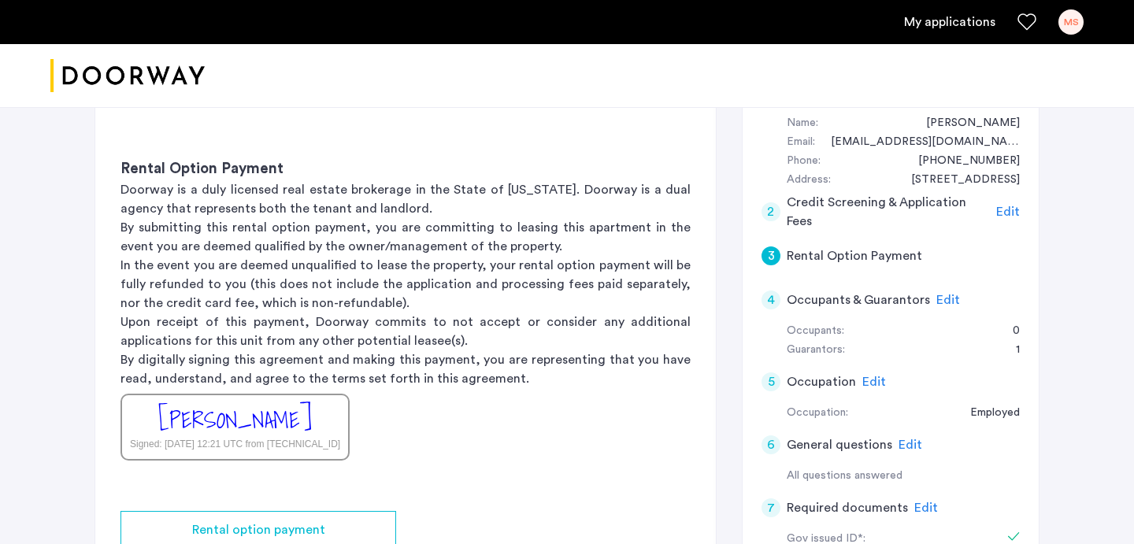
drag, startPoint x: 331, startPoint y: 375, endPoint x: 340, endPoint y: 401, distance: 26.9
click at [340, 401] on div "[PERSON_NAME] Signed: [DATE] 12:21 UTC from [TECHNICAL_ID]" at bounding box center [234, 427] width 229 height 67
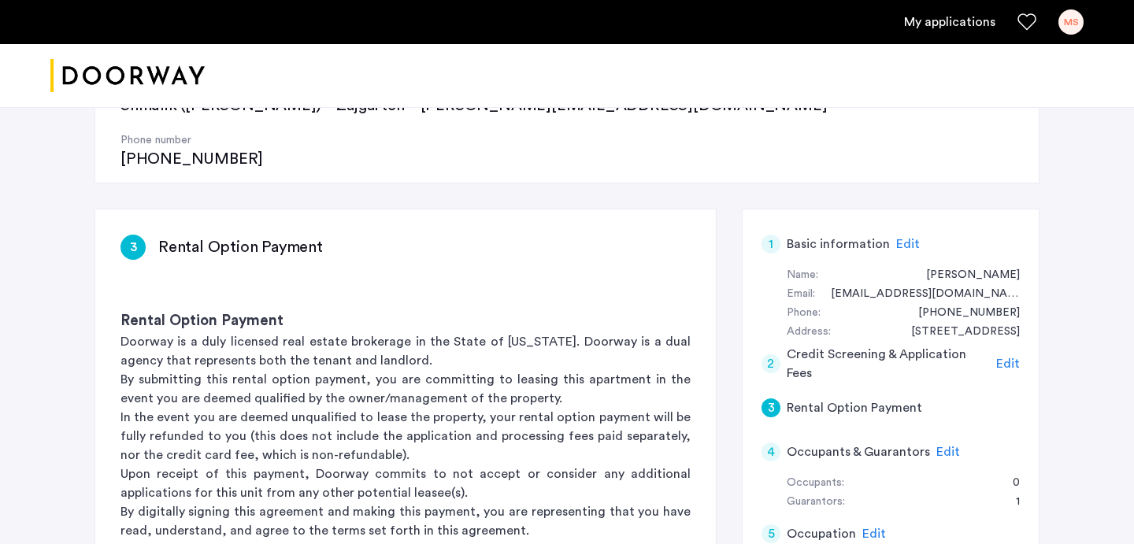
scroll to position [202, 0]
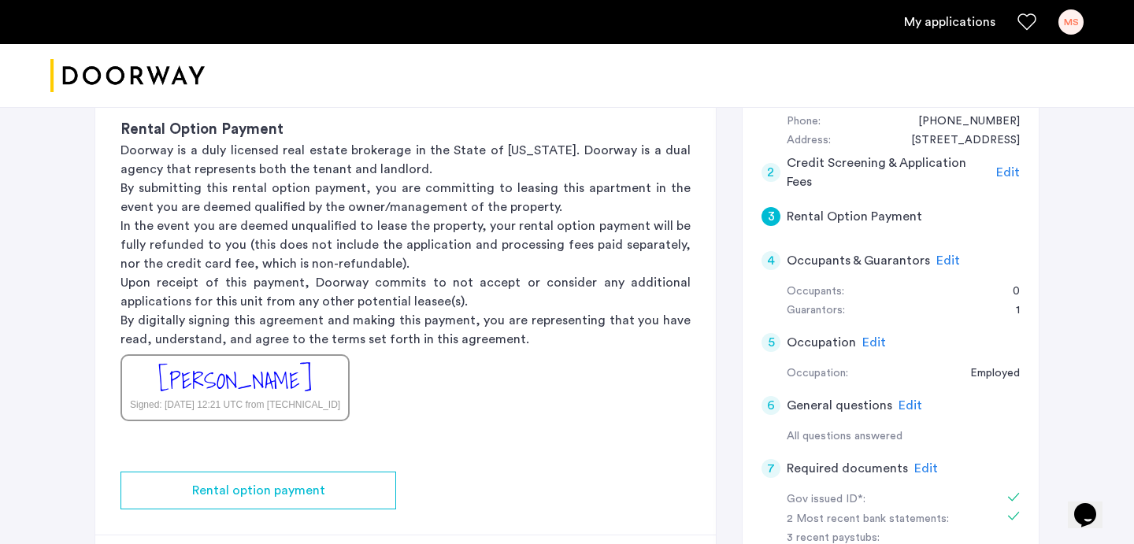
scroll to position [390, 0]
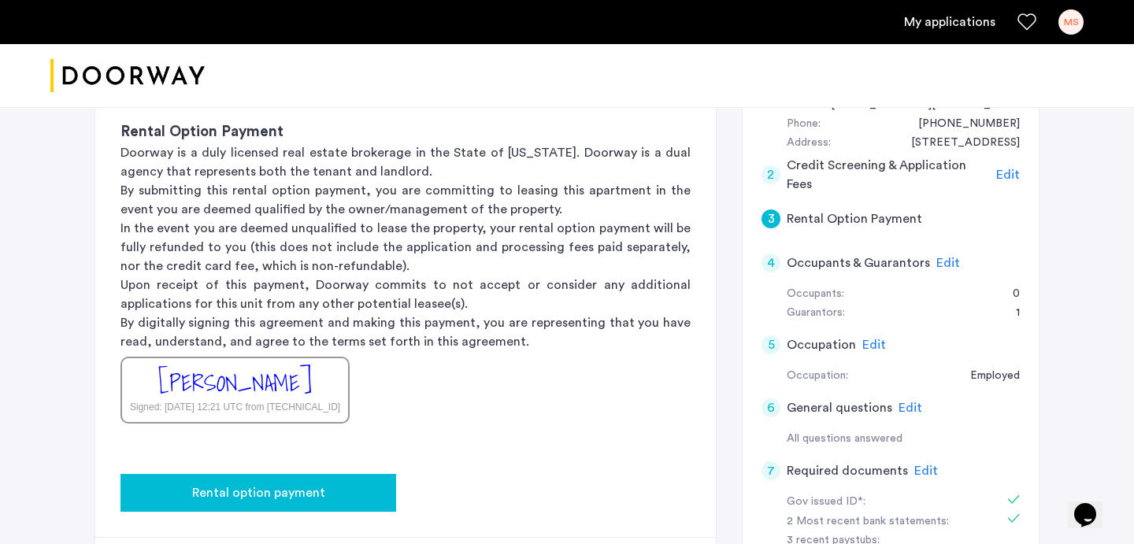
click at [303, 483] on span "Rental option payment" at bounding box center [258, 492] width 133 height 19
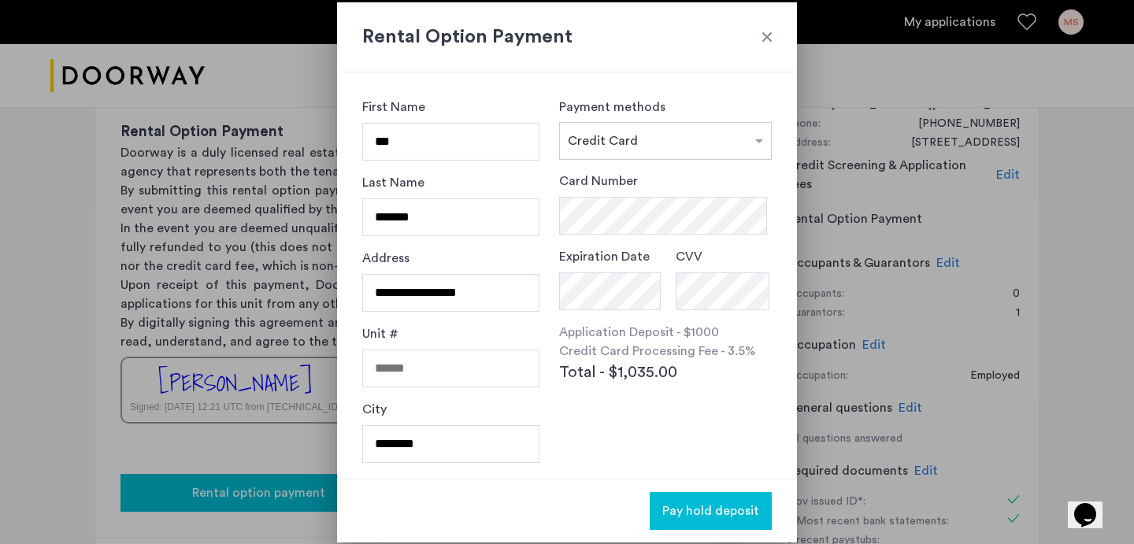
scroll to position [0, 0]
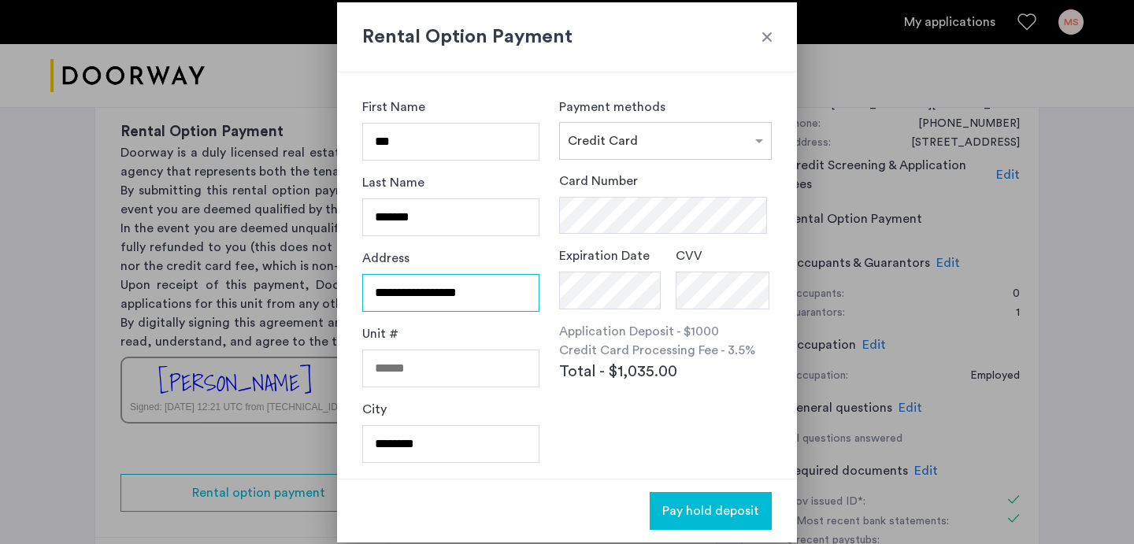
click at [453, 283] on input "**********" at bounding box center [450, 293] width 177 height 38
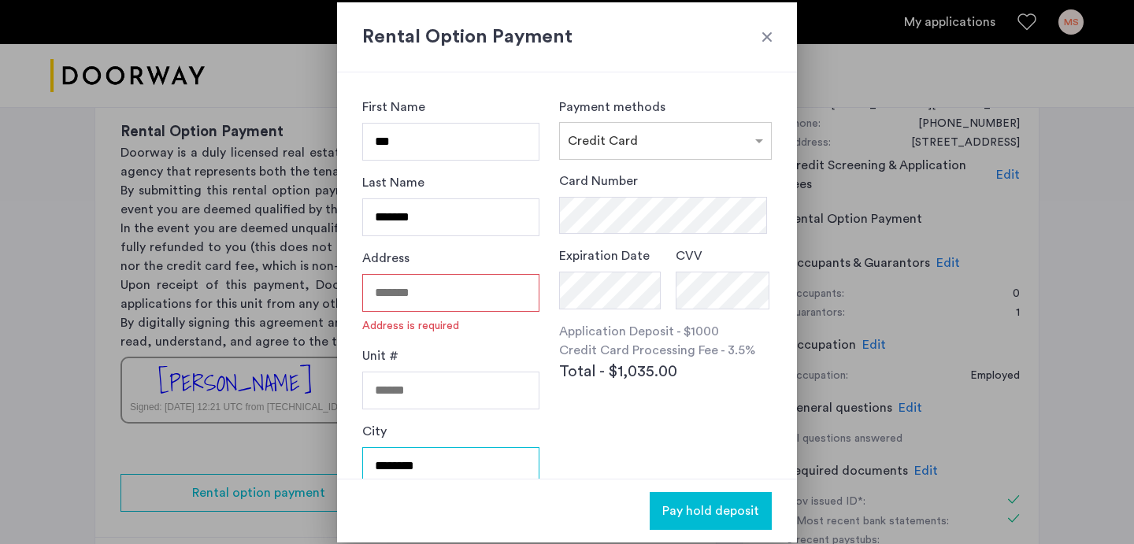
click at [463, 432] on div "City ********" at bounding box center [450, 460] width 177 height 76
click at [463, 448] on input "********" at bounding box center [450, 466] width 177 height 38
click at [463, 449] on input "********" at bounding box center [450, 466] width 177 height 38
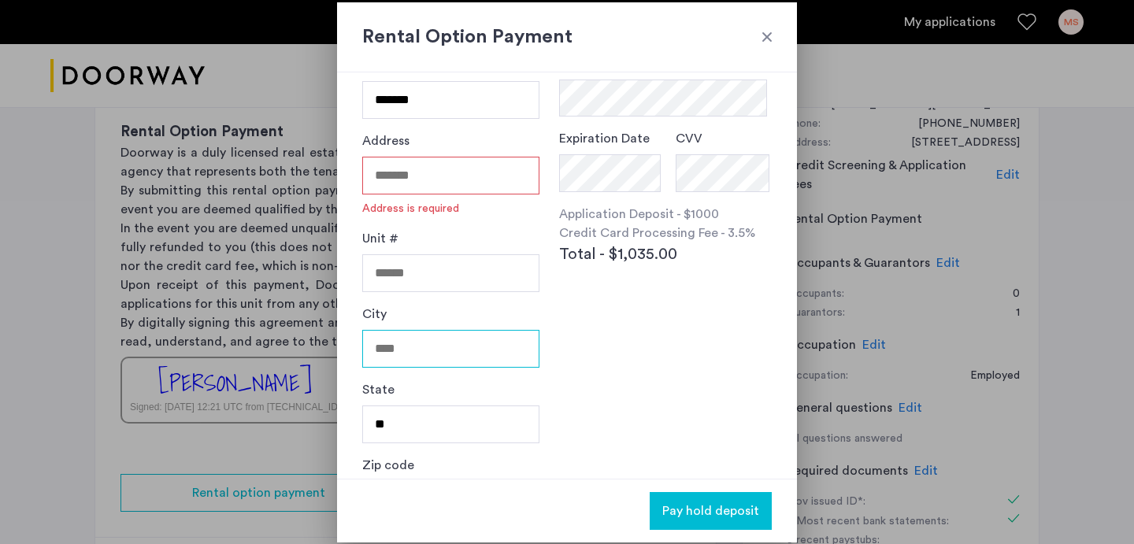
scroll to position [170, 0]
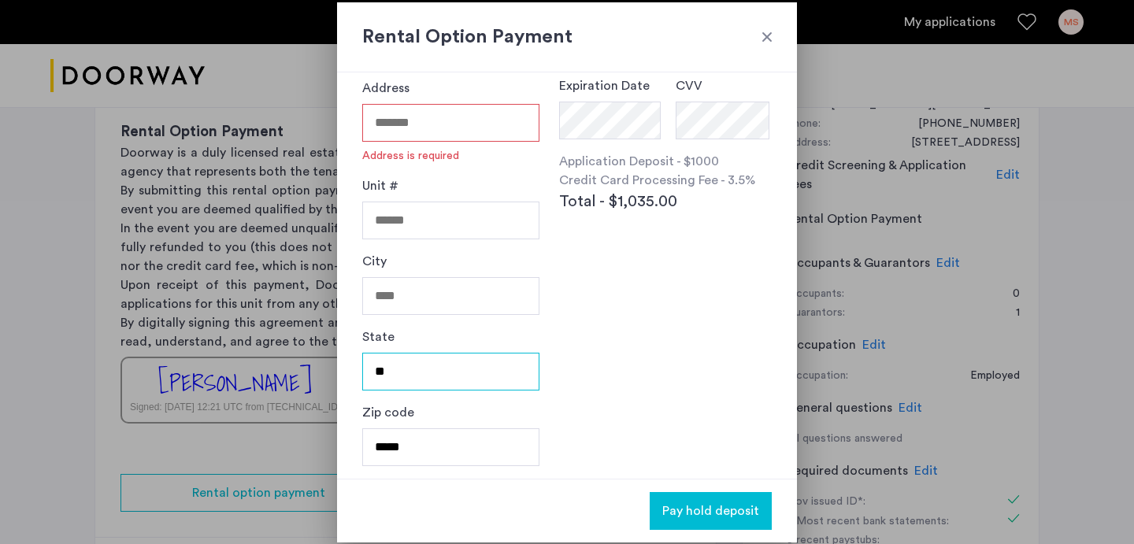
click at [462, 379] on input "**" at bounding box center [450, 372] width 177 height 38
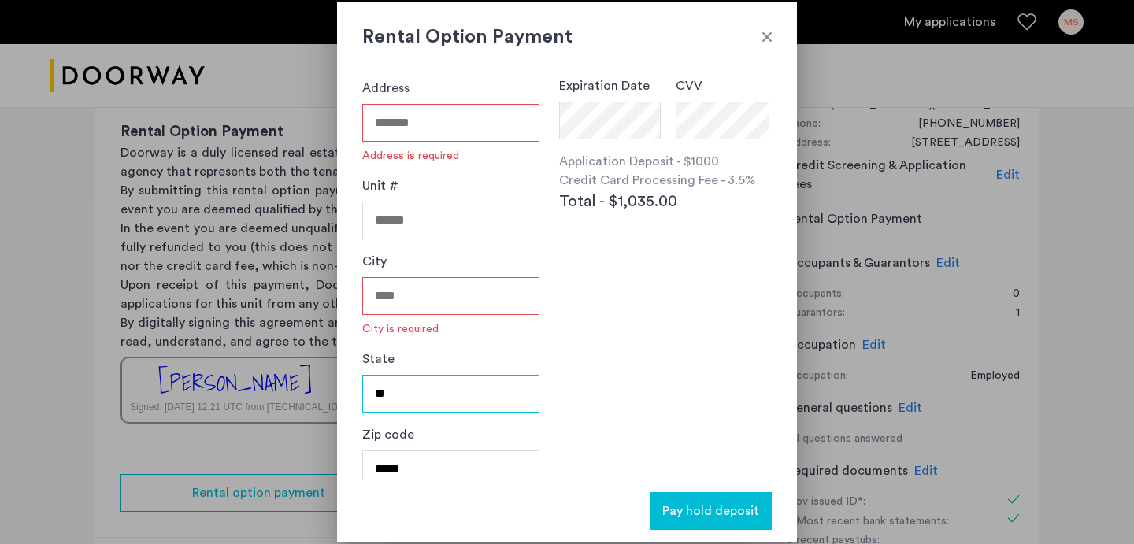
click at [462, 379] on input "**" at bounding box center [450, 394] width 177 height 38
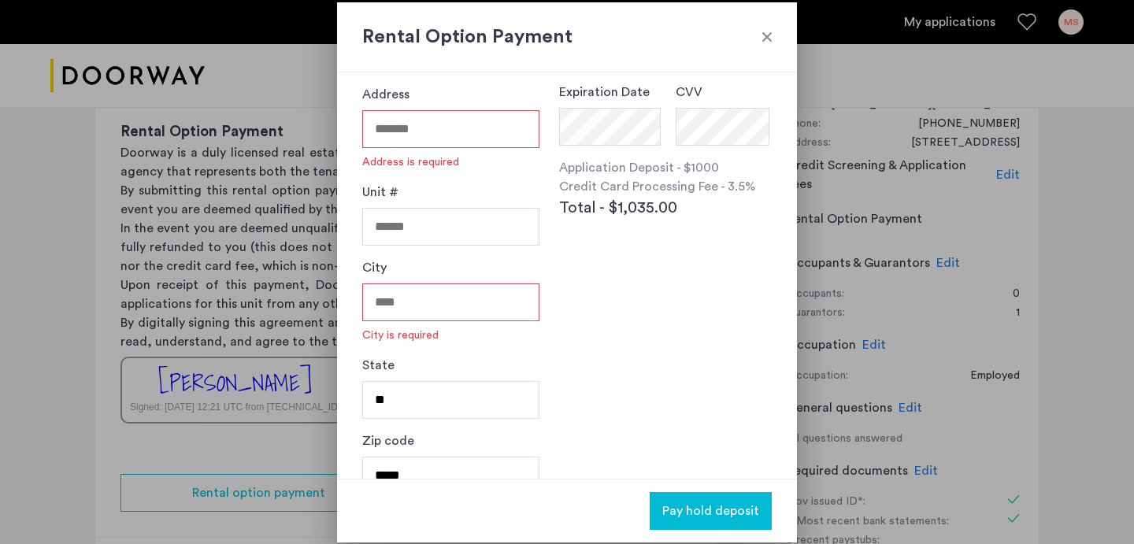
click at [764, 28] on div "Rental Option Payment" at bounding box center [567, 37] width 460 height 70
click at [764, 28] on h2 "Rental Option Payment" at bounding box center [566, 37] width 409 height 28
click at [772, 31] on div at bounding box center [767, 37] width 16 height 16
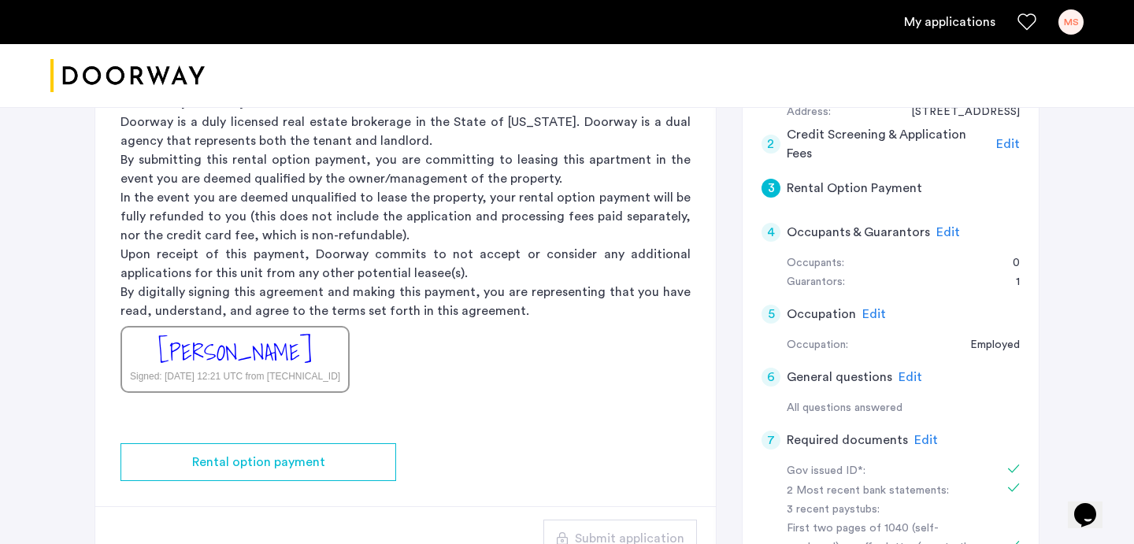
scroll to position [422, 0]
